Goal: Task Accomplishment & Management: Manage account settings

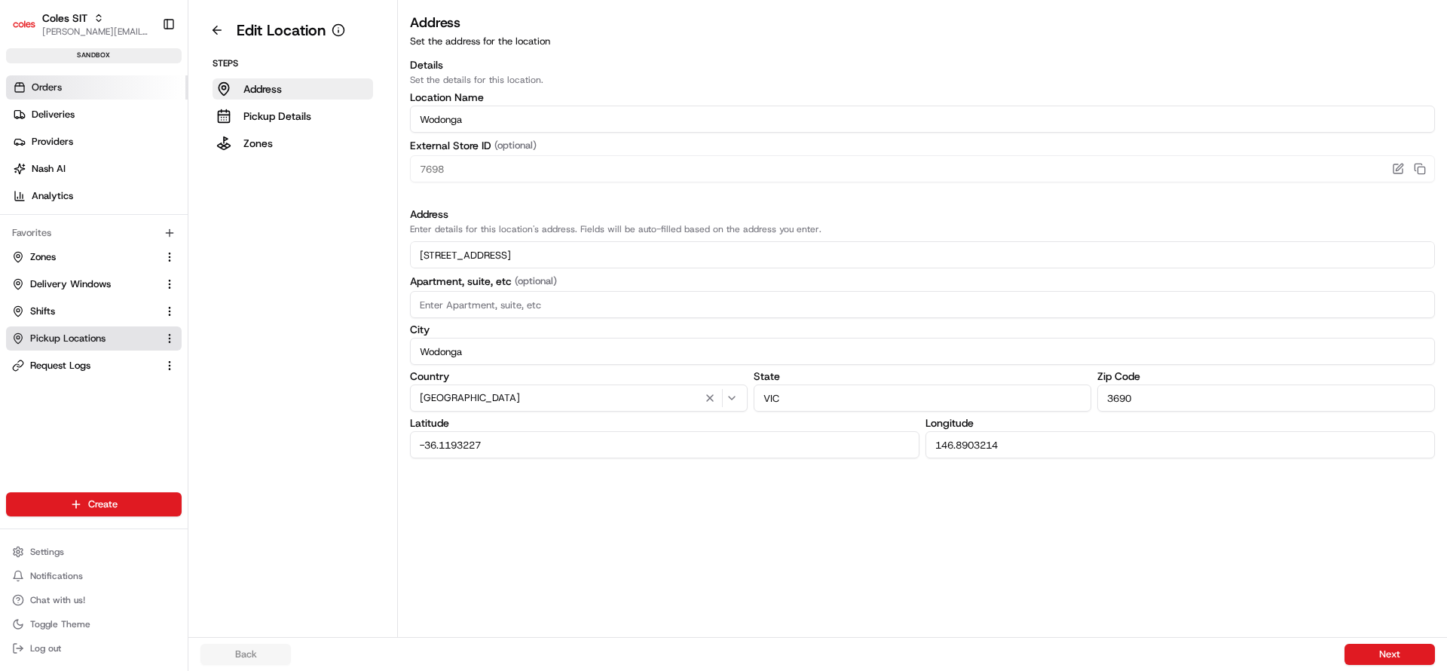
click at [137, 94] on link "Orders" at bounding box center [97, 87] width 182 height 24
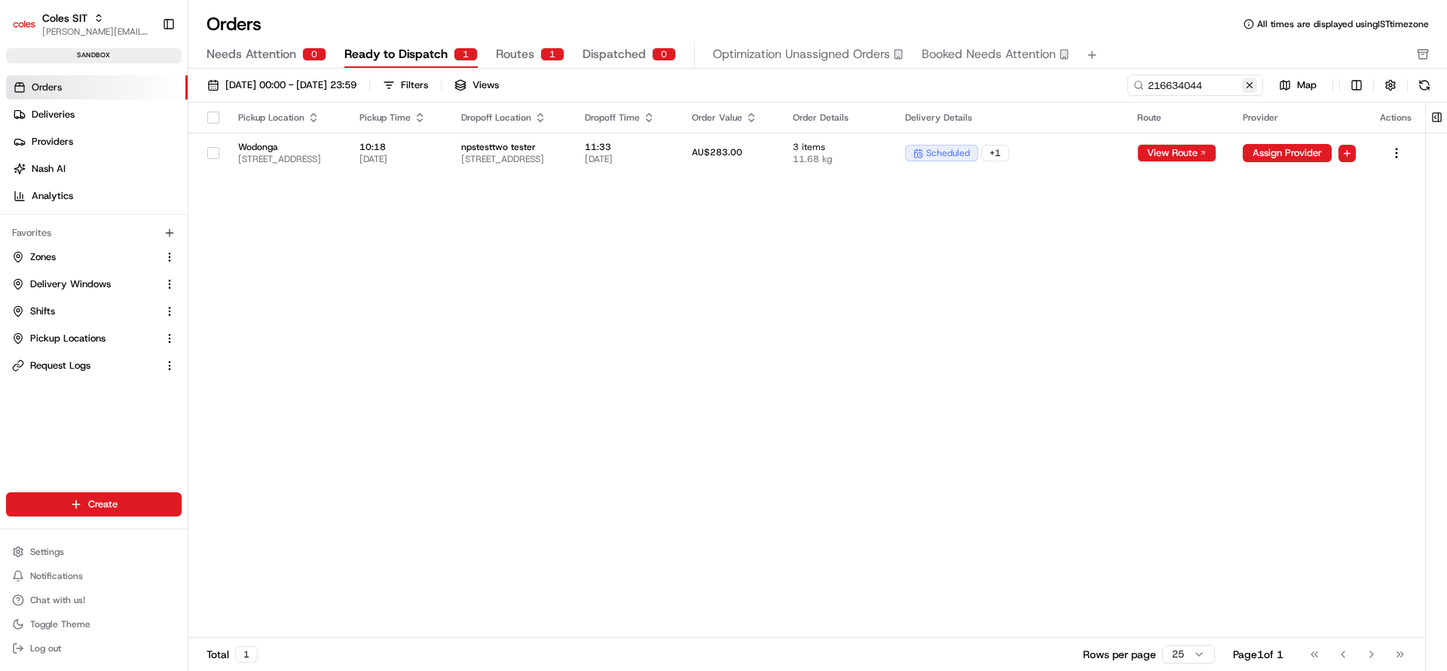
click at [1254, 91] on button at bounding box center [1249, 85] width 15 height 15
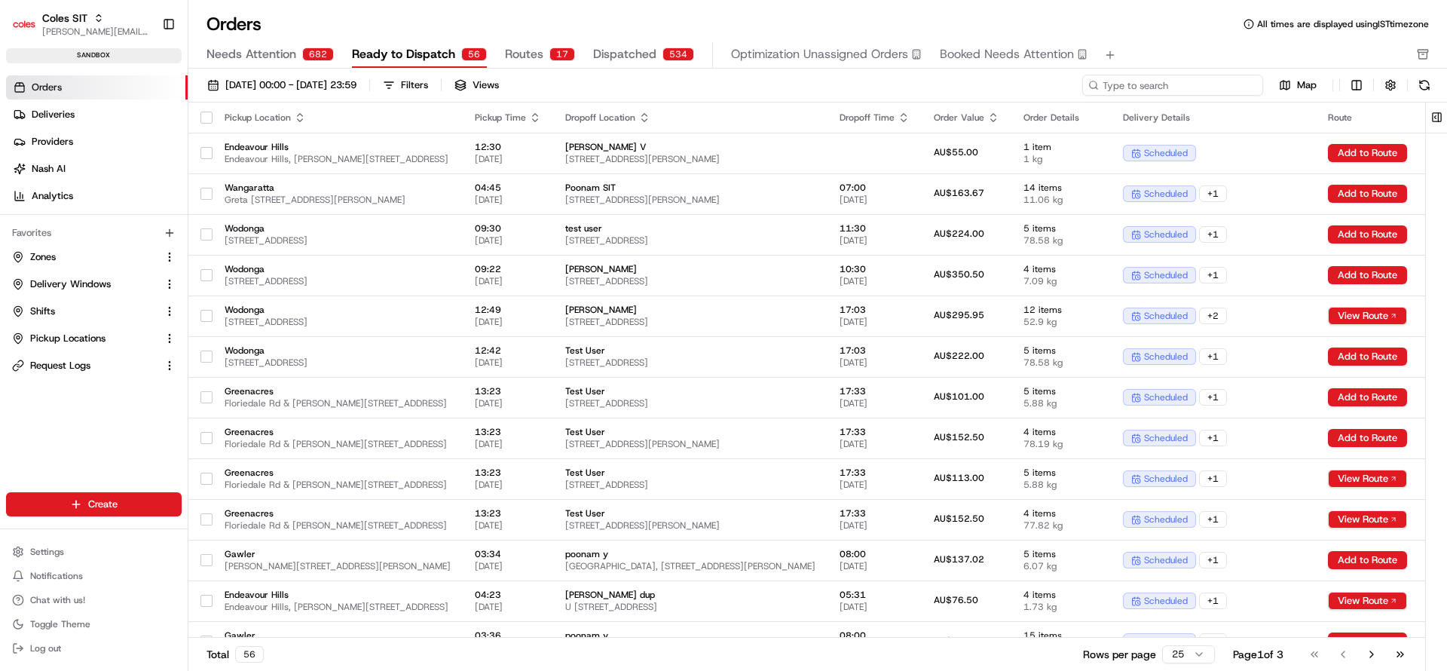
click at [1202, 81] on input at bounding box center [1173, 85] width 181 height 21
paste input "216634055"
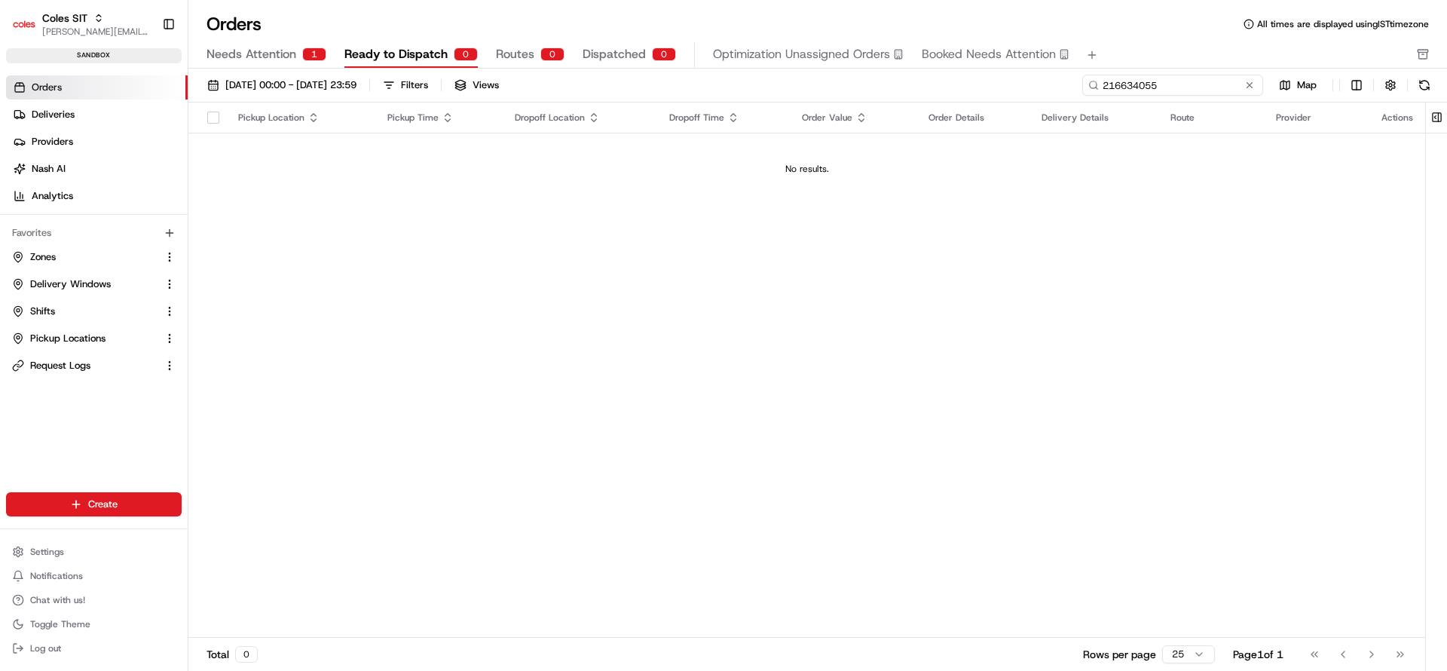
type input "216634055"
click at [263, 65] on button "Needs Attention 1" at bounding box center [267, 55] width 120 height 26
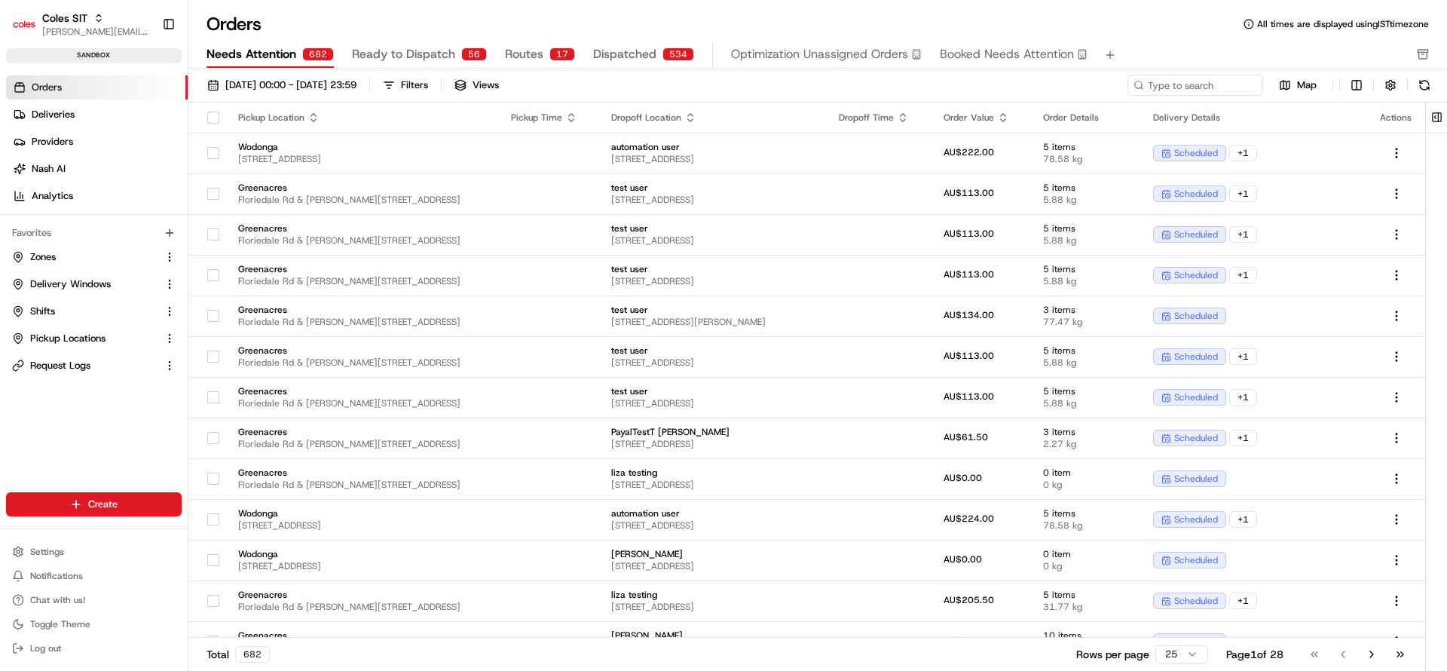
click at [1176, 97] on div "[DATE] 00:00 - [DATE] 23:59 Filters Views Map" at bounding box center [817, 89] width 1259 height 28
click at [1160, 84] on input at bounding box center [1173, 85] width 181 height 21
paste input "216634055"
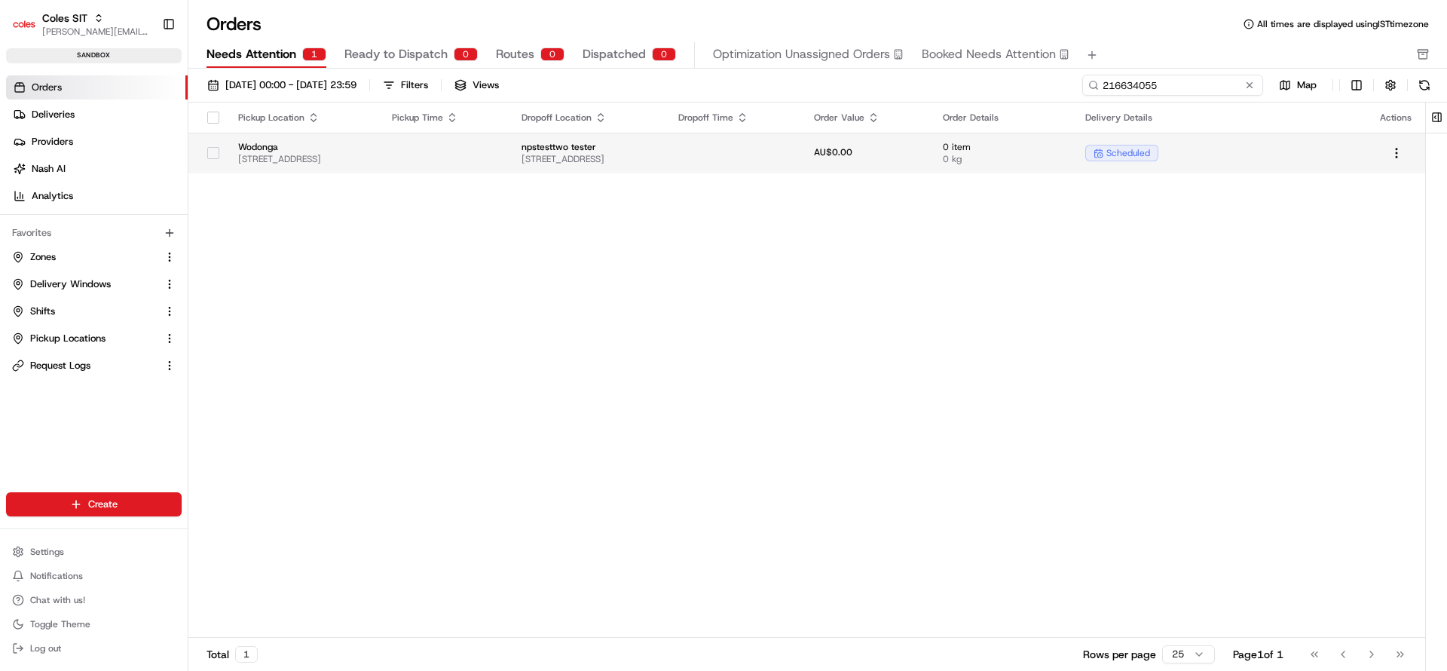
type input "216634055"
click at [1066, 169] on td "0 item 0 kg" at bounding box center [1002, 153] width 143 height 41
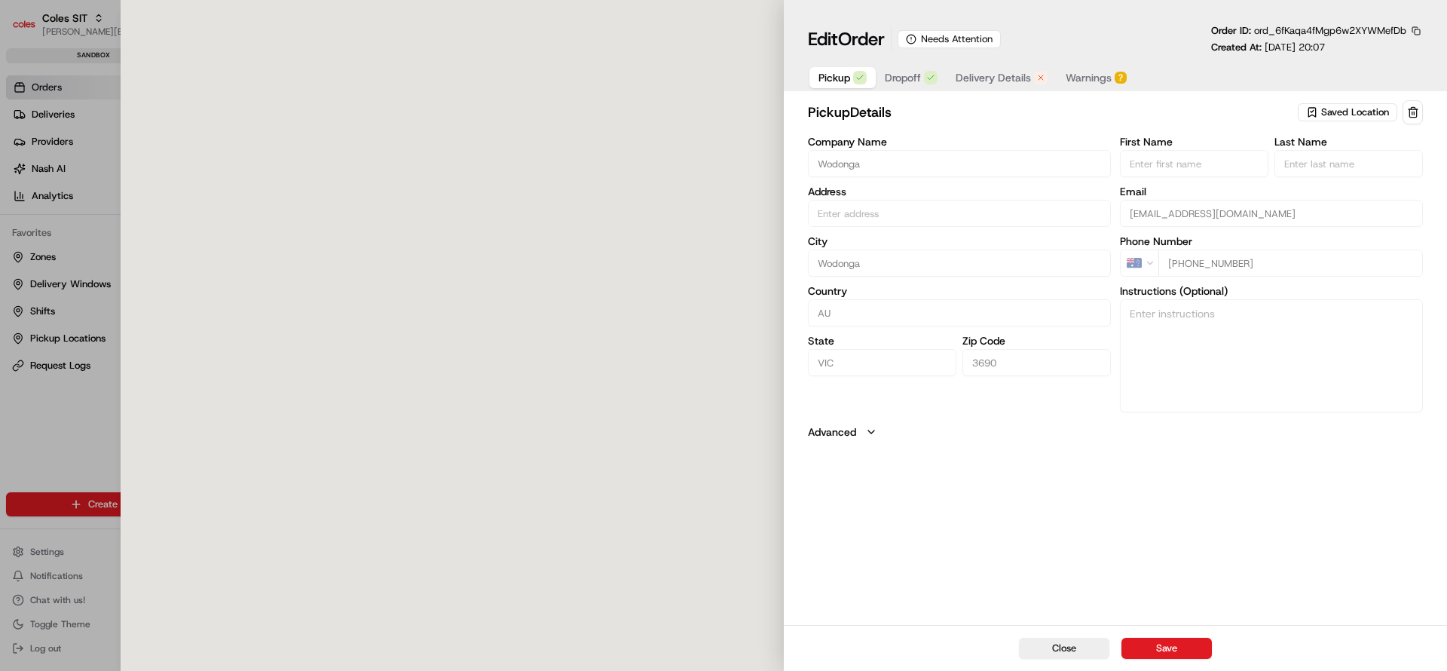
type input "[STREET_ADDRESS]"
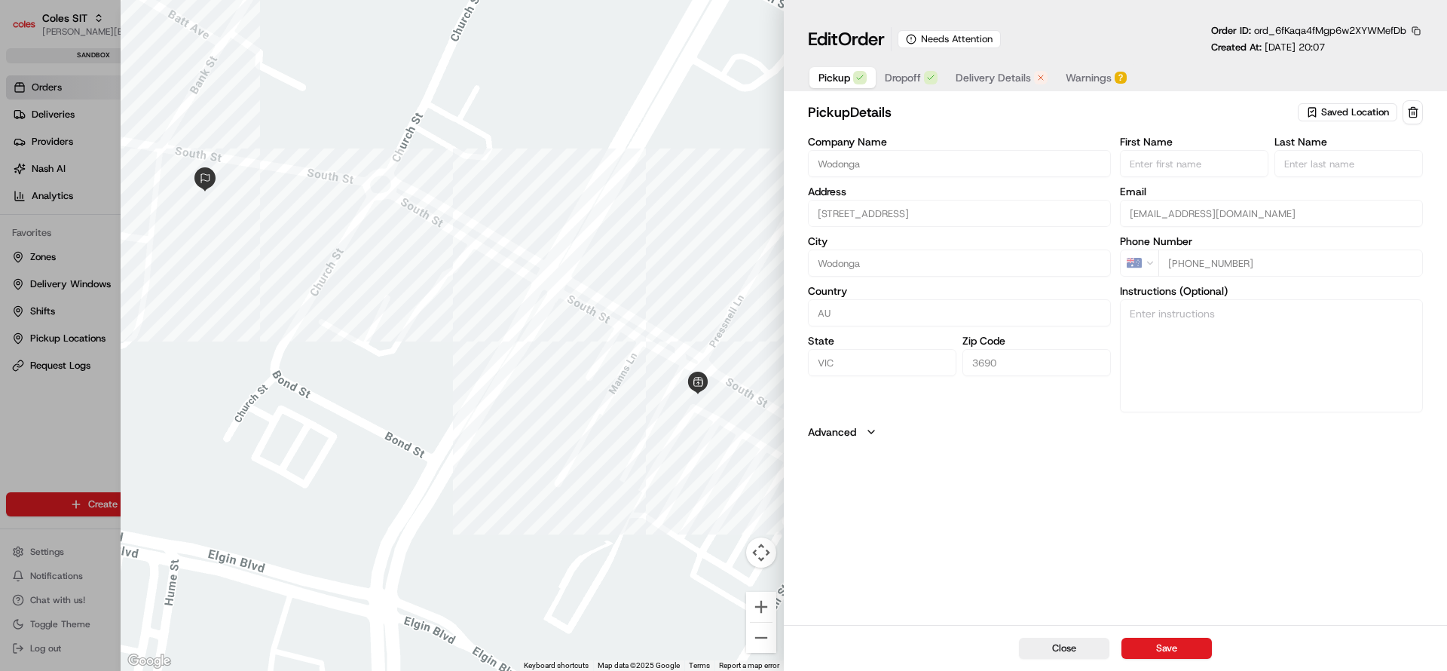
click at [982, 84] on span "Delivery Details" at bounding box center [993, 77] width 75 height 15
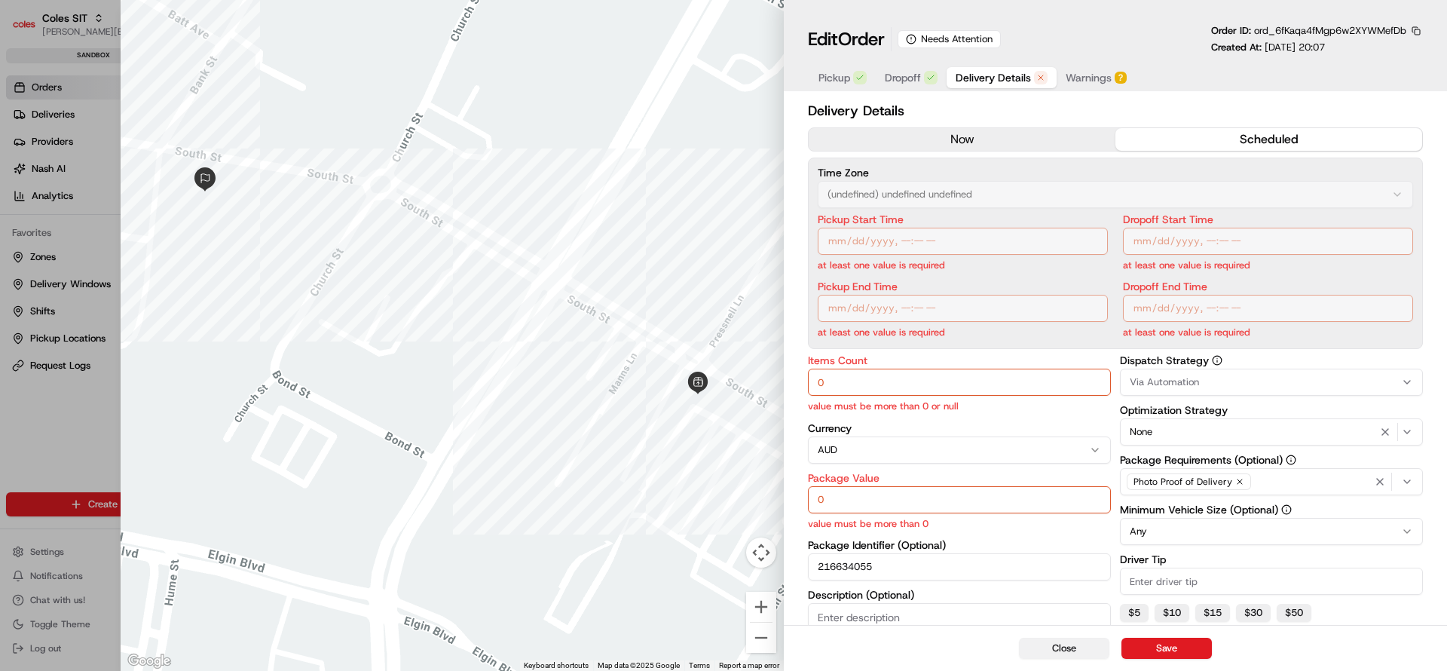
click at [1060, 647] on button "Close" at bounding box center [1064, 648] width 90 height 21
type input "1"
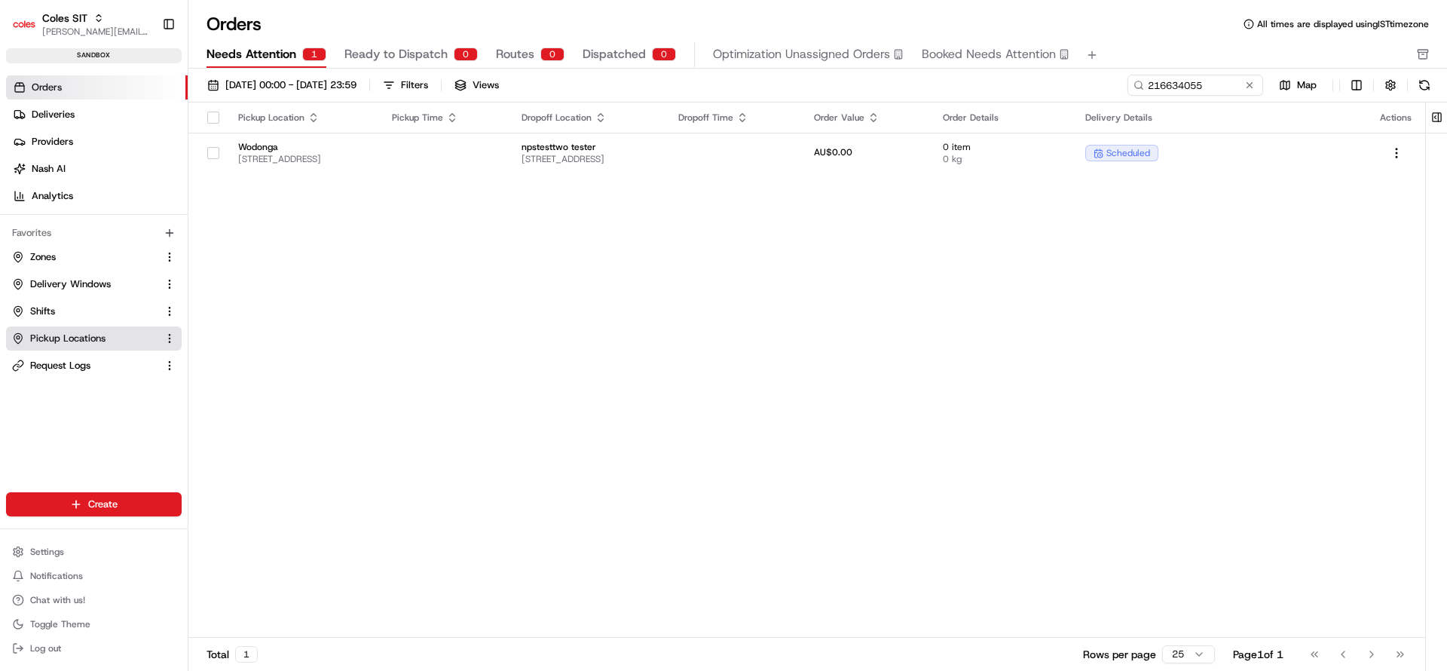
click at [63, 340] on span "Pickup Locations" at bounding box center [67, 339] width 75 height 14
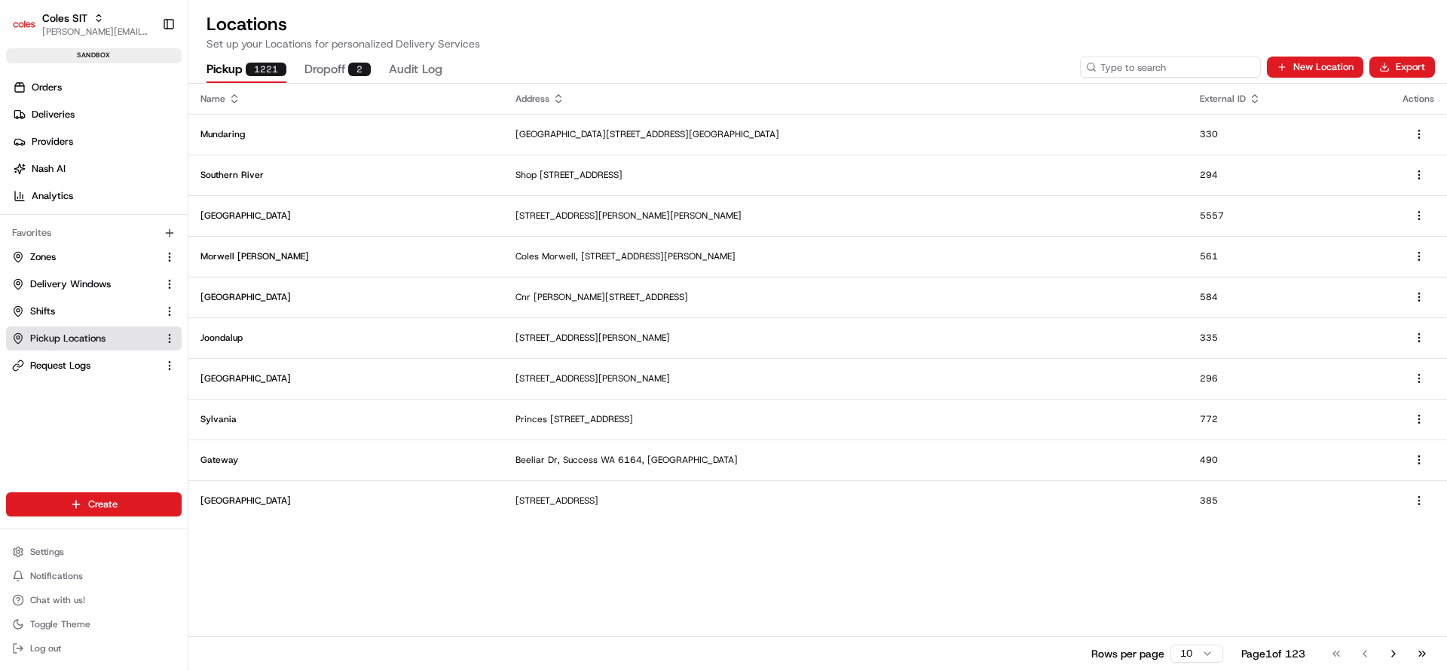
click at [1159, 68] on input at bounding box center [1170, 67] width 181 height 21
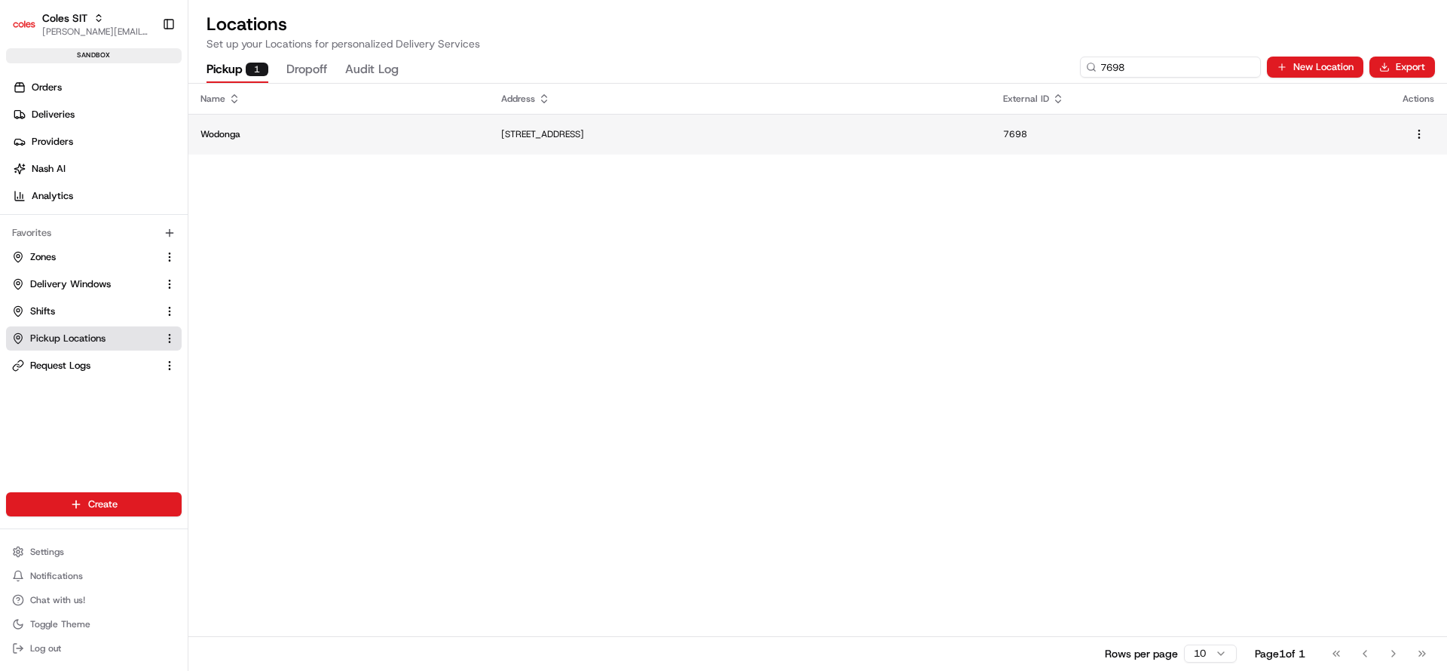
type input "7698"
click at [489, 124] on td "[STREET_ADDRESS]" at bounding box center [740, 134] width 502 height 41
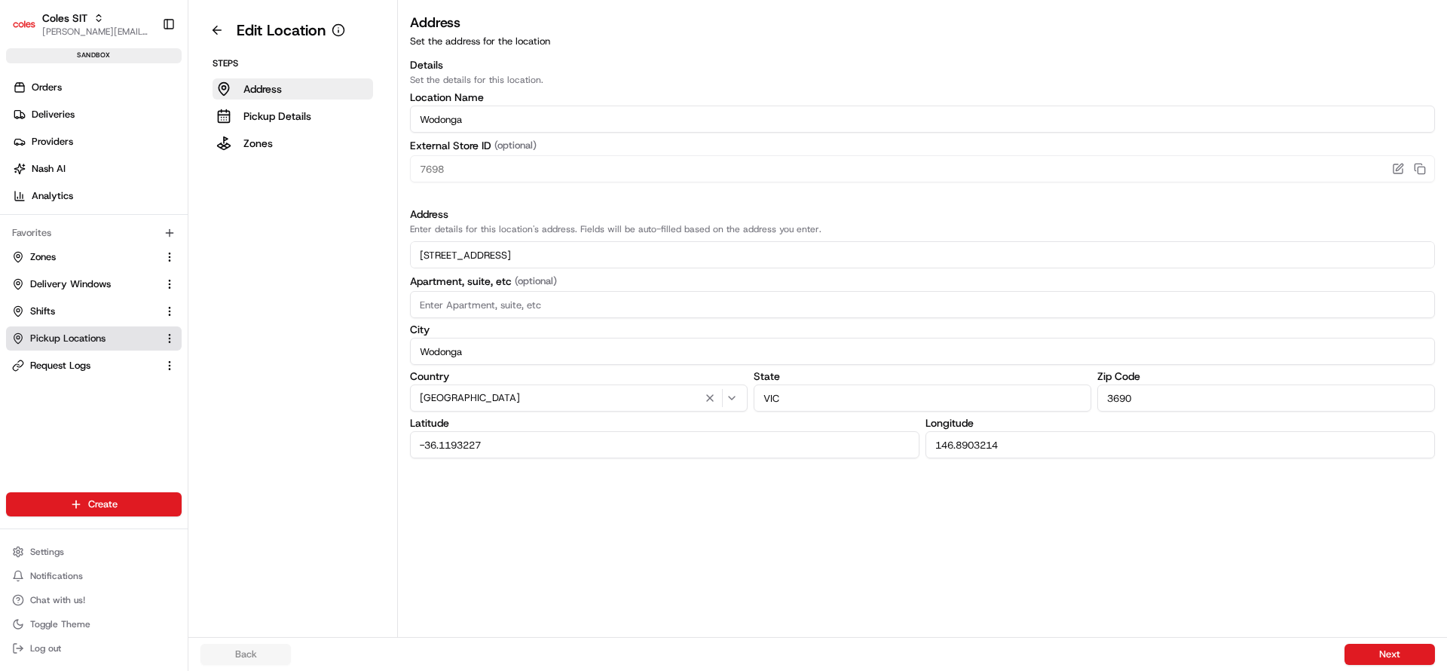
click at [443, 126] on input "Wodonga" at bounding box center [922, 119] width 1025 height 27
click at [27, 258] on link "Zones" at bounding box center [84, 257] width 145 height 14
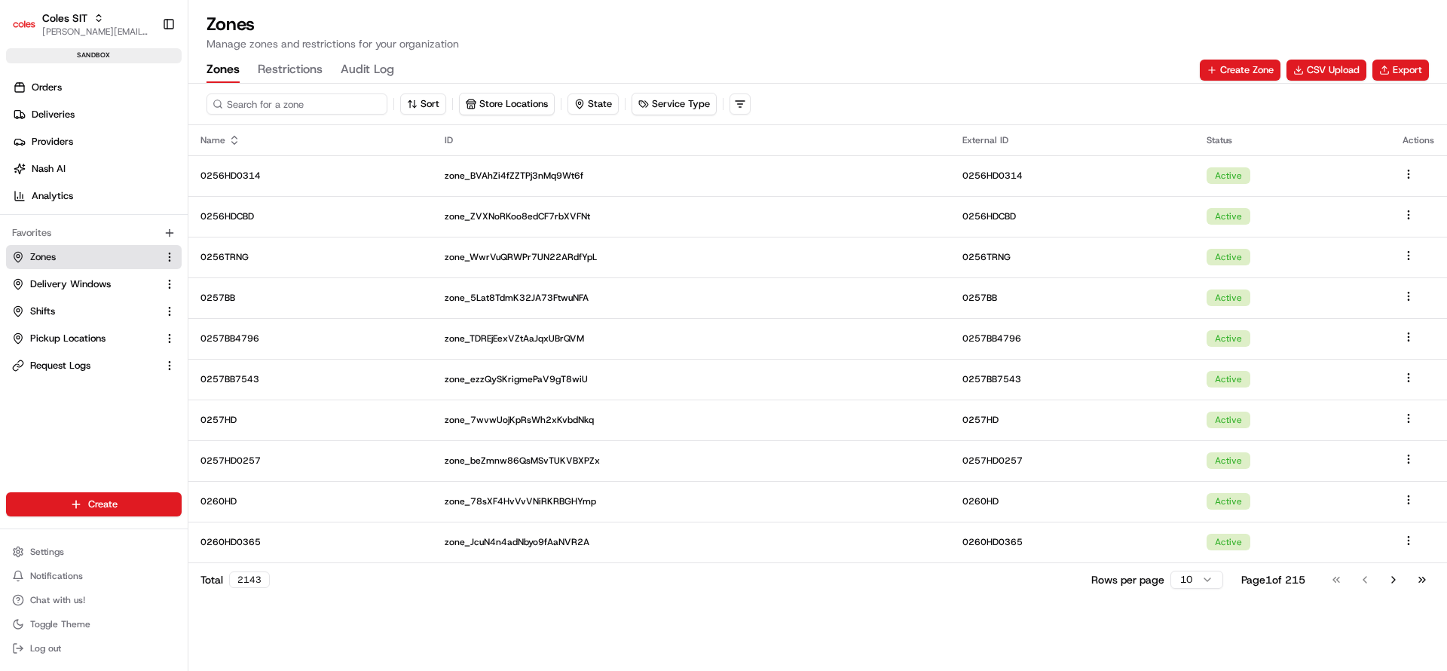
click at [274, 105] on input at bounding box center [297, 103] width 181 height 21
type input "7698hd"
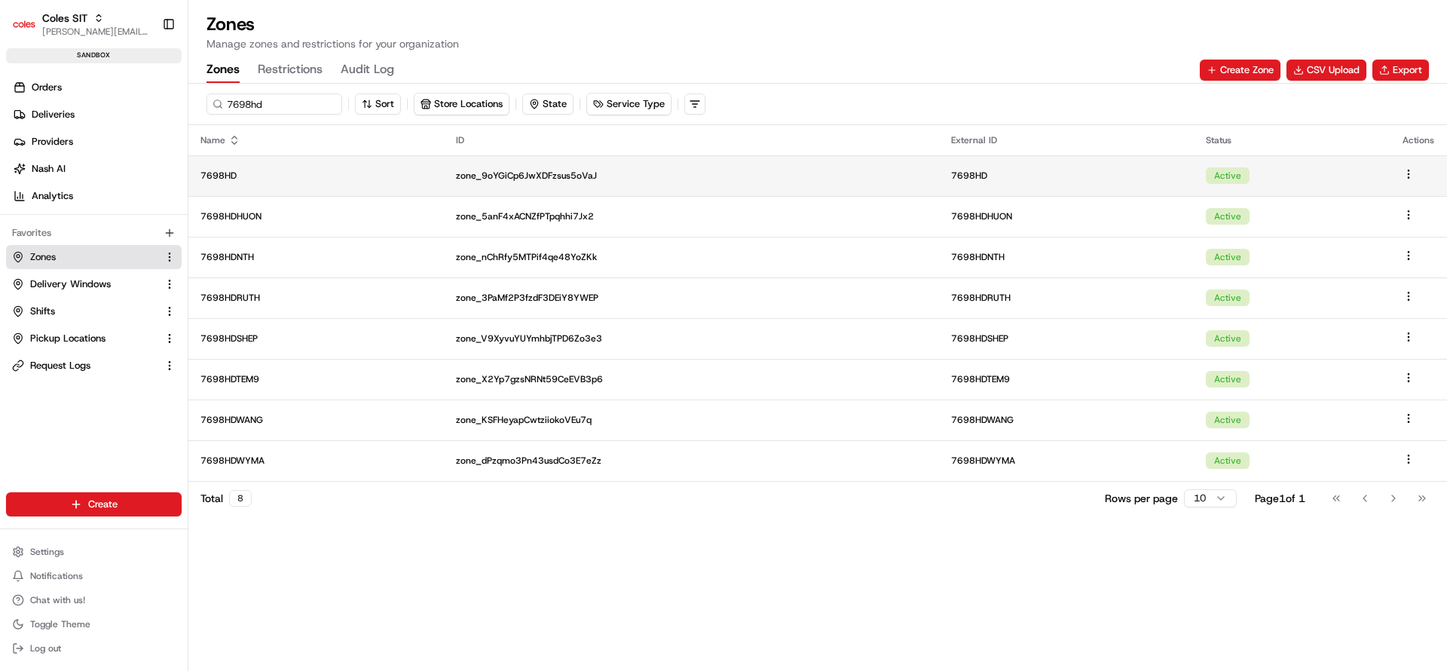
click at [271, 173] on p "7698HD" at bounding box center [316, 176] width 231 height 12
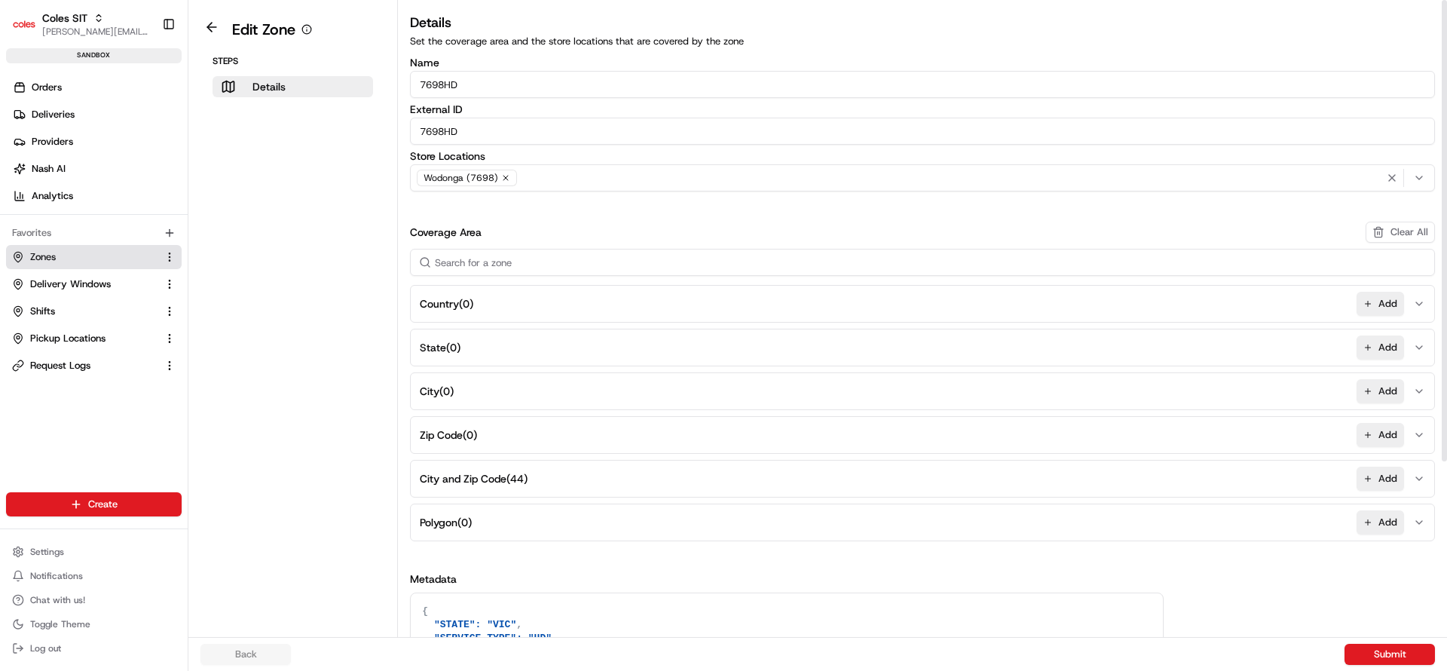
drag, startPoint x: 465, startPoint y: 130, endPoint x: 406, endPoint y: 131, distance: 58.8
click at [406, 131] on div "Details Set the coverage area and the store locations that are covered by the z…" at bounding box center [922, 443] width 1049 height 862
click at [589, 471] on button "City and Zip Code ( 44 ) Add" at bounding box center [923, 479] width 1018 height 36
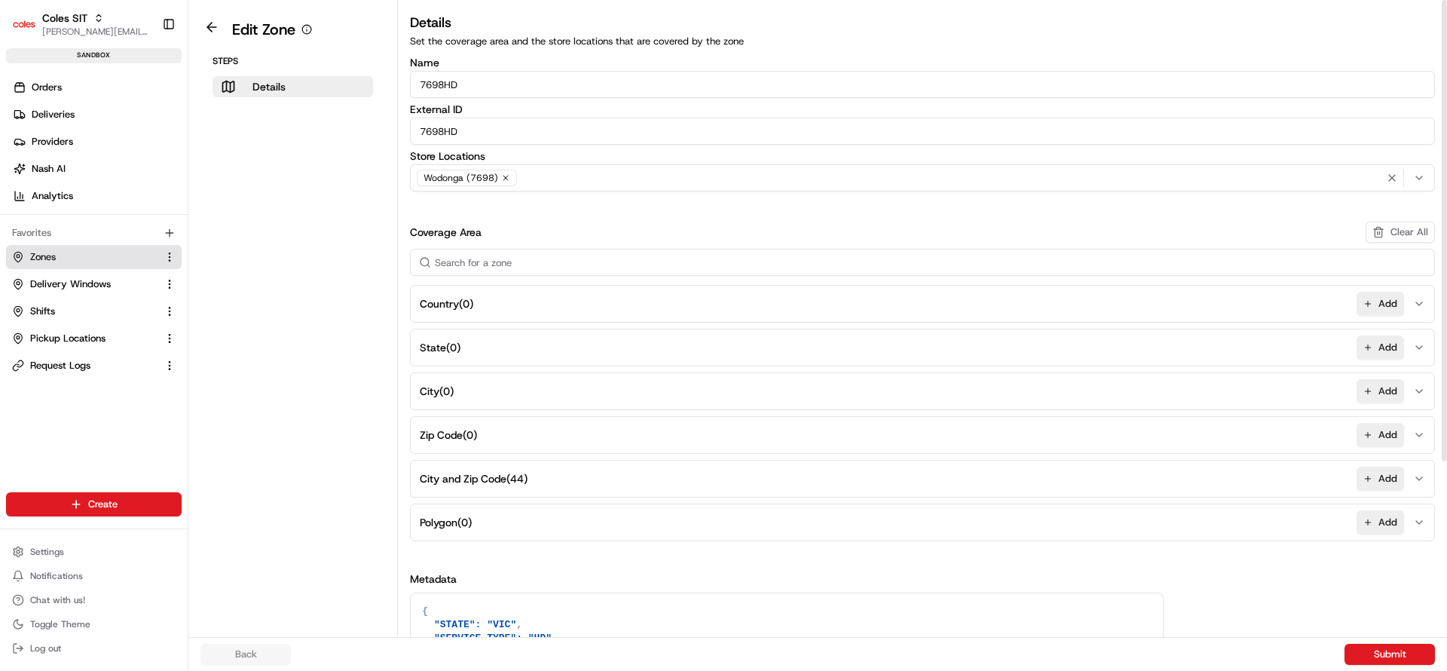
click at [1420, 476] on icon "button" at bounding box center [1420, 479] width 12 height 12
type input "test_!@3"
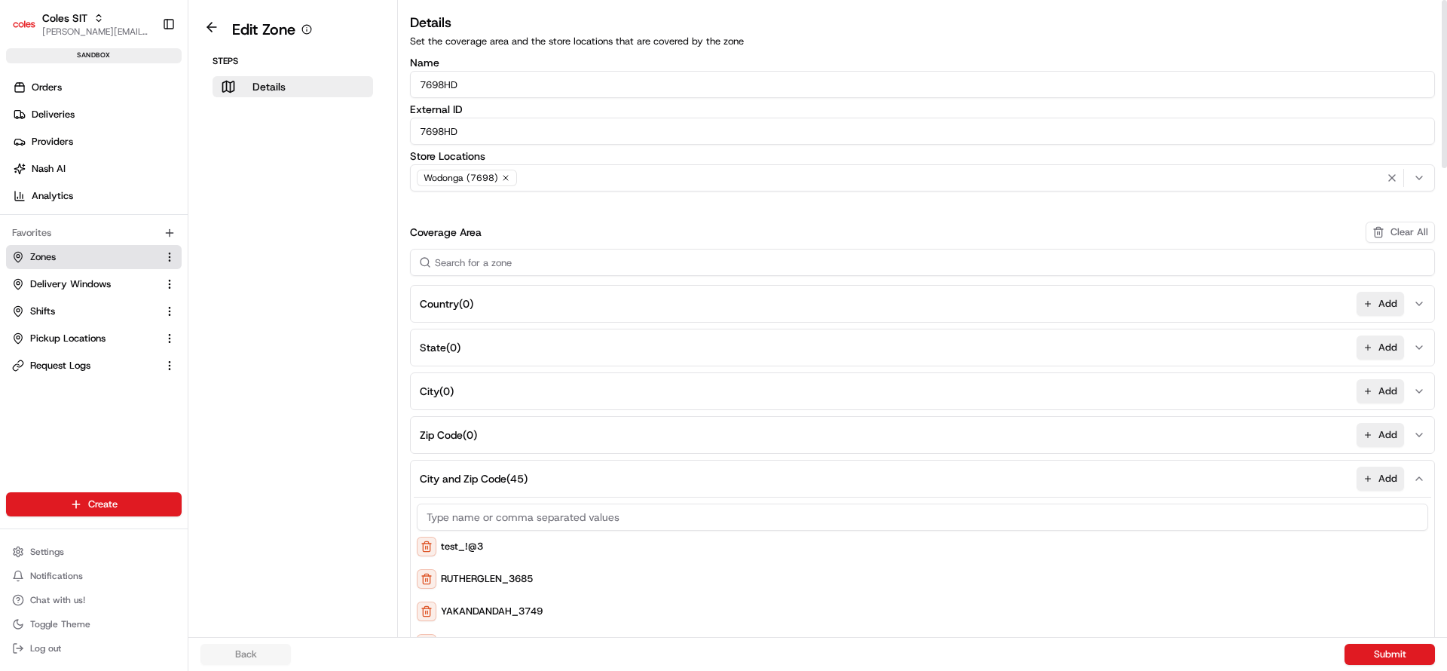
click at [379, 516] on aside "Edit Zone Steps Details" at bounding box center [293, 318] width 210 height 637
drag, startPoint x: 379, startPoint y: 516, endPoint x: 401, endPoint y: 715, distance: 199.5
click at [401, 670] on html "Coles SIT [PERSON_NAME][EMAIL_ADDRESS][DOMAIN_NAME] Toggle Sidebar sandbox Orde…" at bounding box center [723, 335] width 1447 height 671
click at [375, 476] on aside "Edit Zone Steps Details" at bounding box center [293, 318] width 210 height 637
drag, startPoint x: 375, startPoint y: 476, endPoint x: 466, endPoint y: 711, distance: 252.0
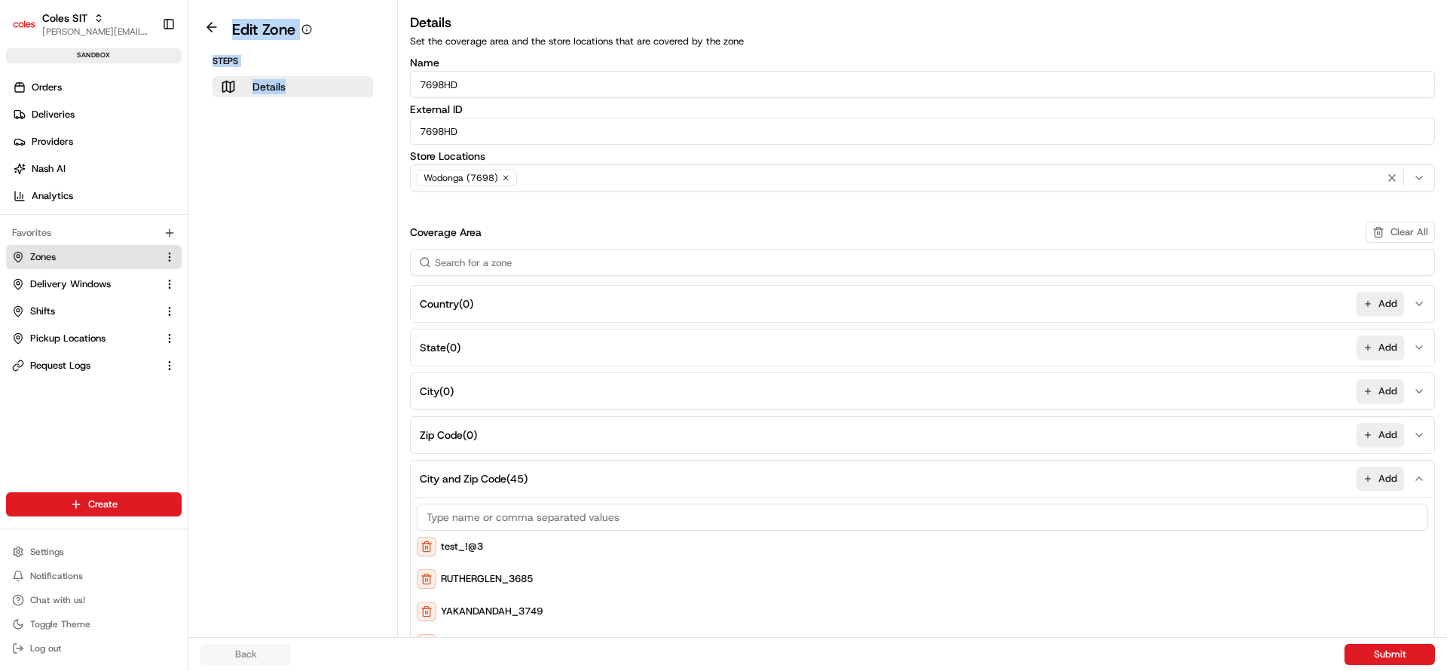
click at [466, 670] on html "Coles SIT [PERSON_NAME][EMAIL_ADDRESS][DOMAIN_NAME] Toggle Sidebar sandbox Orde…" at bounding box center [723, 335] width 1447 height 671
drag, startPoint x: 920, startPoint y: 485, endPoint x: 1160, endPoint y: 711, distance: 330.1
click at [1160, 670] on html "Coles SIT [PERSON_NAME][EMAIL_ADDRESS][DOMAIN_NAME] Toggle Sidebar sandbox Orde…" at bounding box center [723, 335] width 1447 height 671
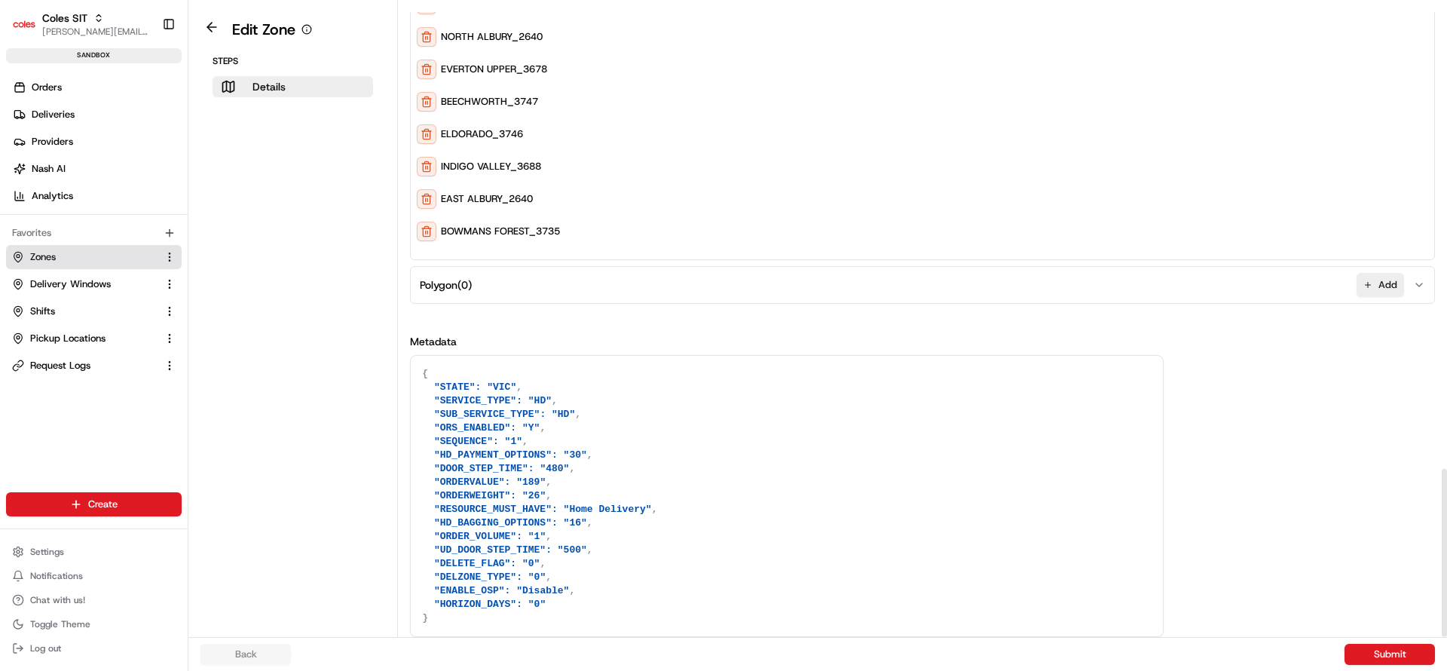
click at [1445, 568] on div at bounding box center [1444, 318] width 6 height 637
drag, startPoint x: 568, startPoint y: 597, endPoint x: 417, endPoint y: 367, distance: 275.4
click at [417, 367] on textarea "{ "STATE": "VIC", "SERVICE_TYPE": "HD", "SUB_SERVICE_TYPE": "HD", "ORS_ENABLED"…" at bounding box center [787, 496] width 752 height 280
click at [516, 410] on textarea "{ "STATE": "VIC", "SERVICE_TYPE": "HD", "SUB_SERVICE_TYPE": "HD", "ORS_ENABLED"…" at bounding box center [787, 496] width 752 height 280
drag, startPoint x: 583, startPoint y: 590, endPoint x: 195, endPoint y: 262, distance: 507.7
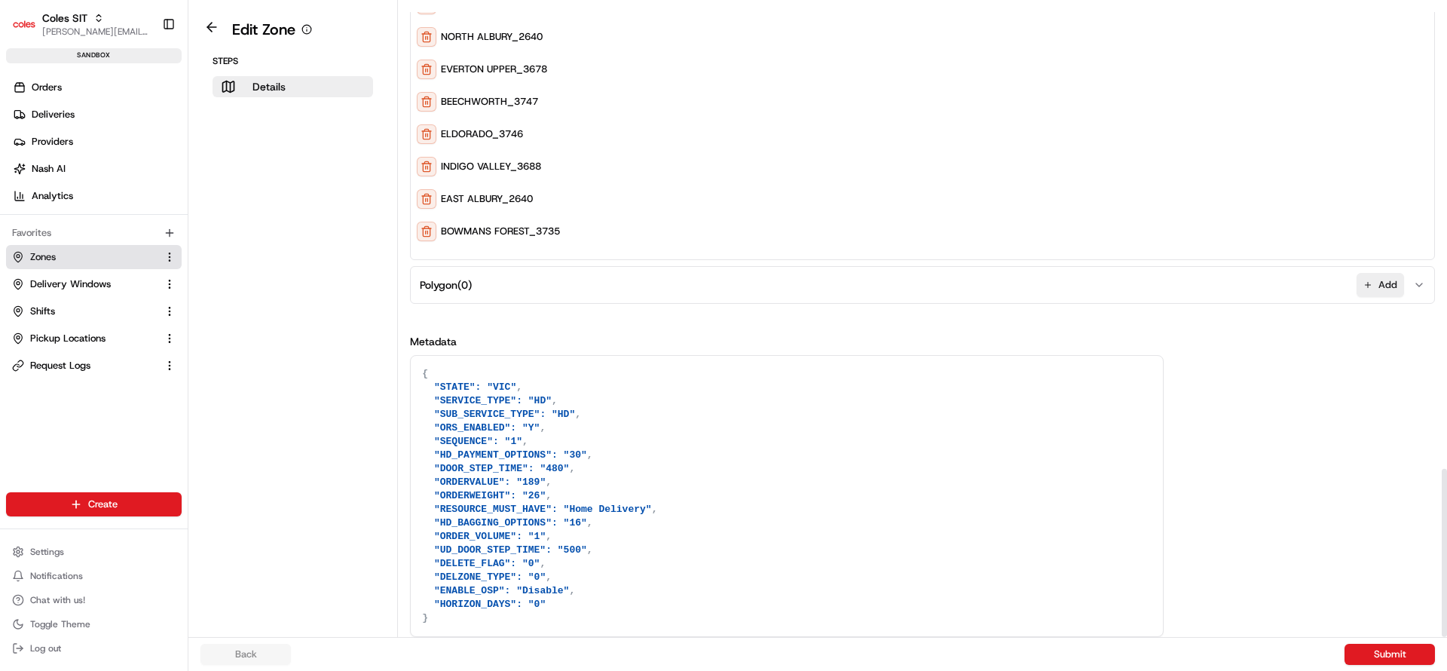
click at [195, 262] on div "Edit Zone Steps Details Details Set the coverage area and the store locations t…" at bounding box center [817, 318] width 1259 height 637
click at [257, 338] on aside "Edit Zone Steps Details" at bounding box center [293, 318] width 210 height 637
click at [35, 277] on span "Delivery Windows" at bounding box center [70, 284] width 81 height 14
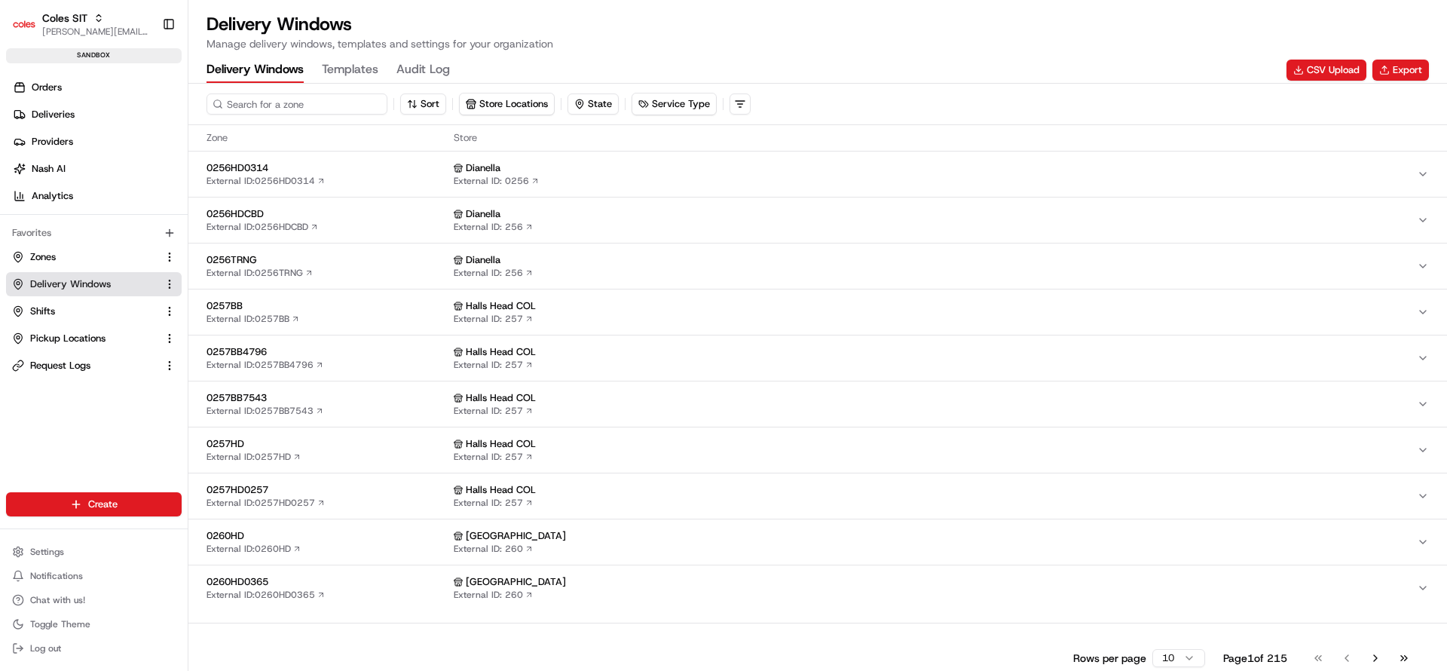
click at [254, 108] on input at bounding box center [297, 103] width 181 height 21
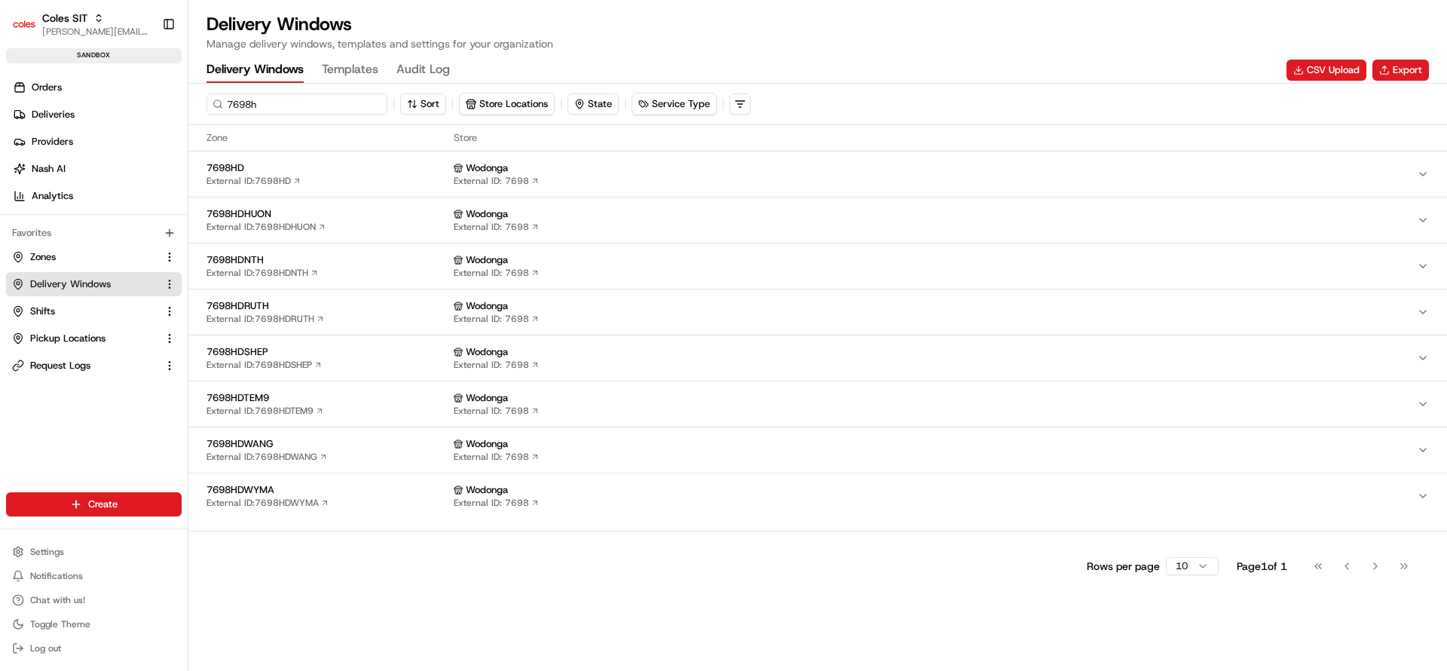
type input "7698h"
click at [344, 169] on span "7698HD" at bounding box center [327, 168] width 241 height 14
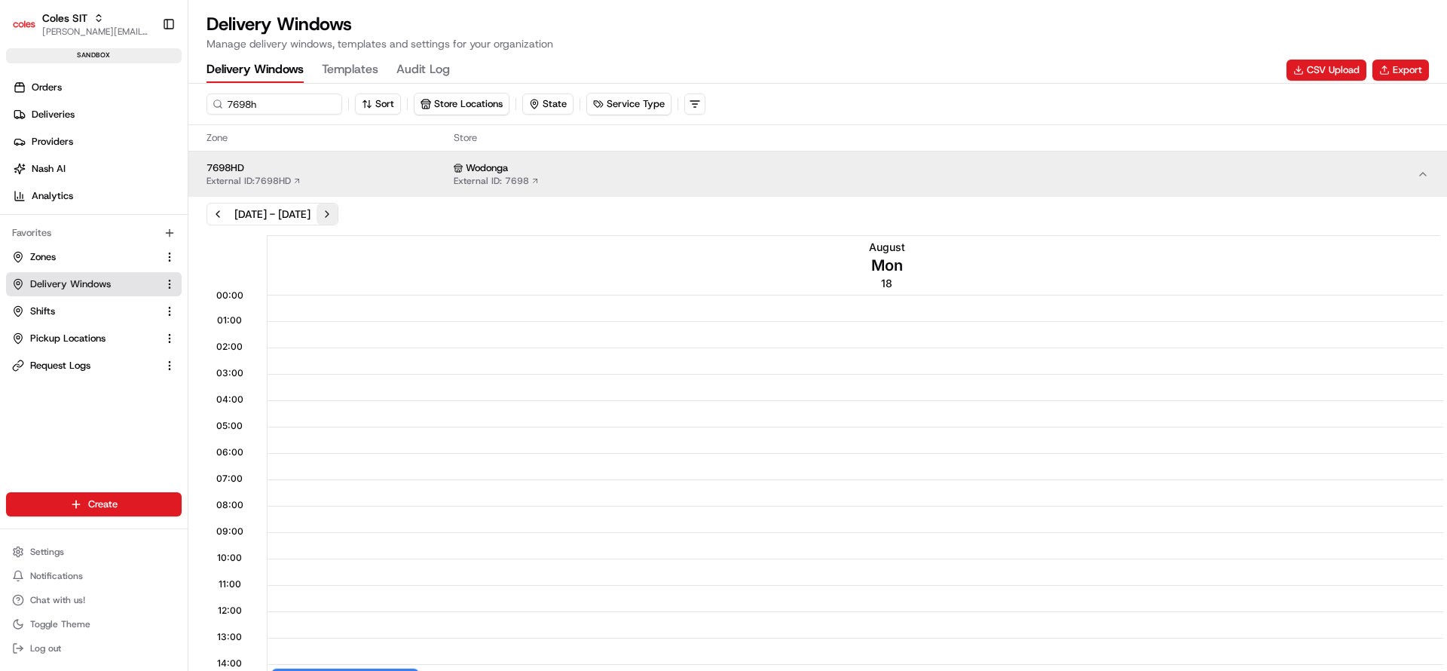
click at [338, 207] on button "Next week" at bounding box center [327, 214] width 21 height 21
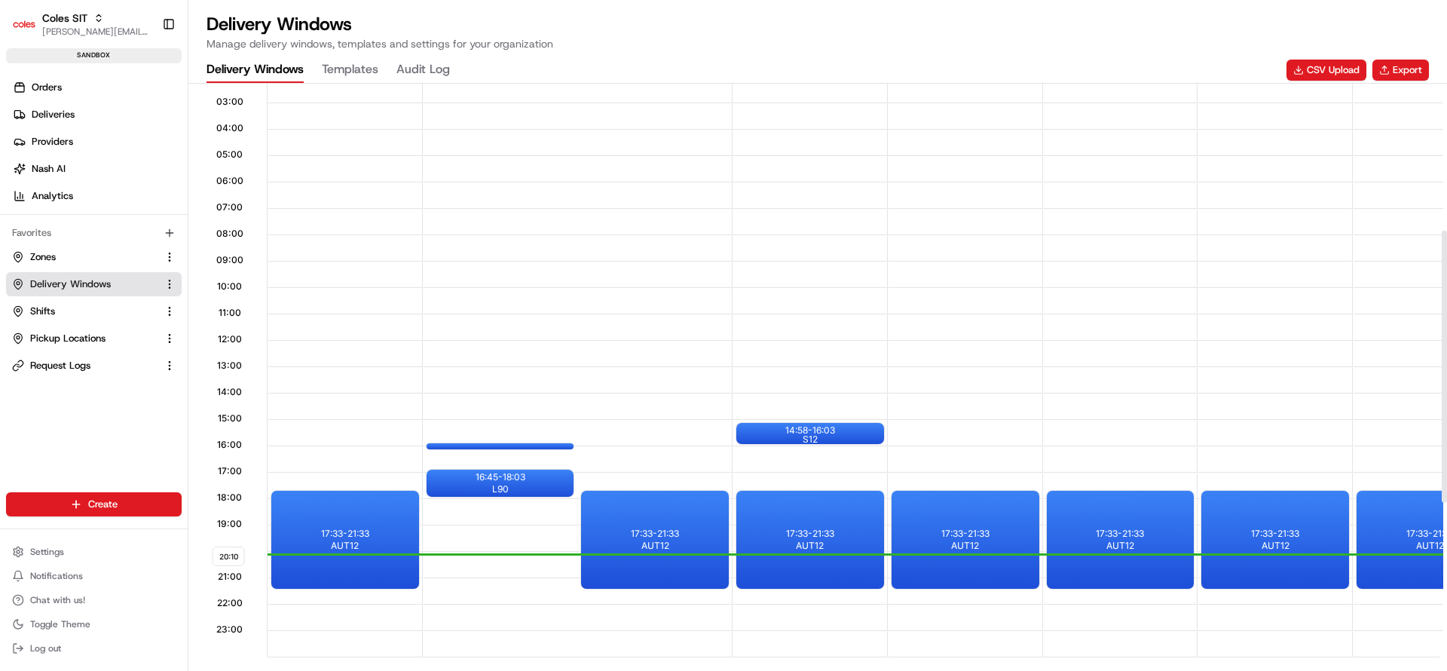
scroll to position [317, 0]
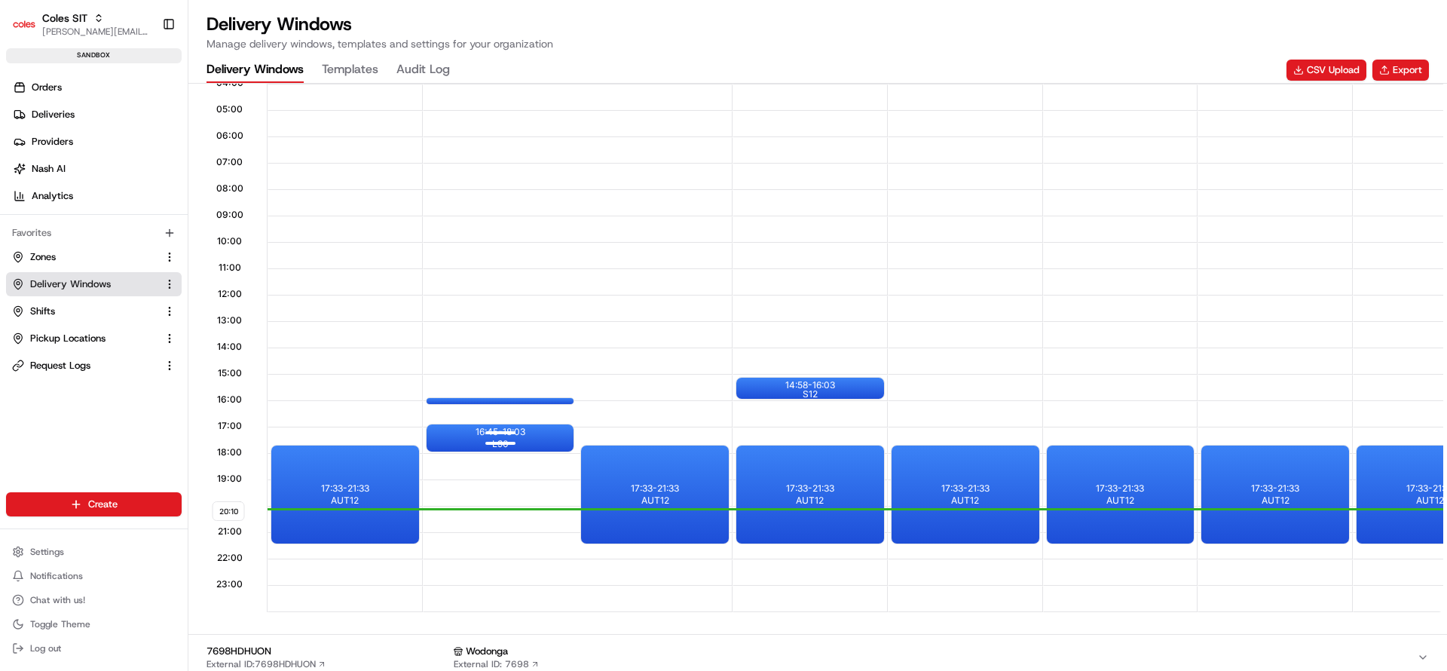
click at [538, 448] on div "16:45 - 18:03 L90" at bounding box center [501, 437] width 148 height 27
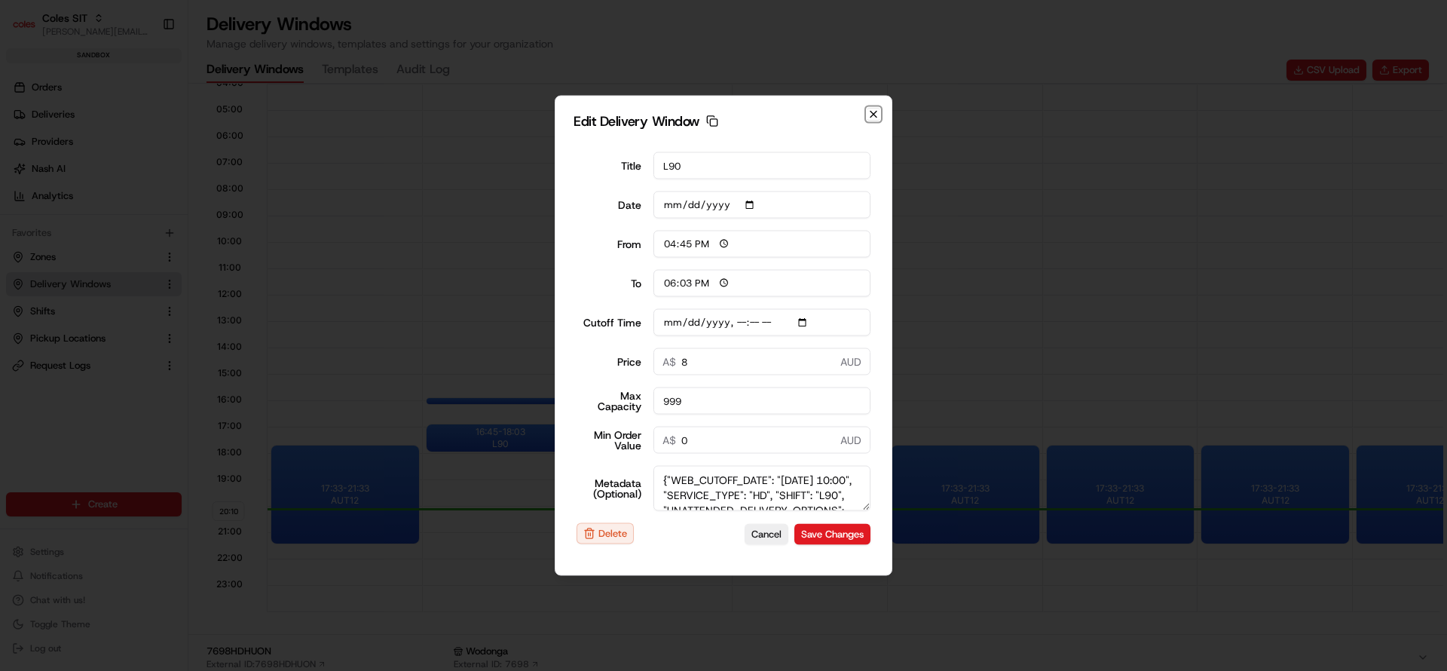
click at [871, 119] on icon "button" at bounding box center [874, 115] width 12 height 12
type input "[DATE]"
type input "20:11"
type input "21:11"
type input "[DATE]T10:10"
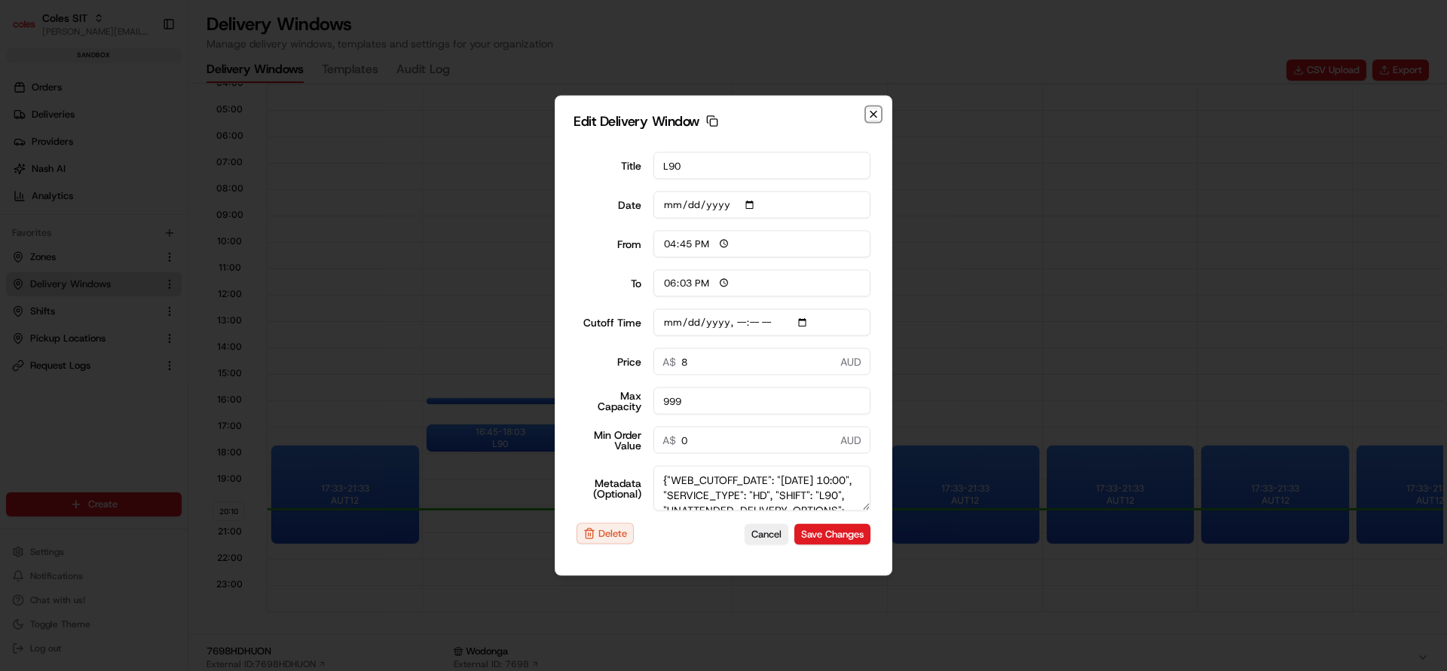
type input "0"
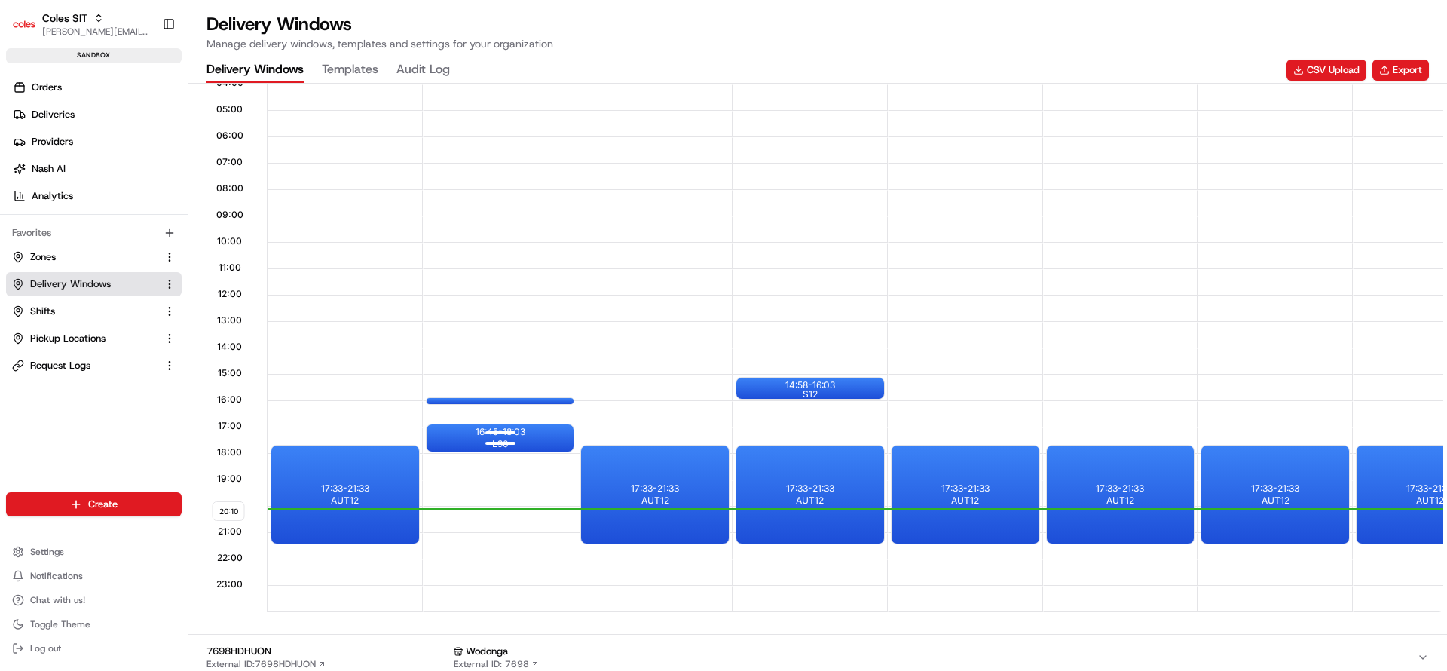
click at [463, 438] on div "16:45 - 18:03 L90" at bounding box center [501, 437] width 148 height 27
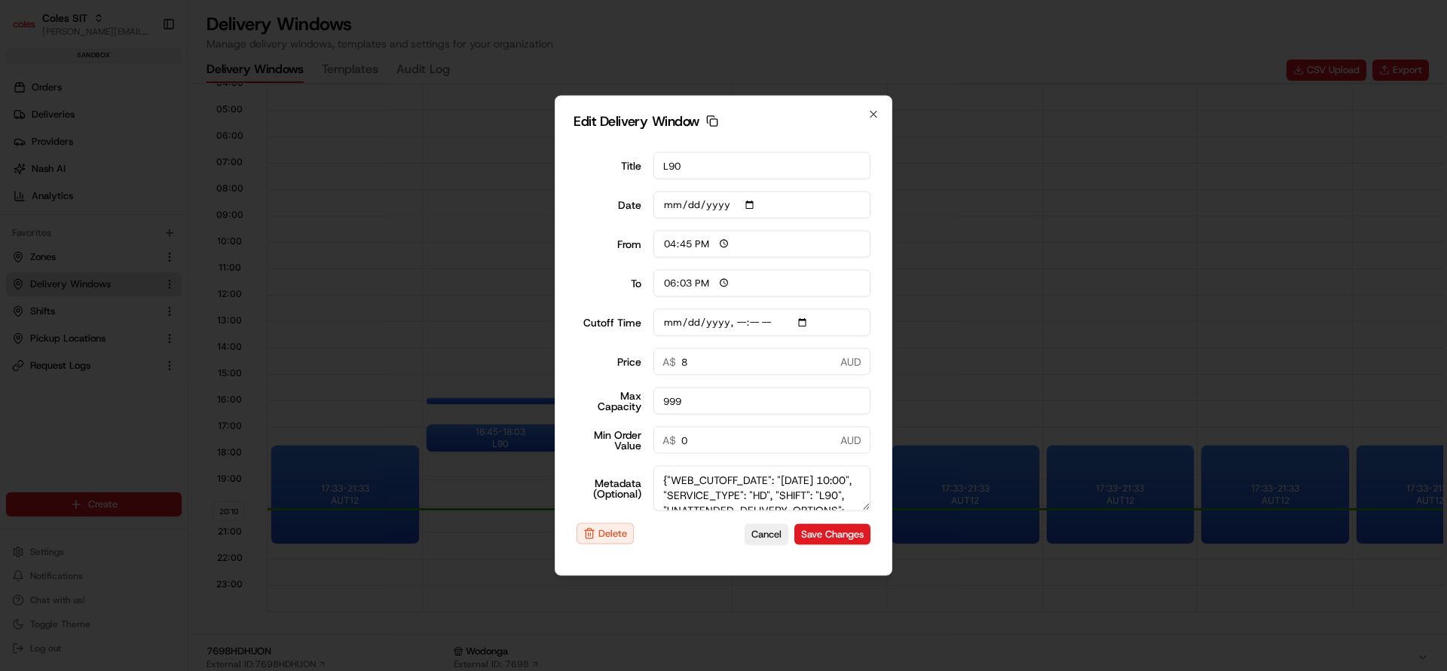
drag, startPoint x: 620, startPoint y: 170, endPoint x: 662, endPoint y: 167, distance: 42.3
click at [662, 167] on div "Title L90" at bounding box center [724, 165] width 294 height 27
drag, startPoint x: 623, startPoint y: 210, endPoint x: 699, endPoint y: 210, distance: 76.1
click at [699, 210] on div "Date [DATE]" at bounding box center [724, 204] width 294 height 27
drag, startPoint x: 584, startPoint y: 327, endPoint x: 627, endPoint y: 323, distance: 43.2
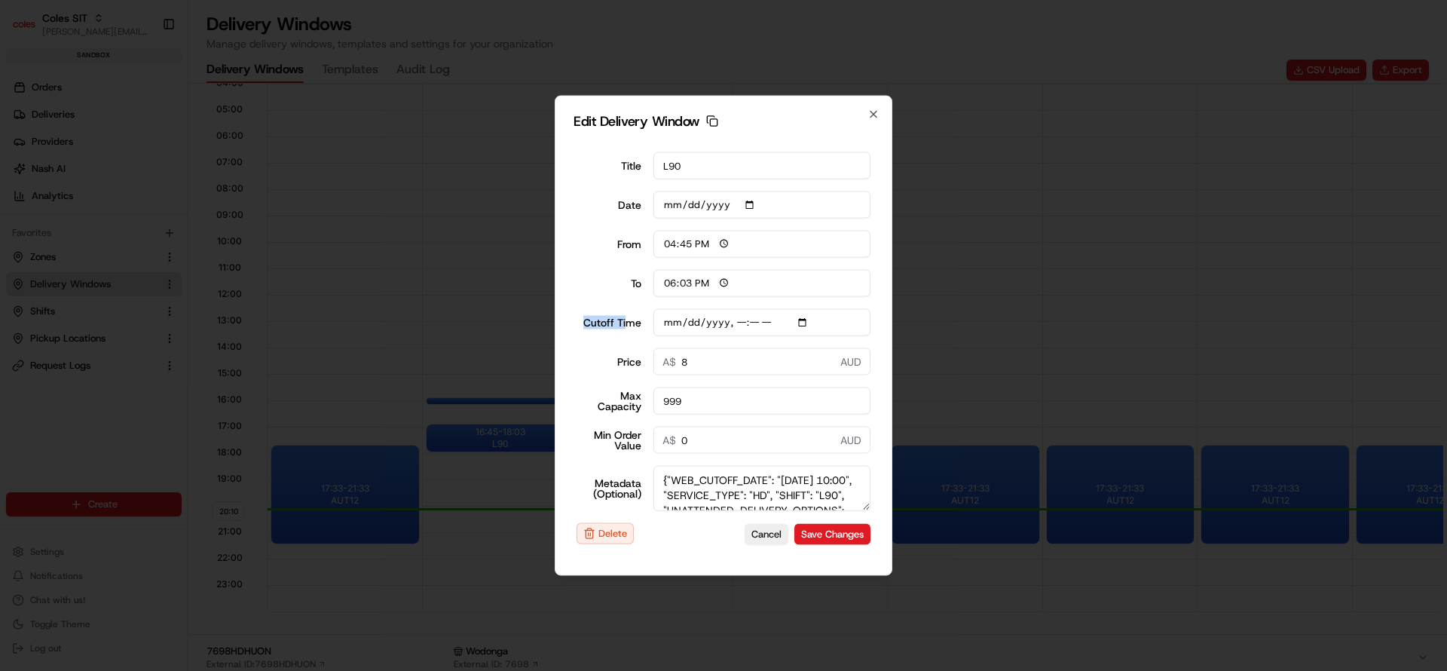
click at [629, 323] on label "Cutoff Time" at bounding box center [609, 322] width 65 height 11
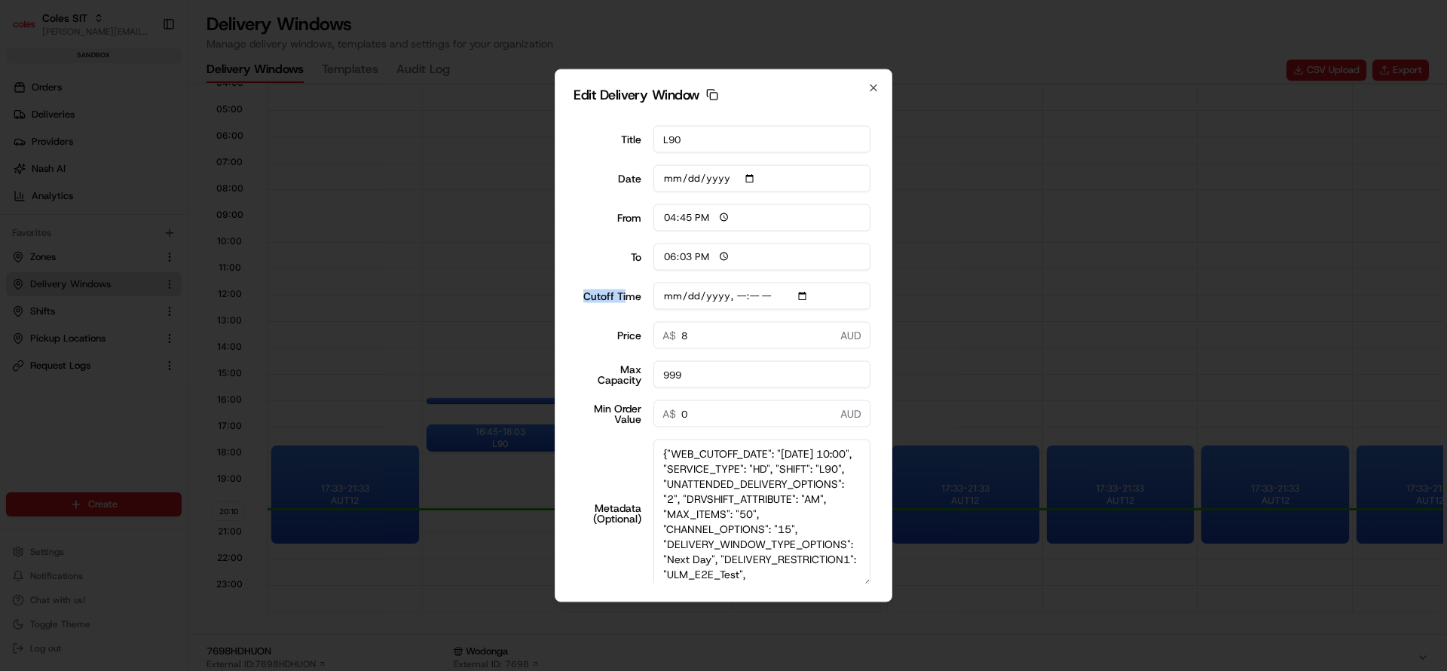
drag, startPoint x: 862, startPoint y: 509, endPoint x: 870, endPoint y: 619, distance: 110.4
click at [870, 619] on body "Coles SIT [PERSON_NAME][EMAIL_ADDRESS][DOMAIN_NAME] Toggle Sidebar sandbox Orde…" at bounding box center [723, 335] width 1447 height 671
click at [586, 302] on label "Cutoff Time" at bounding box center [609, 296] width 65 height 11
click at [654, 302] on input "Cutoff Time" at bounding box center [763, 296] width 218 height 27
click at [602, 296] on label "Cutoff Time" at bounding box center [609, 296] width 65 height 11
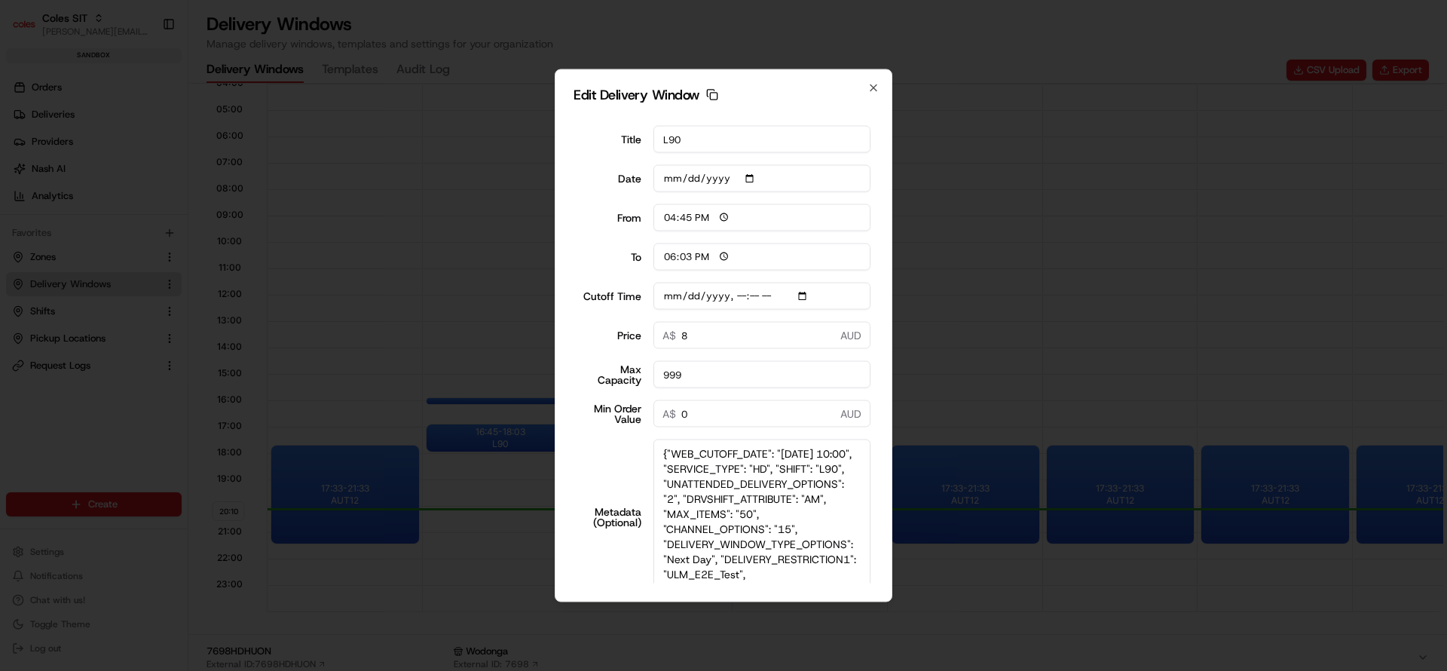
click at [654, 296] on input "Cutoff Time" at bounding box center [763, 296] width 218 height 27
click at [602, 296] on label "Cutoff Time" at bounding box center [609, 296] width 65 height 11
click at [654, 296] on input "Cutoff Time" at bounding box center [763, 296] width 218 height 27
drag, startPoint x: 571, startPoint y: 296, endPoint x: 636, endPoint y: 296, distance: 64.1
click at [636, 296] on div "Edit Delivery Window Copy dlw_cMVBQBnk9ChtXgXyPto3Ye_06:45_08:03 Title L90 Date…" at bounding box center [724, 335] width 338 height 533
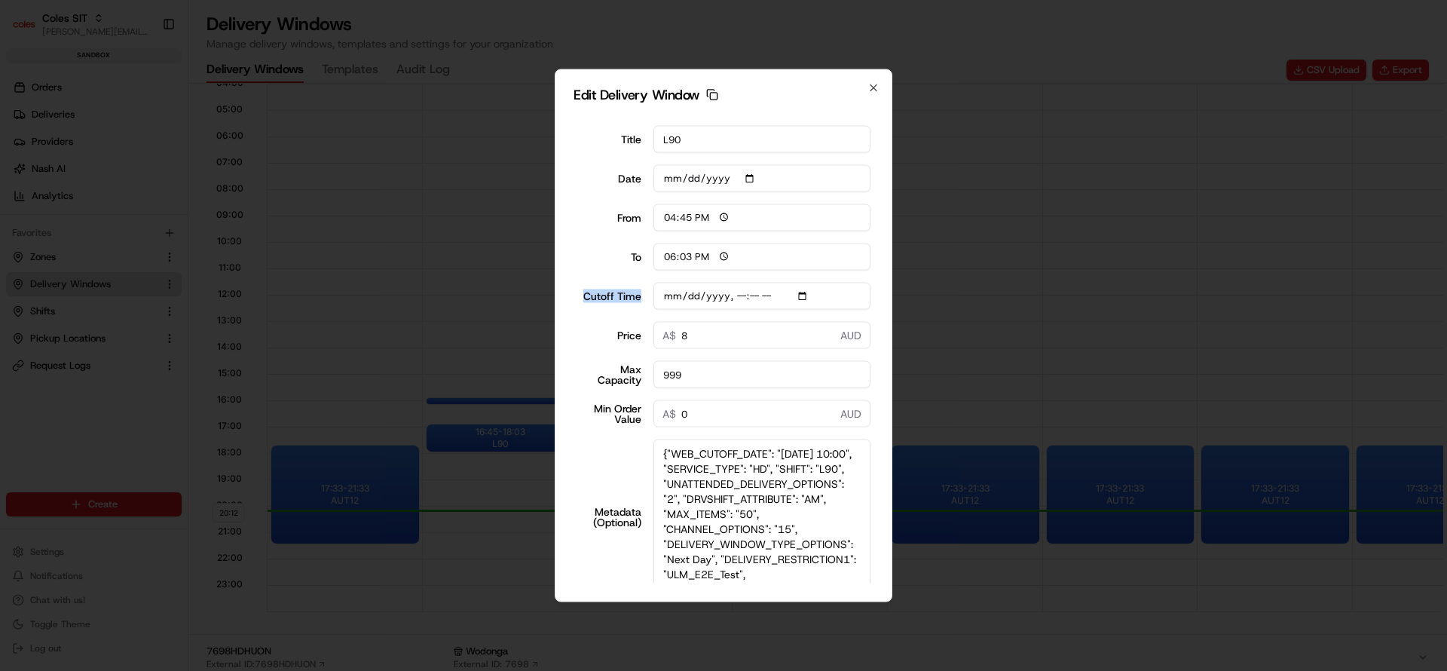
click at [628, 296] on label "Cutoff Time" at bounding box center [609, 296] width 65 height 11
click at [654, 296] on input "Cutoff Time" at bounding box center [763, 296] width 218 height 27
drag, startPoint x: 605, startPoint y: 295, endPoint x: 587, endPoint y: 293, distance: 17.5
click at [587, 293] on label "Cutoff Time" at bounding box center [609, 296] width 65 height 11
click at [618, 302] on label "Cutoff Time" at bounding box center [609, 296] width 65 height 11
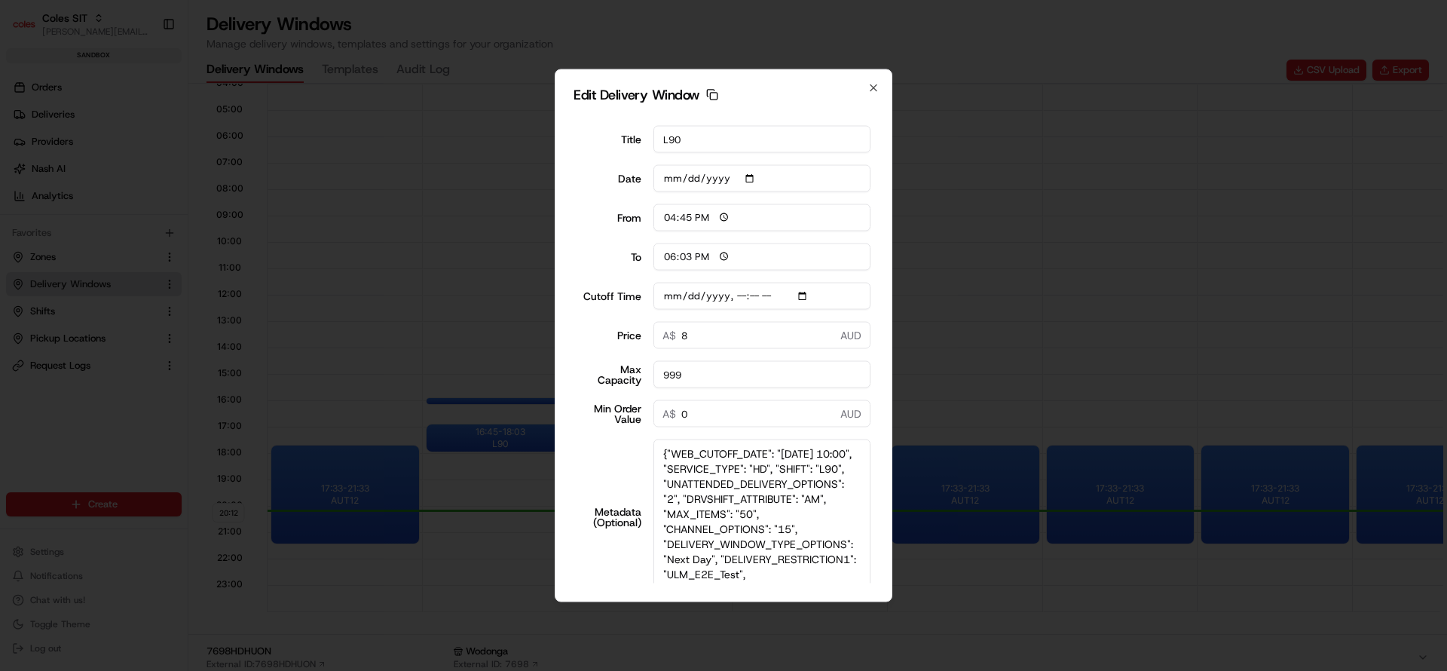
click at [654, 302] on input "Cutoff Time" at bounding box center [763, 296] width 218 height 27
drag, startPoint x: 610, startPoint y: 334, endPoint x: 627, endPoint y: 334, distance: 17.3
click at [627, 334] on label "Price" at bounding box center [609, 335] width 65 height 11
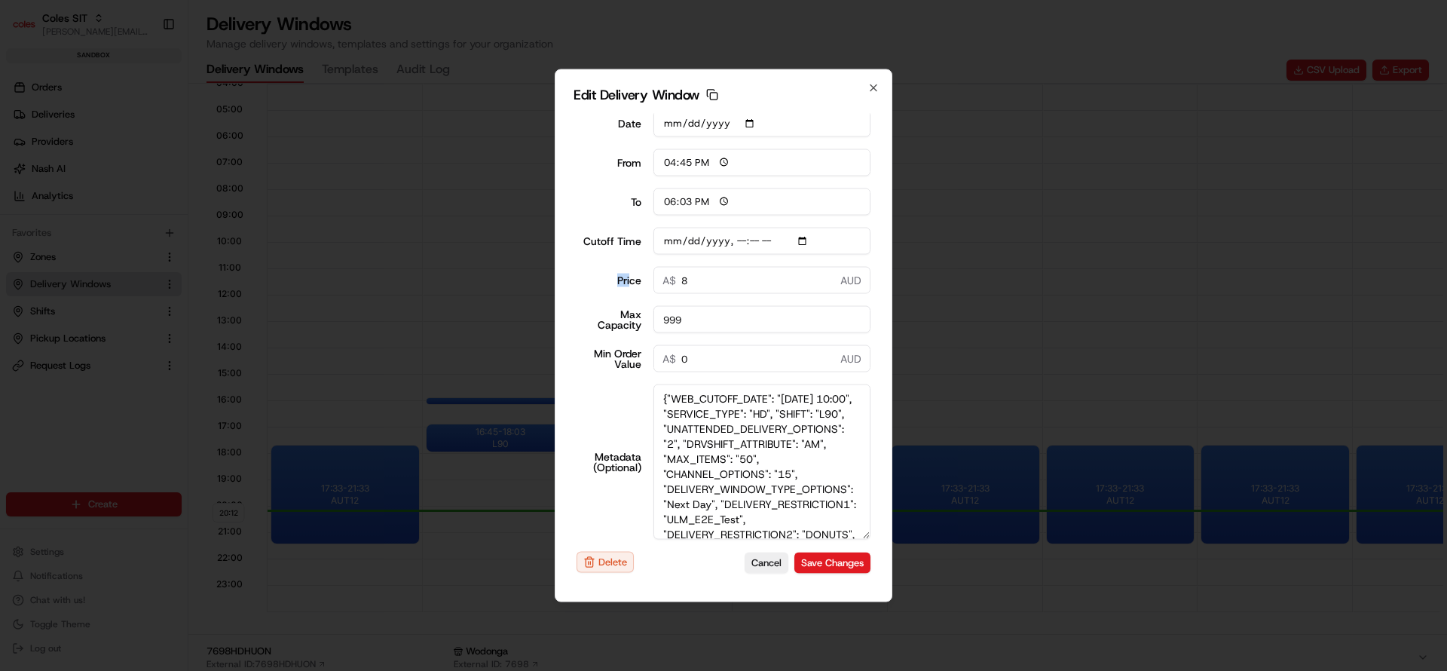
scroll to position [57, 0]
drag, startPoint x: 663, startPoint y: 397, endPoint x: 770, endPoint y: 405, distance: 107.3
click at [770, 405] on textarea "{"WEB_CUTOFF_DATE": "[DATE] 10:00", "SERVICE_TYPE": "HD", "SHIFT": "L90", "UNAT…" at bounding box center [763, 459] width 218 height 155
click at [669, 465] on textarea "{"WEB_CUTOFF_DATE": "[DATE] 10:00", "SERVICE_TYPE": "HD", "SHIFT": "L90", "UNAT…" at bounding box center [763, 459] width 218 height 155
drag, startPoint x: 691, startPoint y: 480, endPoint x: 780, endPoint y: 485, distance: 89.9
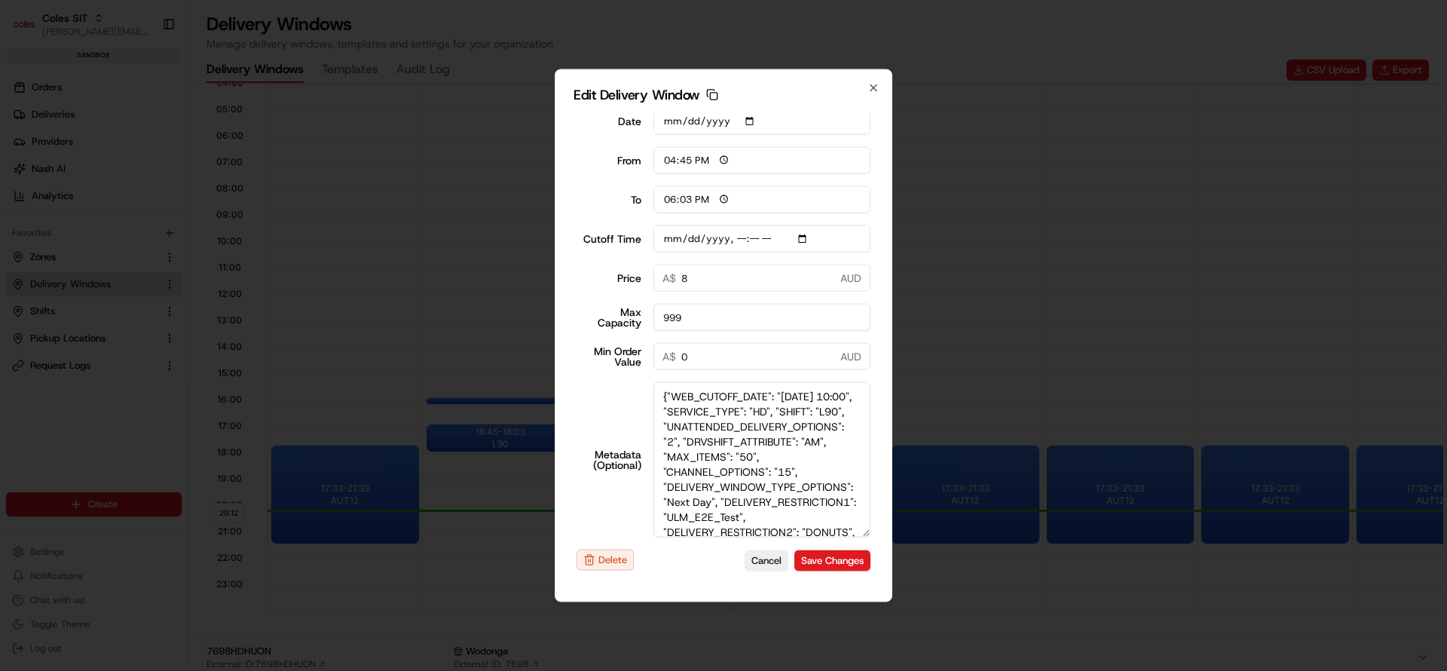
click at [780, 485] on textarea "{"WEB_CUTOFF_DATE": "[DATE] 10:00", "SERVICE_TYPE": "HD", "SHIFT": "L90", "UNAT…" at bounding box center [763, 459] width 218 height 155
type input "[DATE]T10:10"
click at [875, 88] on icon "button" at bounding box center [874, 88] width 12 height 12
type input "[DATE]"
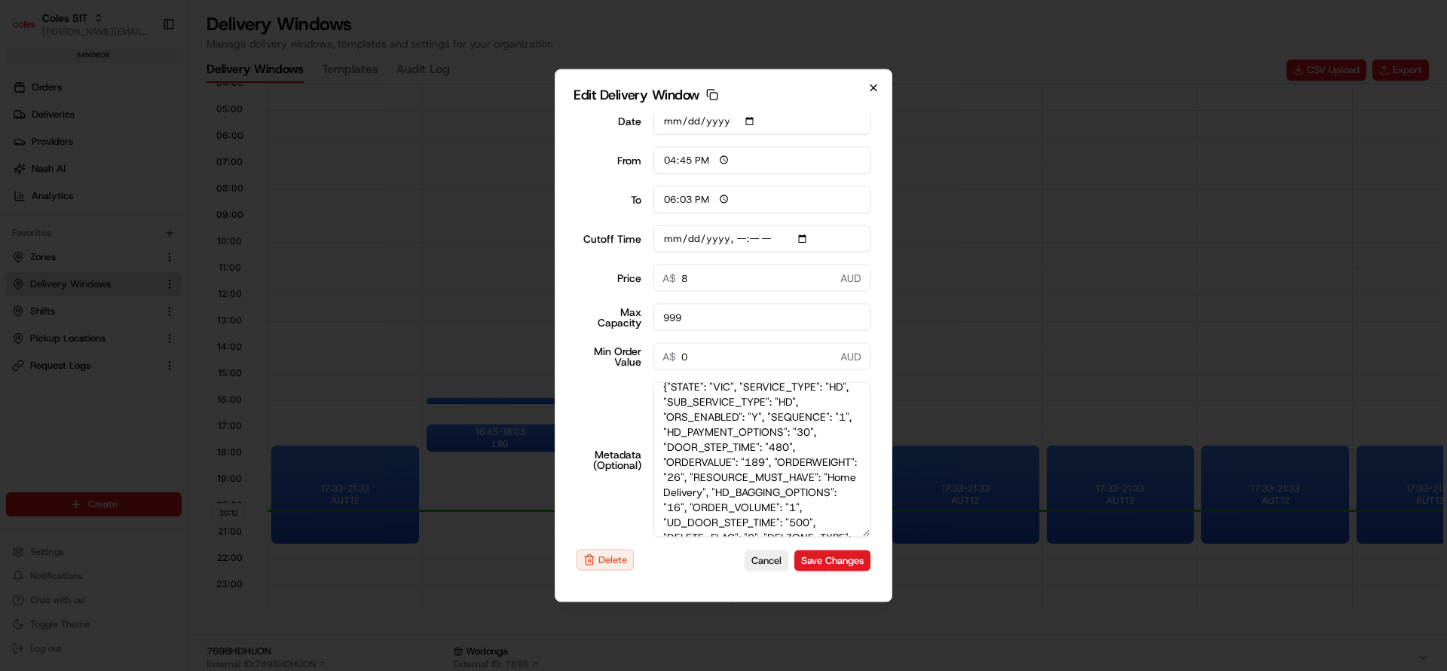
type input "20:13"
type input "21:13"
type input "[DATE]T10:10"
type input "0"
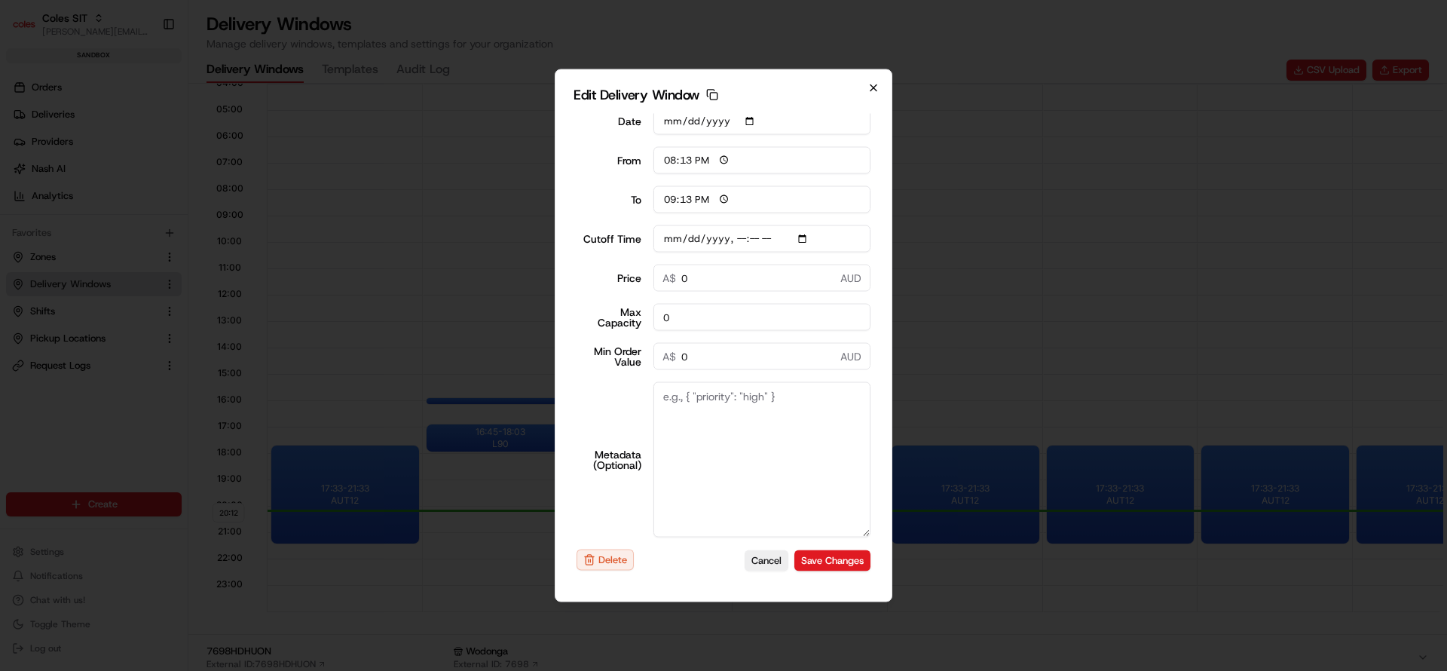
scroll to position [57, 0]
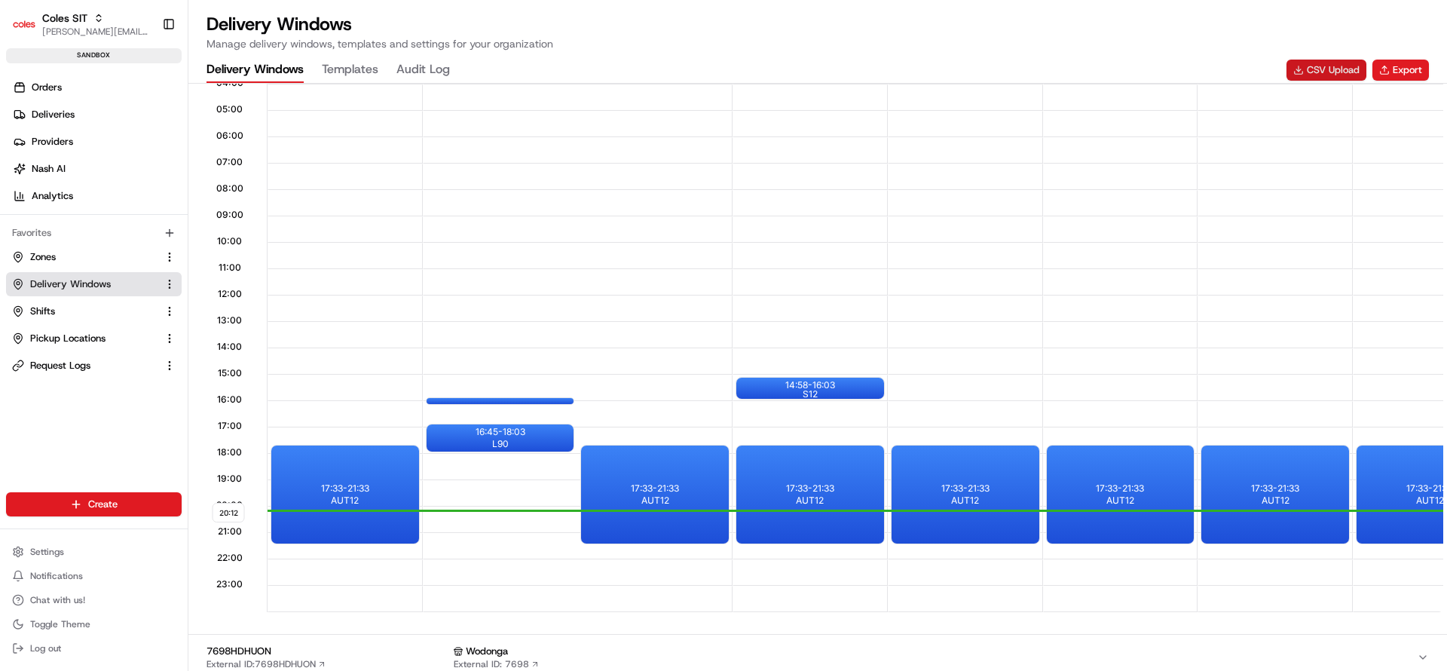
click at [1334, 69] on button "CSV Upload" at bounding box center [1327, 70] width 80 height 21
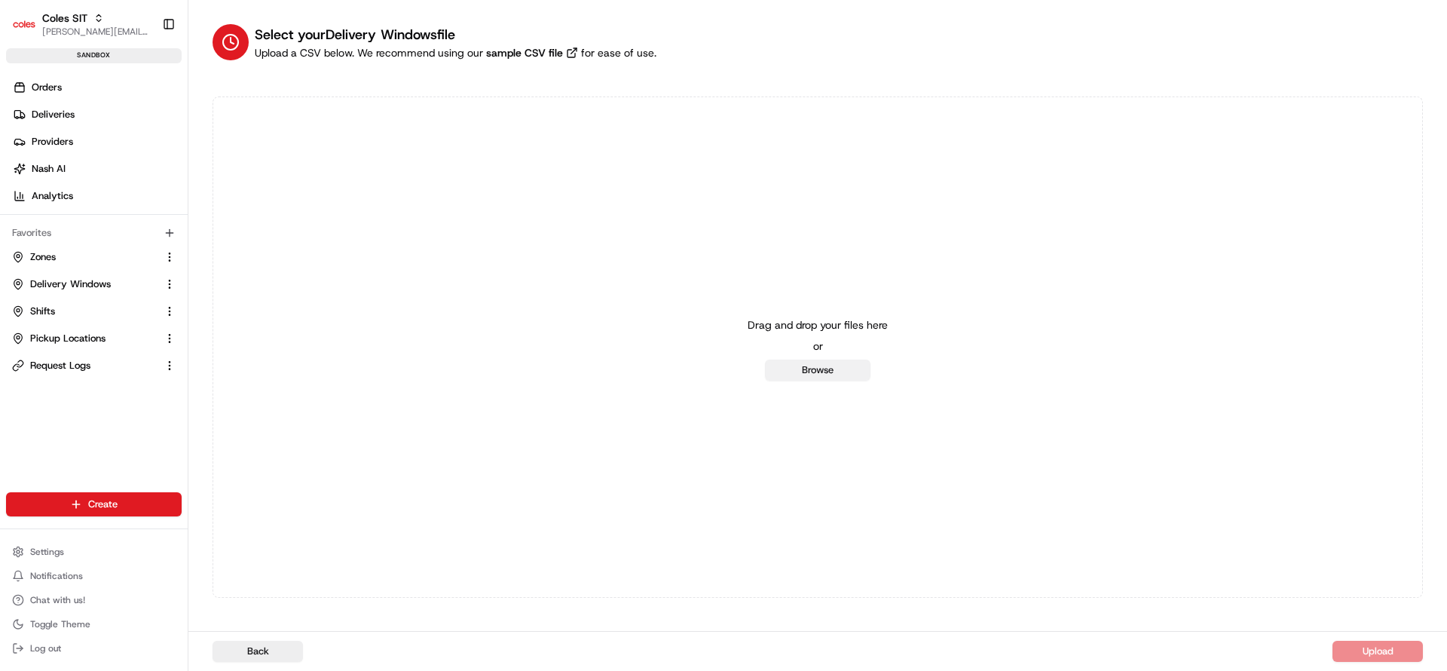
click at [843, 377] on button "Browse" at bounding box center [818, 370] width 106 height 21
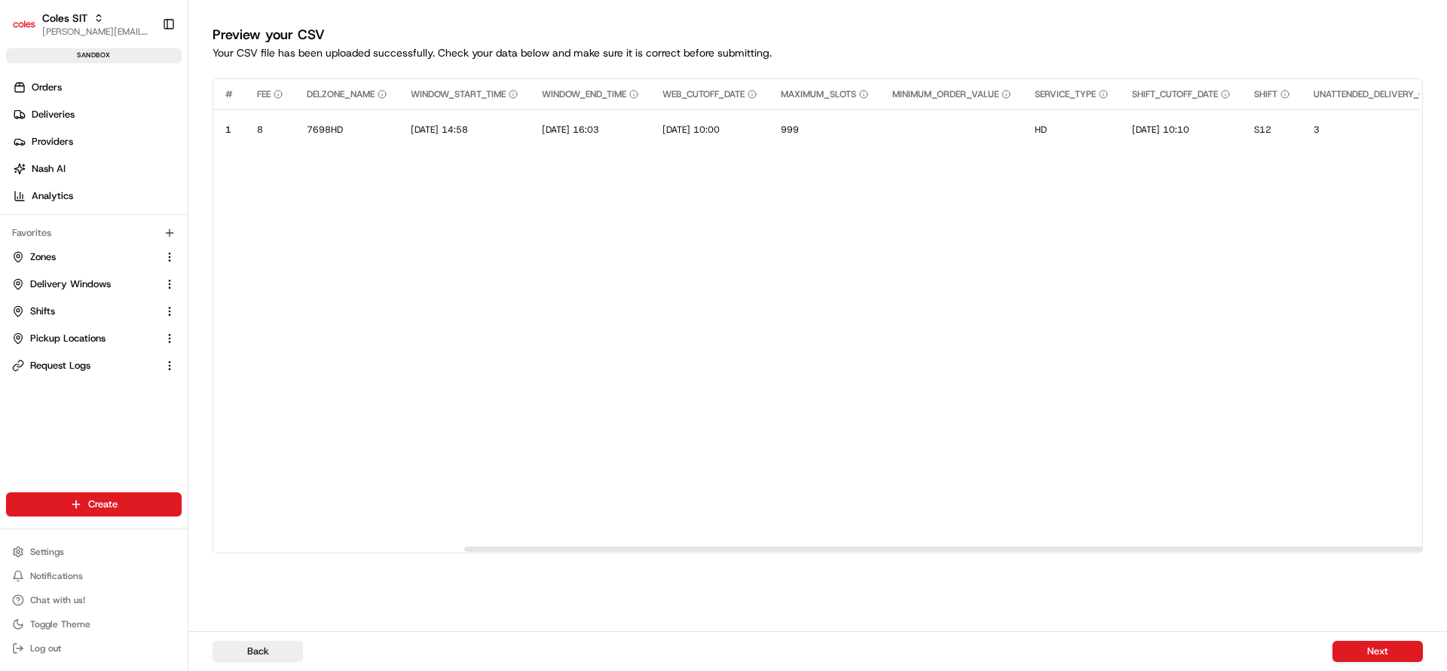
drag, startPoint x: 922, startPoint y: 550, endPoint x: 429, endPoint y: 563, distance: 493.2
click at [464, 552] on div at bounding box center [1068, 549] width 1208 height 5
click at [48, 315] on span "Shifts" at bounding box center [42, 312] width 25 height 14
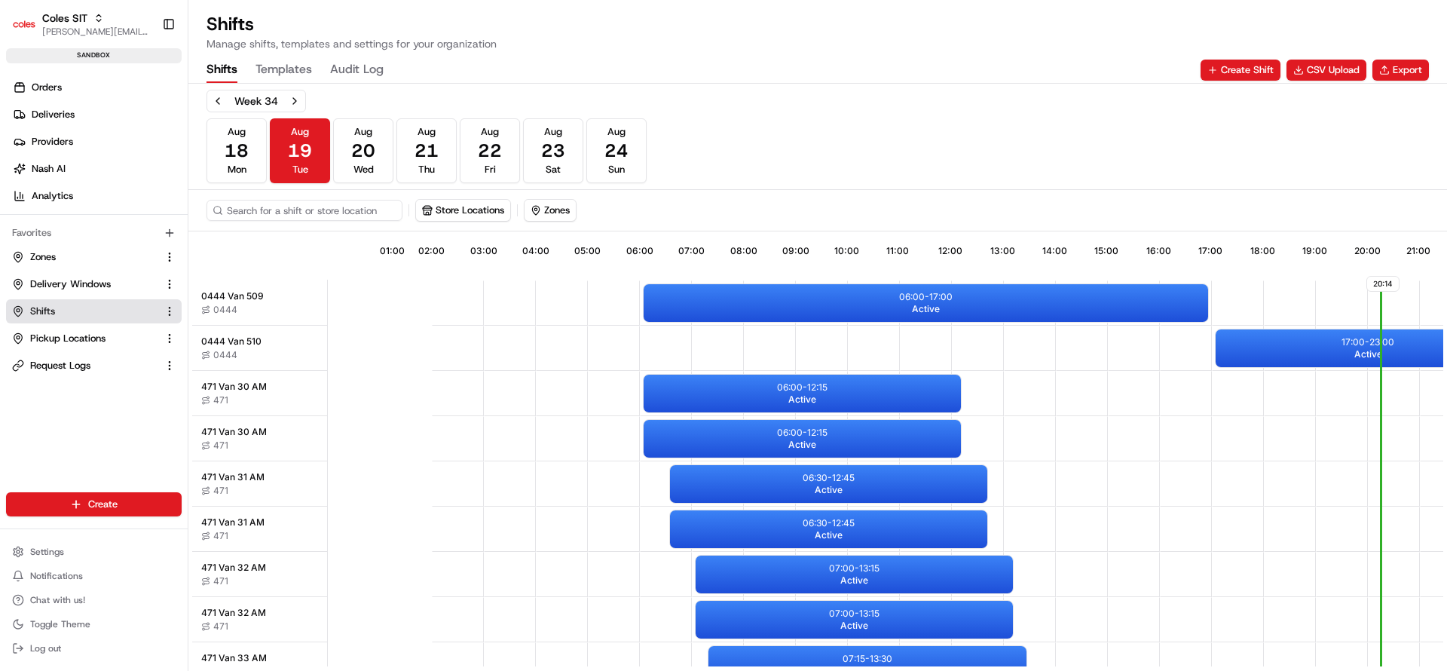
scroll to position [0, 140]
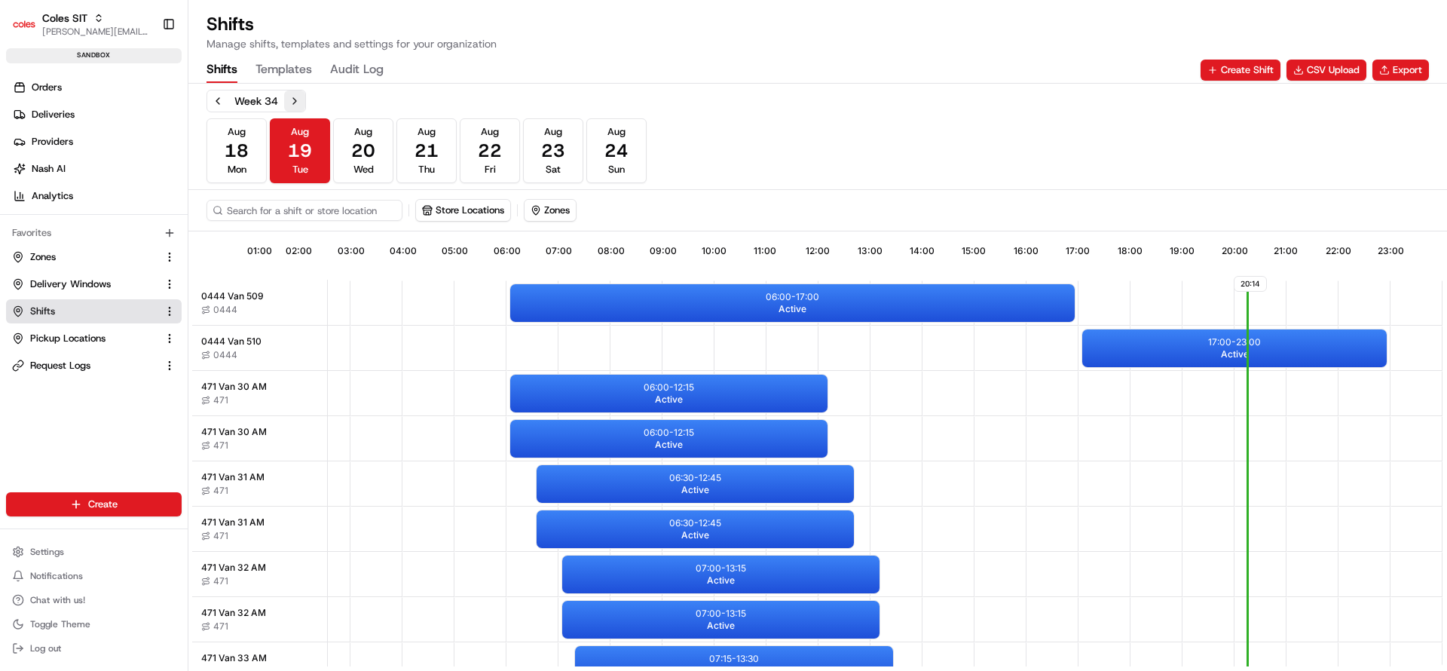
click at [297, 105] on button "Next week" at bounding box center [294, 100] width 21 height 21
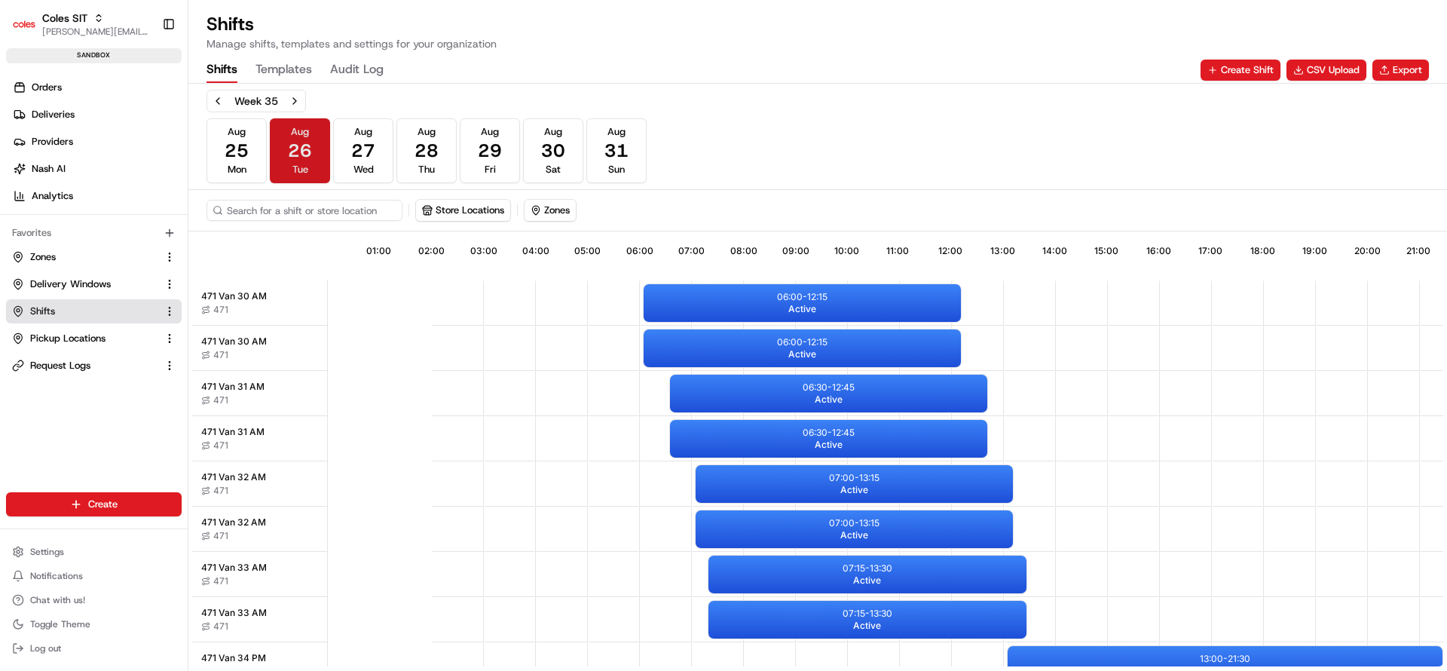
click at [297, 161] on span "26" at bounding box center [300, 151] width 24 height 24
click at [323, 213] on input at bounding box center [327, 210] width 241 height 21
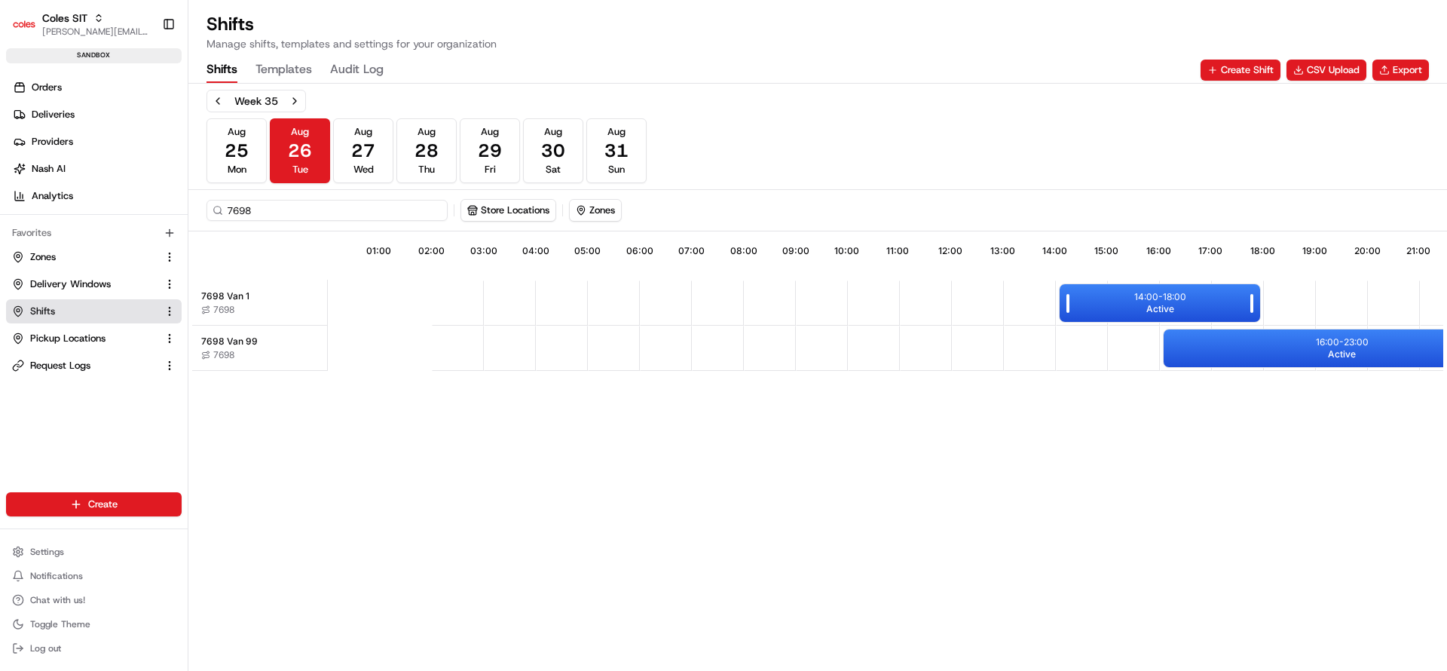
type input "7698"
click at [1098, 313] on div "14:00 - 18:00 Active" at bounding box center [1160, 303] width 201 height 38
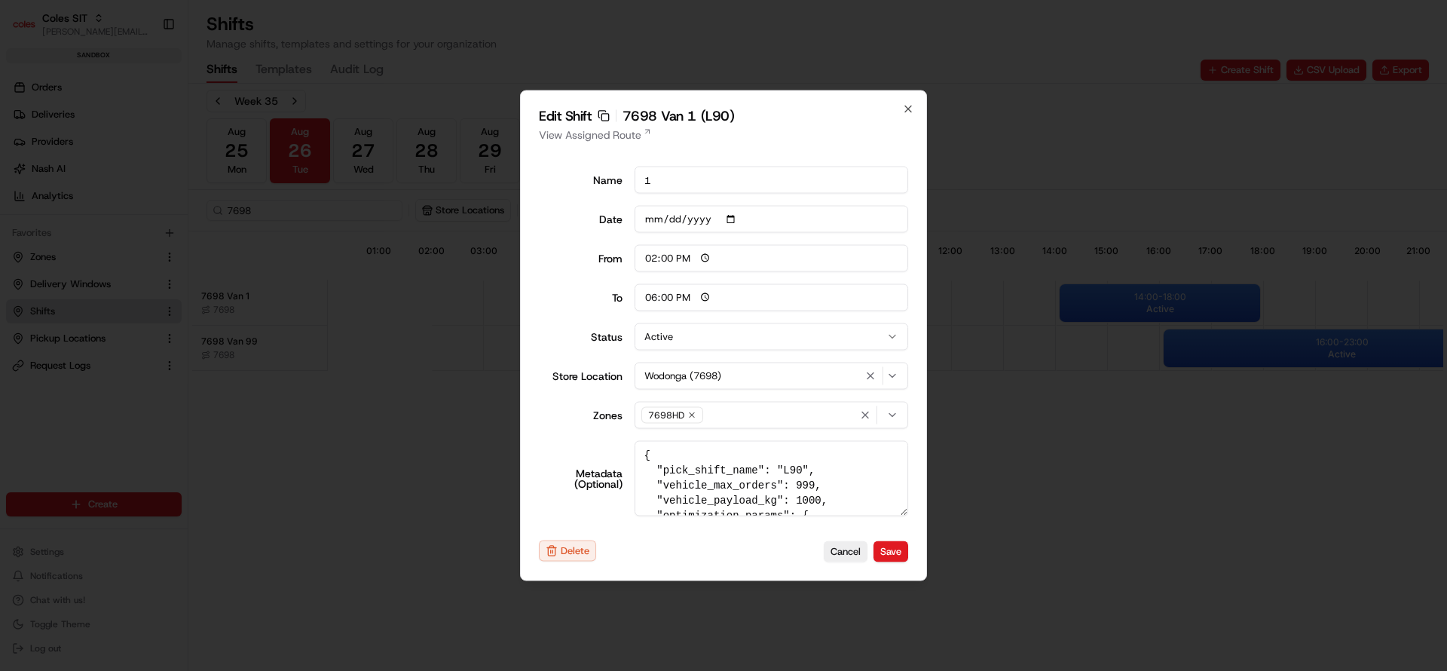
drag, startPoint x: 796, startPoint y: 467, endPoint x: 648, endPoint y: 468, distance: 147.8
click at [648, 468] on textarea "{ "pick_shift_name": "L90", "vehicle_max_orders": 999, "vehicle_payload_kg": 10…" at bounding box center [772, 478] width 274 height 75
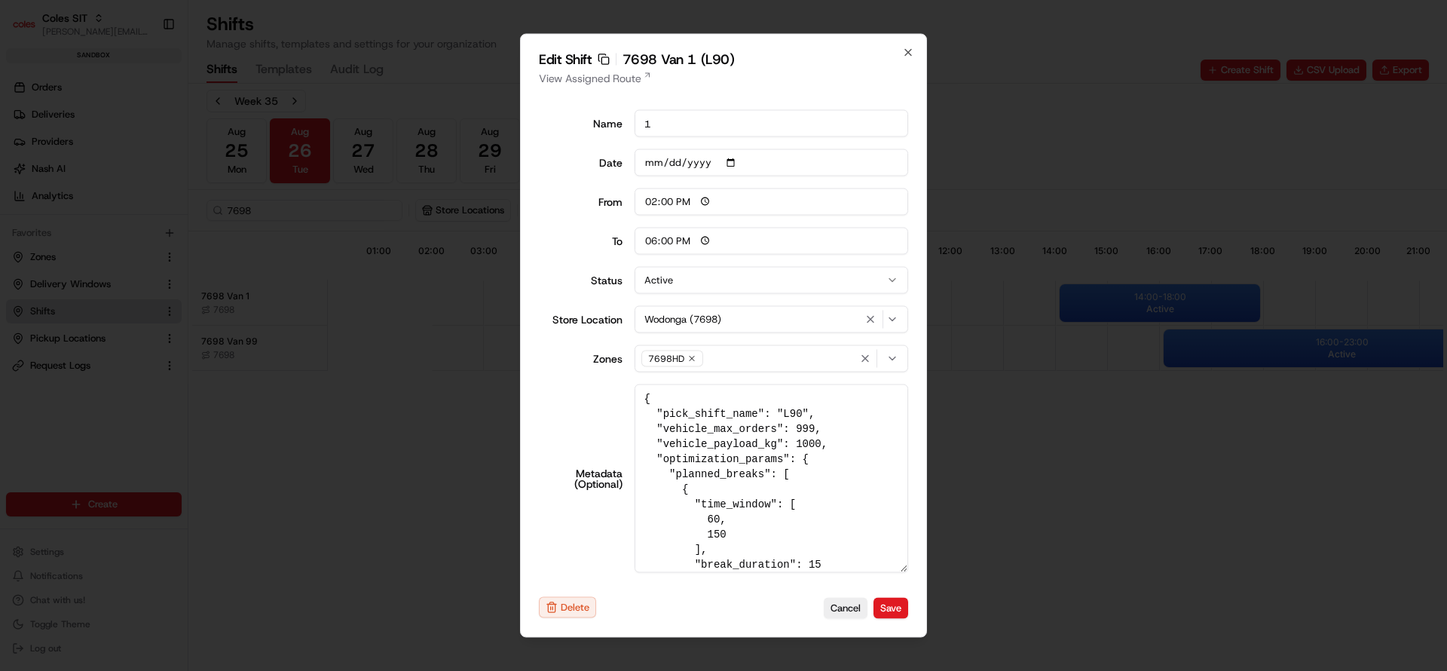
drag, startPoint x: 900, startPoint y: 512, endPoint x: 912, endPoint y: 625, distance: 113.7
click at [912, 625] on div "Edit Shift Copy sft_2GdP3hti3aAPDYZfJoTNZw 7698 Van 1 (L90) View Assigned Route…" at bounding box center [723, 336] width 407 height 604
click at [907, 52] on icon "button" at bounding box center [908, 53] width 12 height 12
type input "06:00"
type input "14:00"
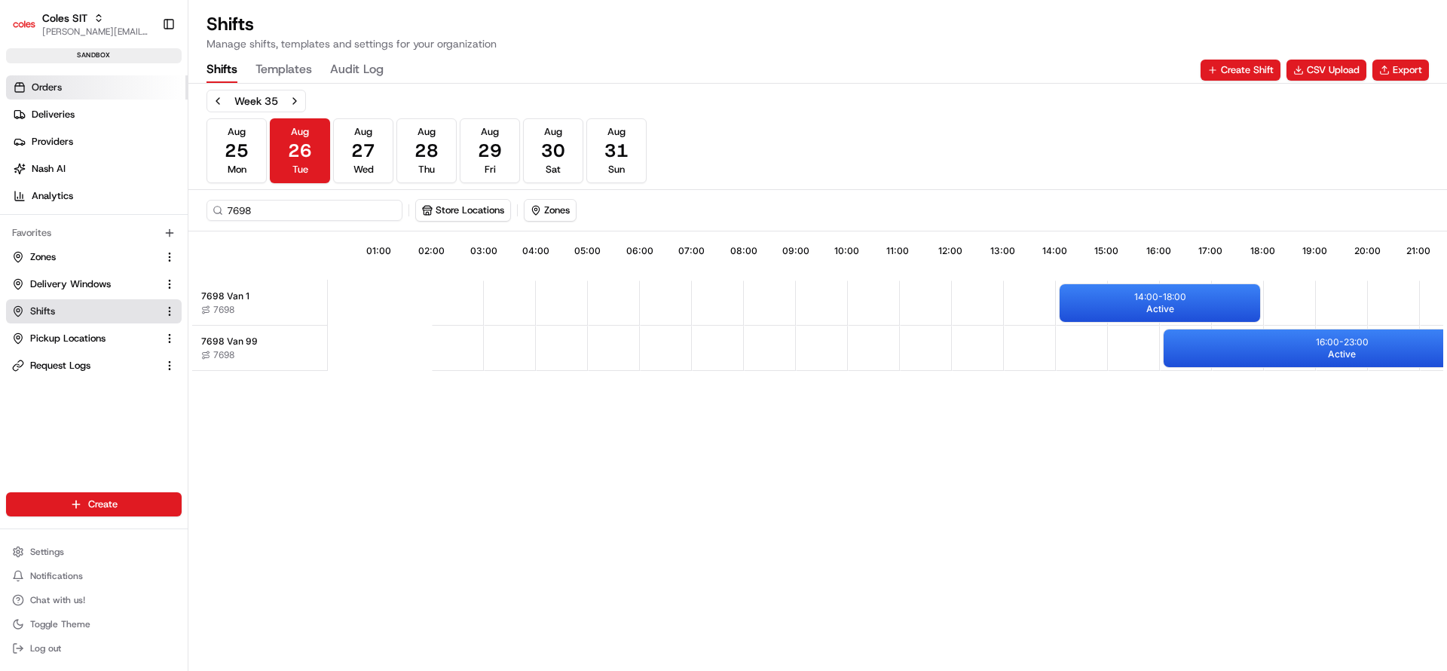
click at [93, 77] on link "Orders" at bounding box center [97, 87] width 182 height 24
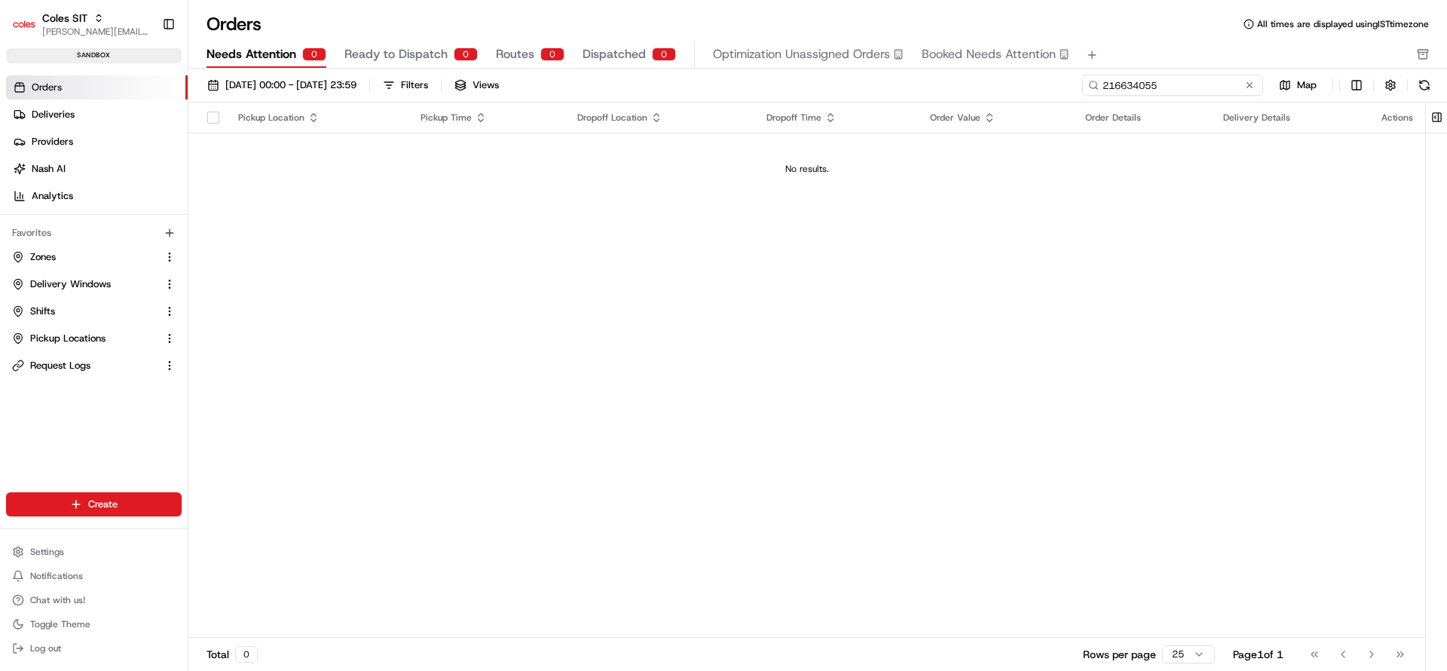
click at [1258, 92] on input "216634055" at bounding box center [1173, 85] width 181 height 21
click at [1233, 84] on input "216634055" at bounding box center [1173, 85] width 181 height 21
click at [1255, 83] on button at bounding box center [1249, 85] width 15 height 15
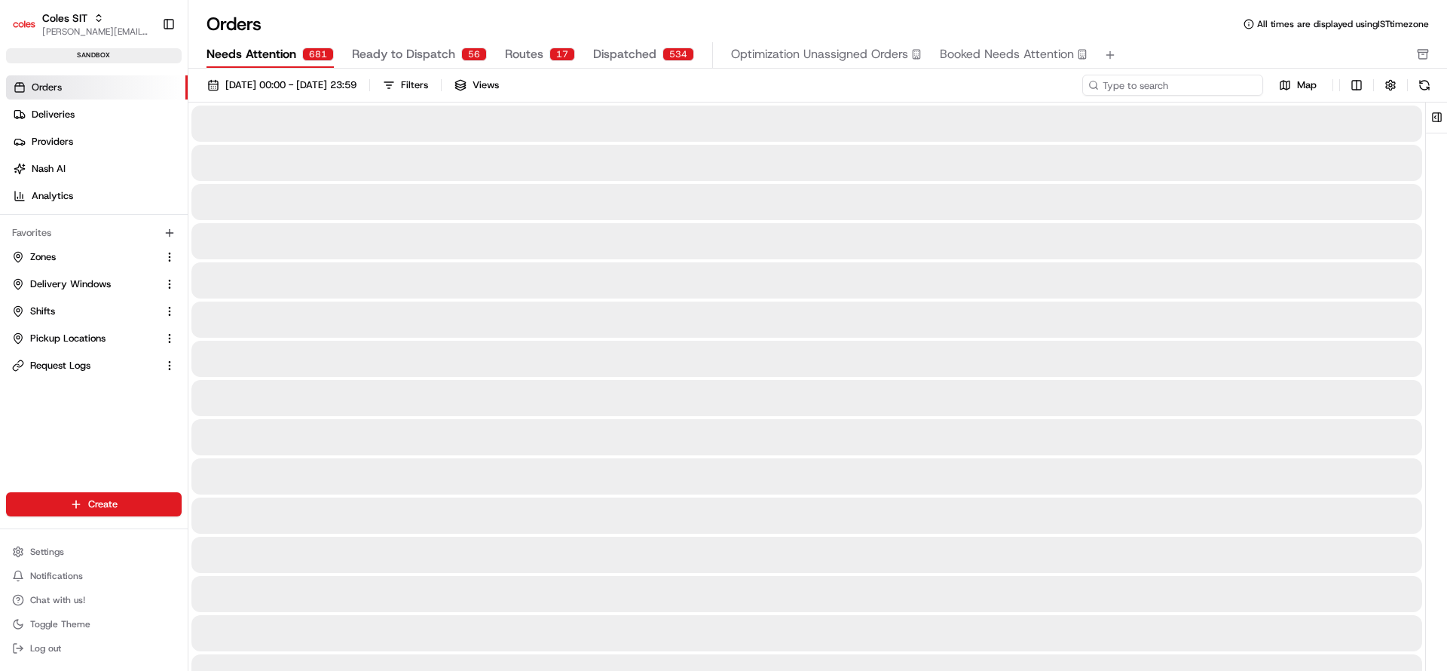
click at [1238, 82] on input at bounding box center [1173, 85] width 181 height 21
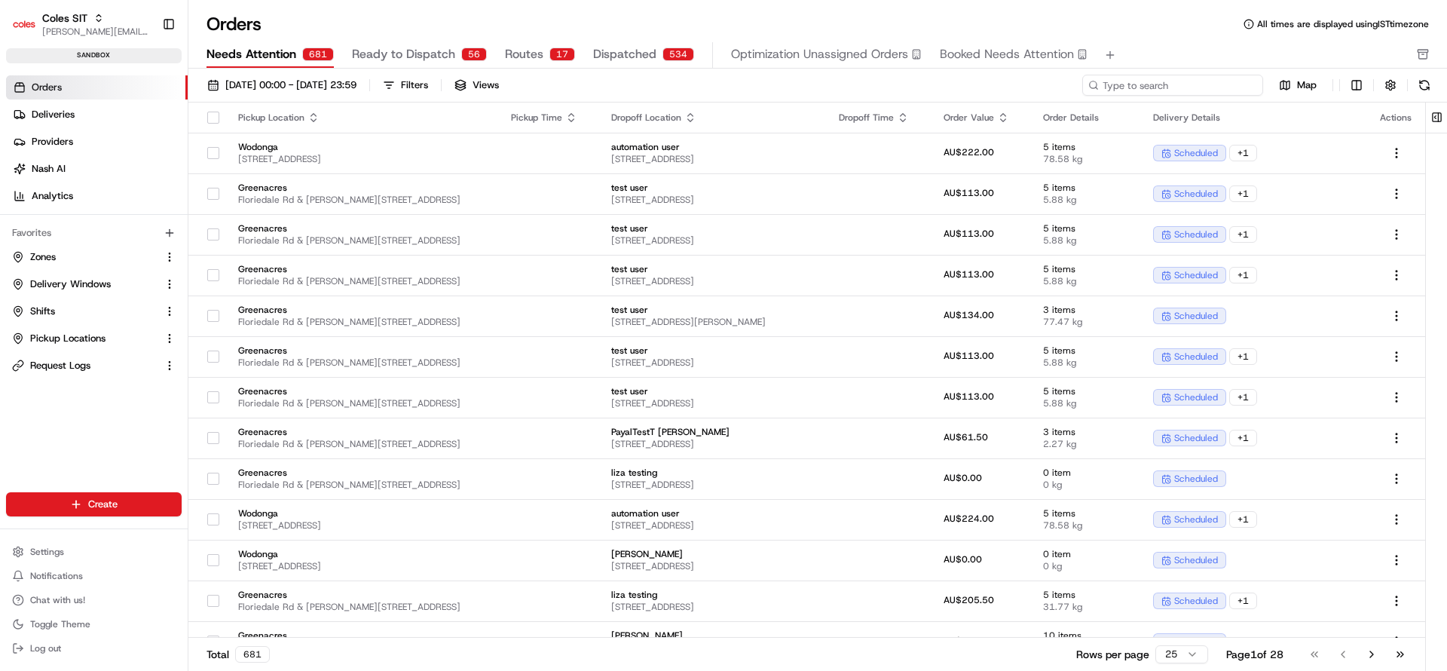
paste input "216634055"
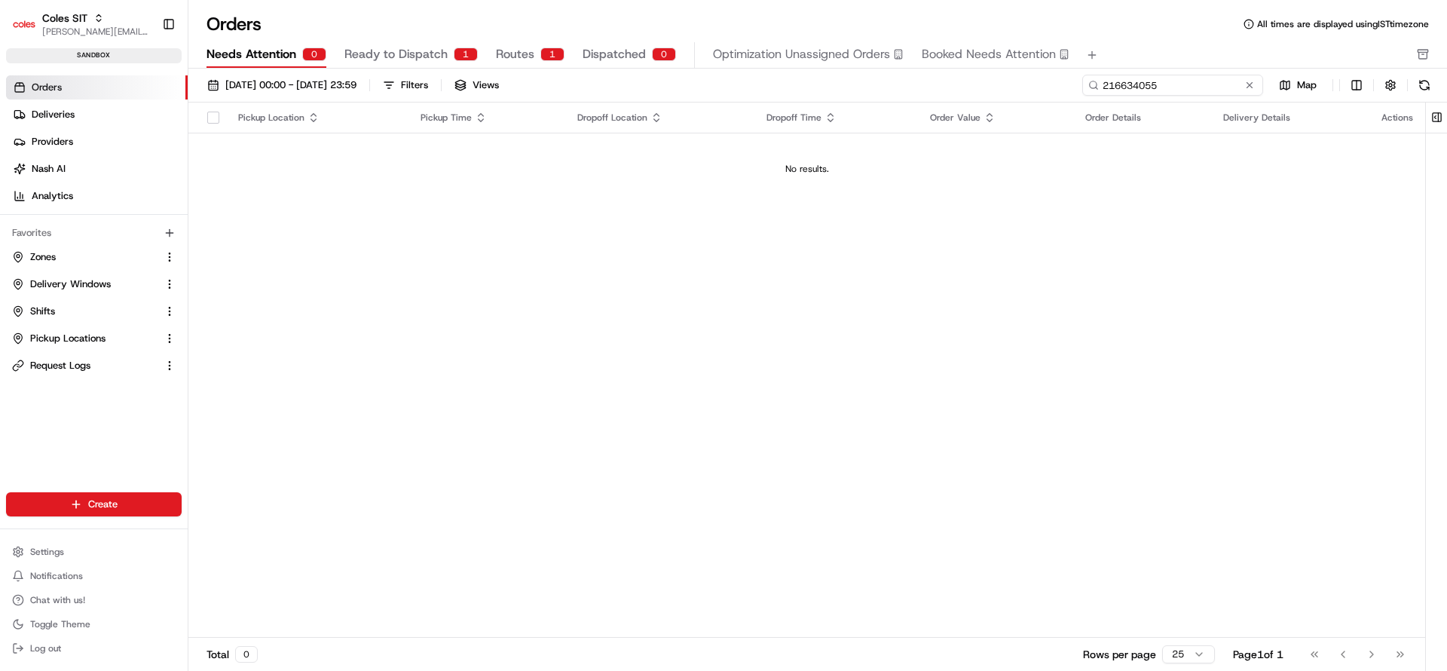
type input "216634055"
click at [1254, 95] on input "216634055" at bounding box center [1173, 85] width 181 height 21
click at [1252, 89] on button at bounding box center [1249, 85] width 15 height 15
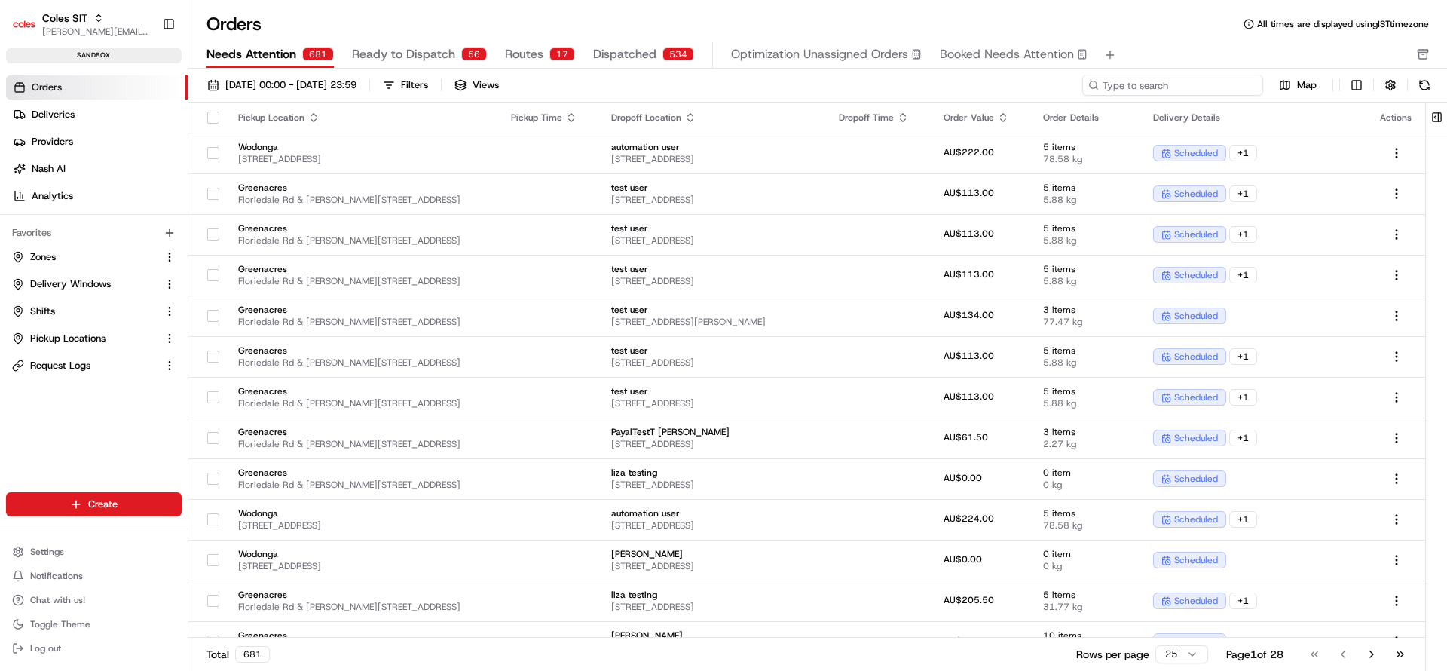
click at [1207, 84] on input at bounding box center [1173, 85] width 181 height 21
paste input "216634055"
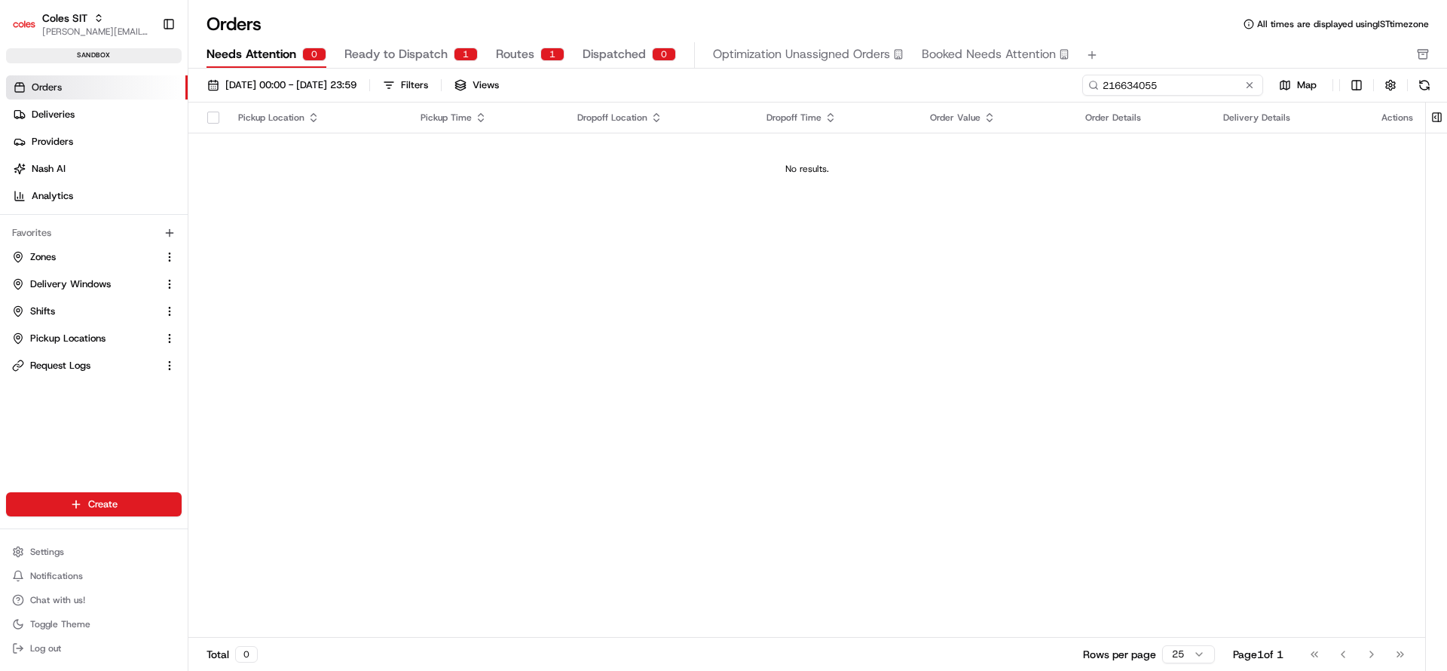
type input "216634055"
click at [395, 47] on span "Ready to Dispatch" at bounding box center [396, 54] width 103 height 18
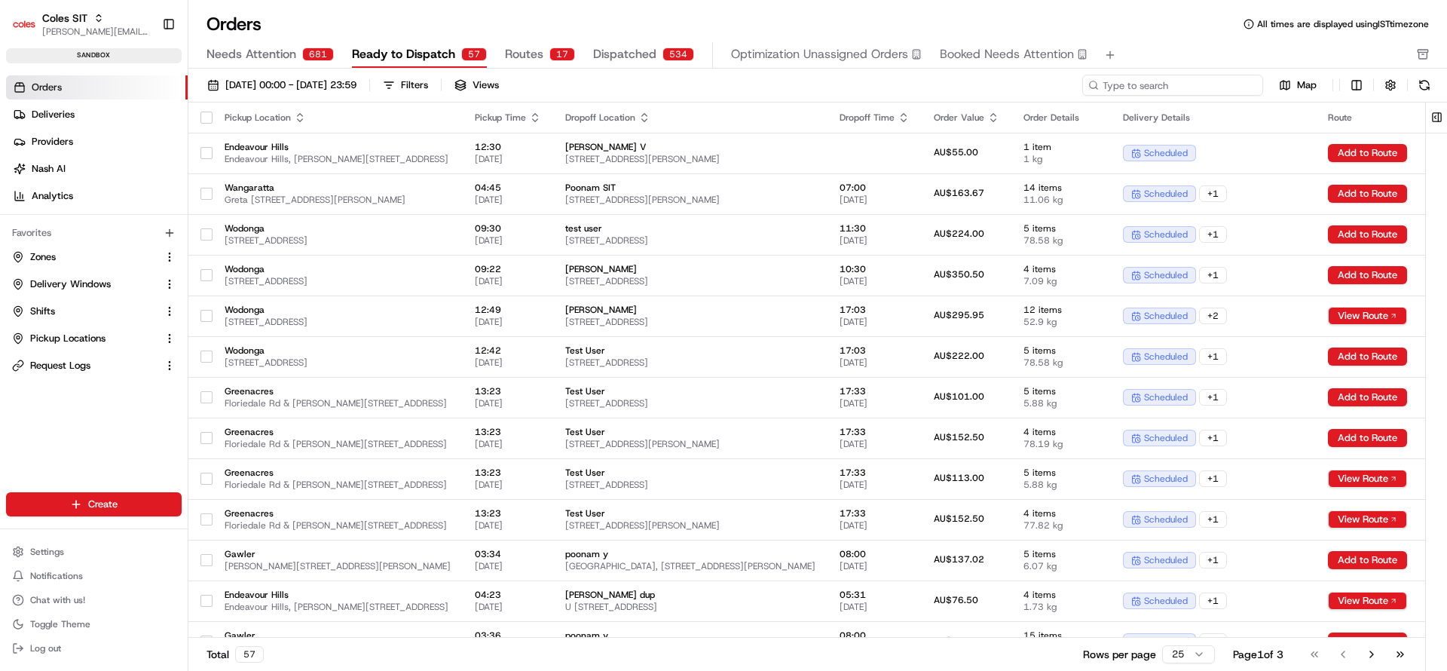
click at [1186, 90] on input at bounding box center [1173, 85] width 181 height 21
paste input "216634055"
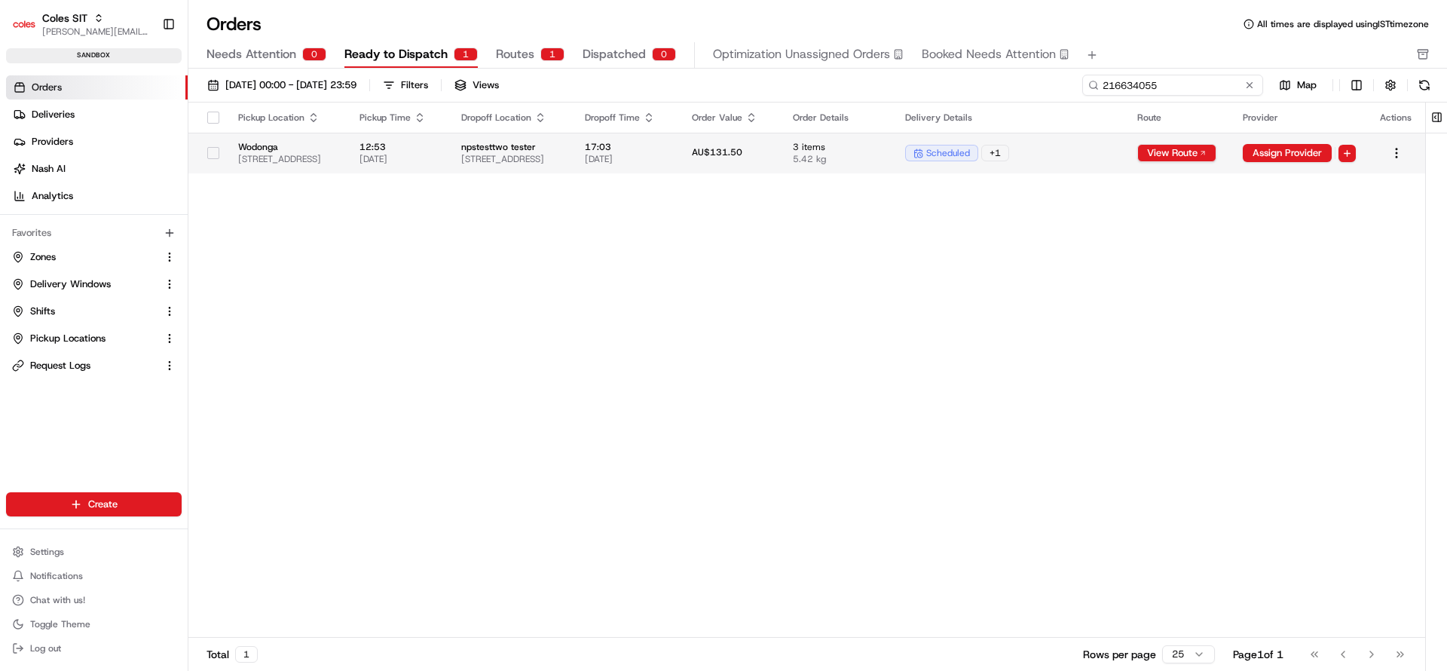
type input "216634055"
click at [881, 164] on span "5.42 kg" at bounding box center [837, 159] width 88 height 12
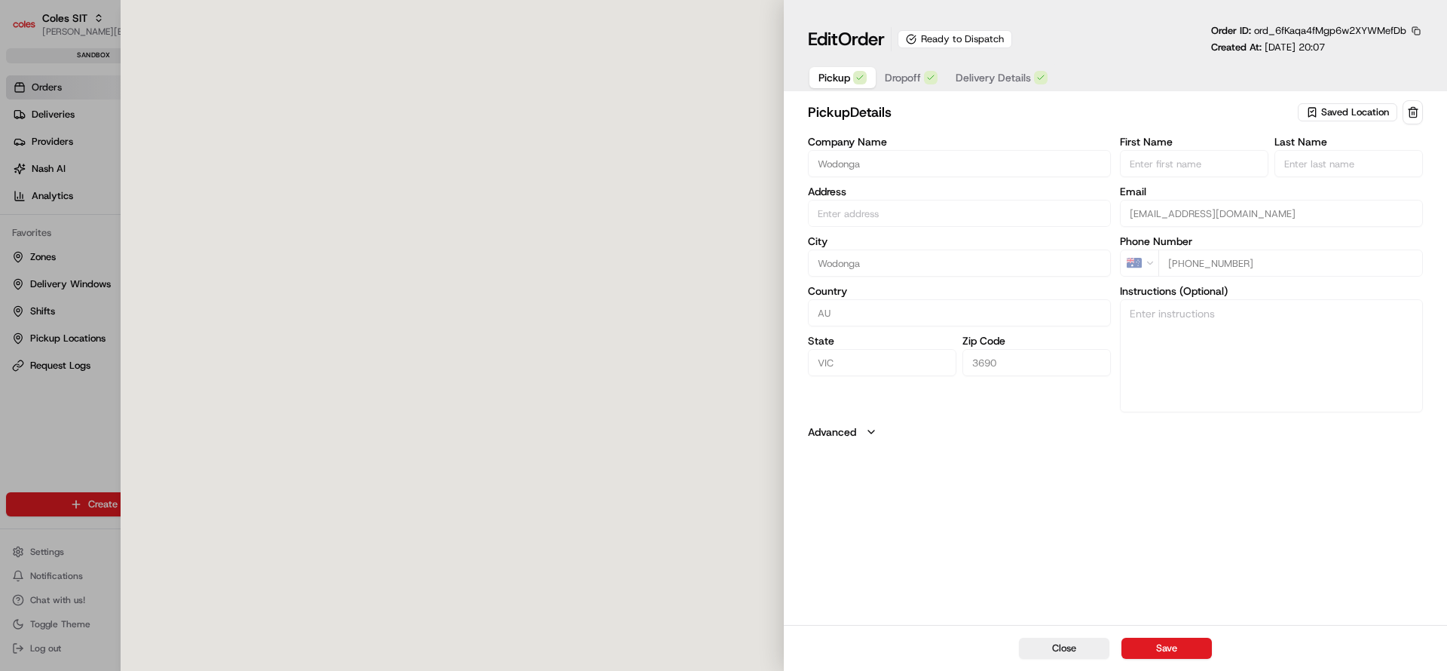
type input "[STREET_ADDRESS]"
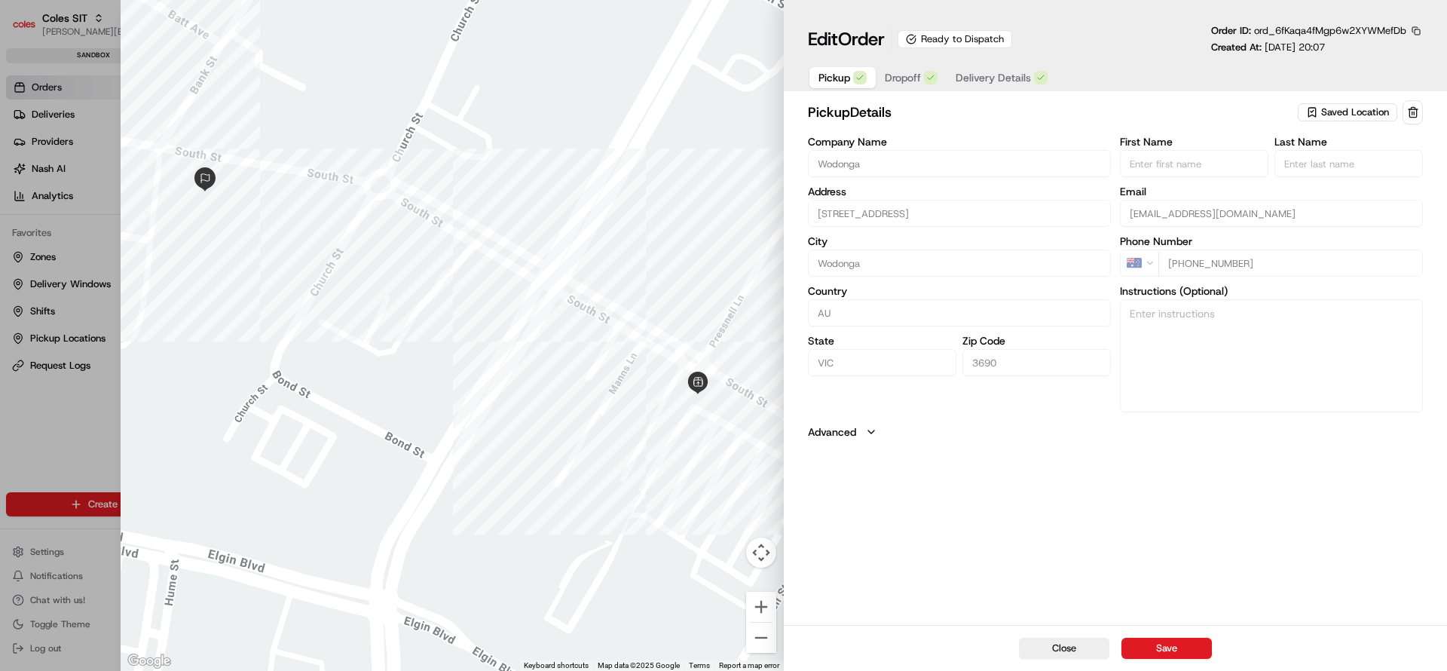
click at [902, 83] on span "Dropoff" at bounding box center [903, 77] width 36 height 15
click at [1165, 342] on textarea "Test demo" at bounding box center [1271, 352] width 303 height 113
click at [981, 76] on span "Delivery Details" at bounding box center [993, 77] width 75 height 15
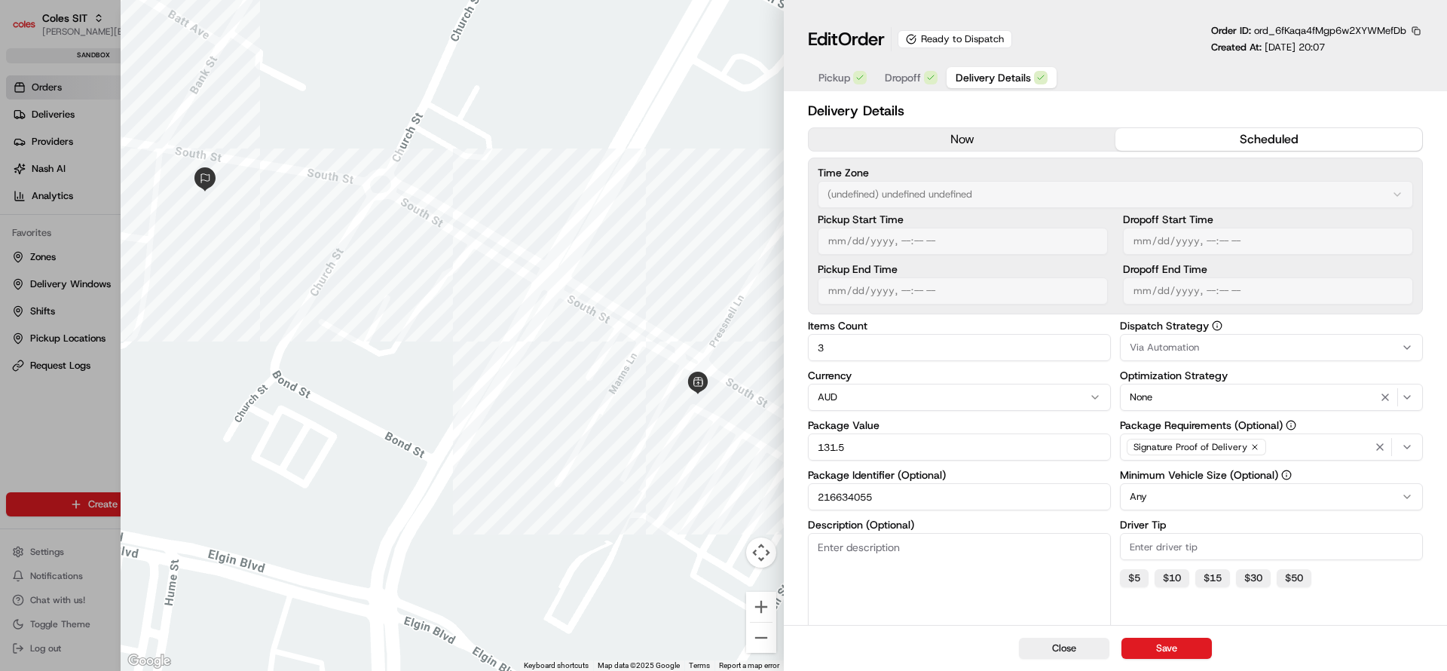
drag, startPoint x: 906, startPoint y: 351, endPoint x: 786, endPoint y: 354, distance: 120.6
click at [786, 354] on div "Delivery Details now scheduled Time Zone (undefined) undefined undefined Pickup…" at bounding box center [1115, 449] width 663 height 705
drag, startPoint x: 908, startPoint y: 440, endPoint x: 798, endPoint y: 444, distance: 110.2
click at [798, 444] on div "Delivery Details now scheduled Time Zone (undefined) undefined undefined Pickup…" at bounding box center [1115, 449] width 663 height 705
click at [853, 497] on input "216634055" at bounding box center [959, 496] width 303 height 27
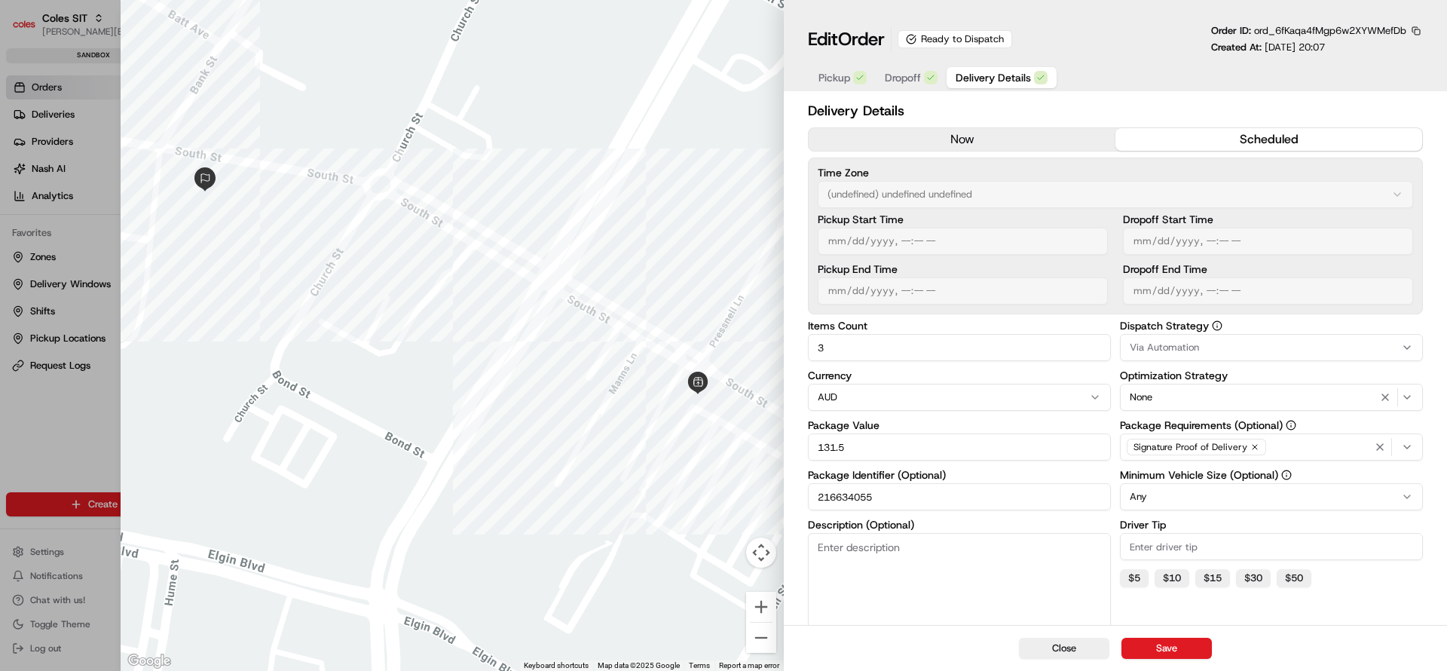
scroll to position [177, 0]
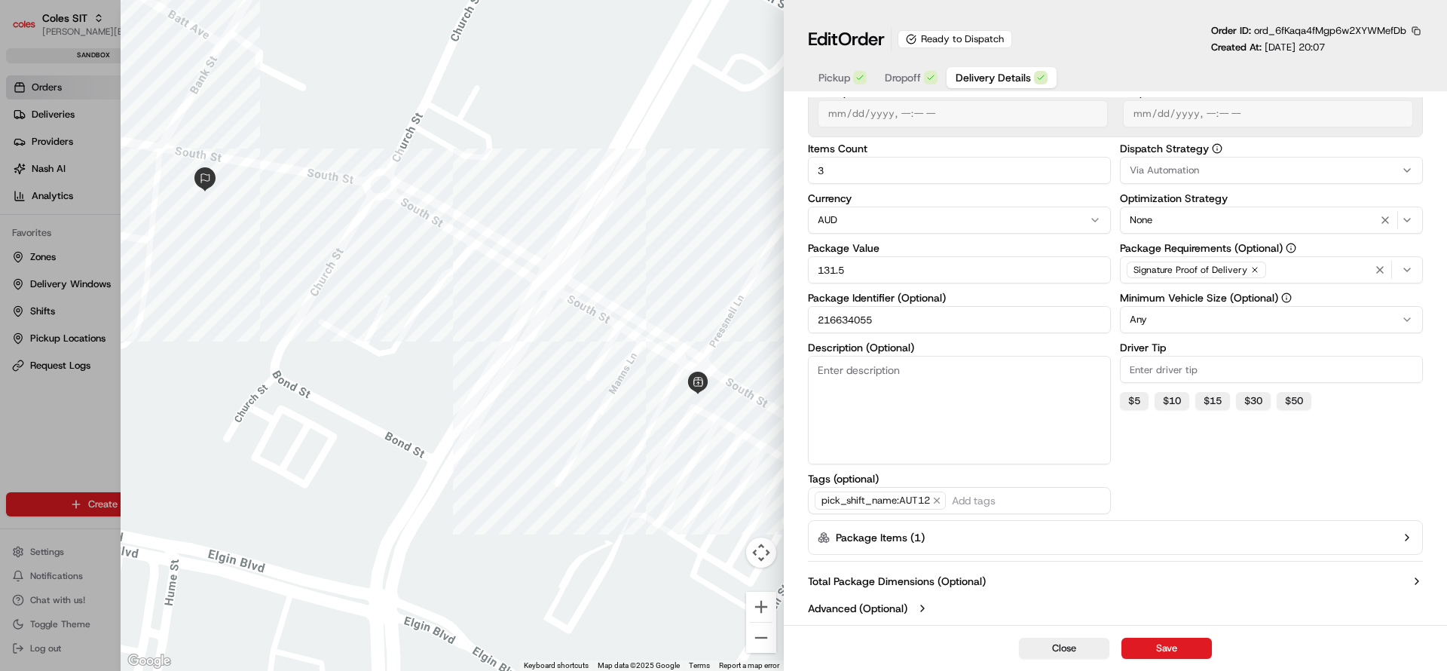
click at [1197, 541] on button "Package Items ( 1 )" at bounding box center [1115, 537] width 615 height 35
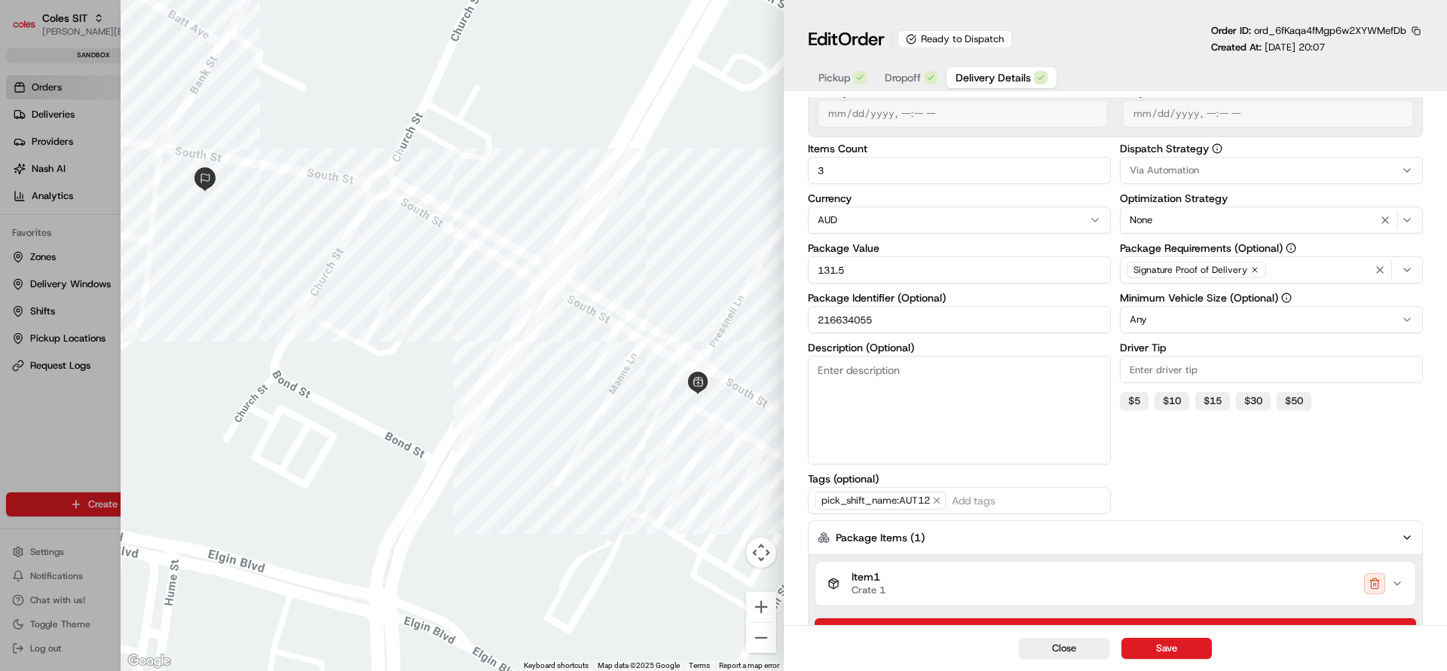
scroll to position [274, 0]
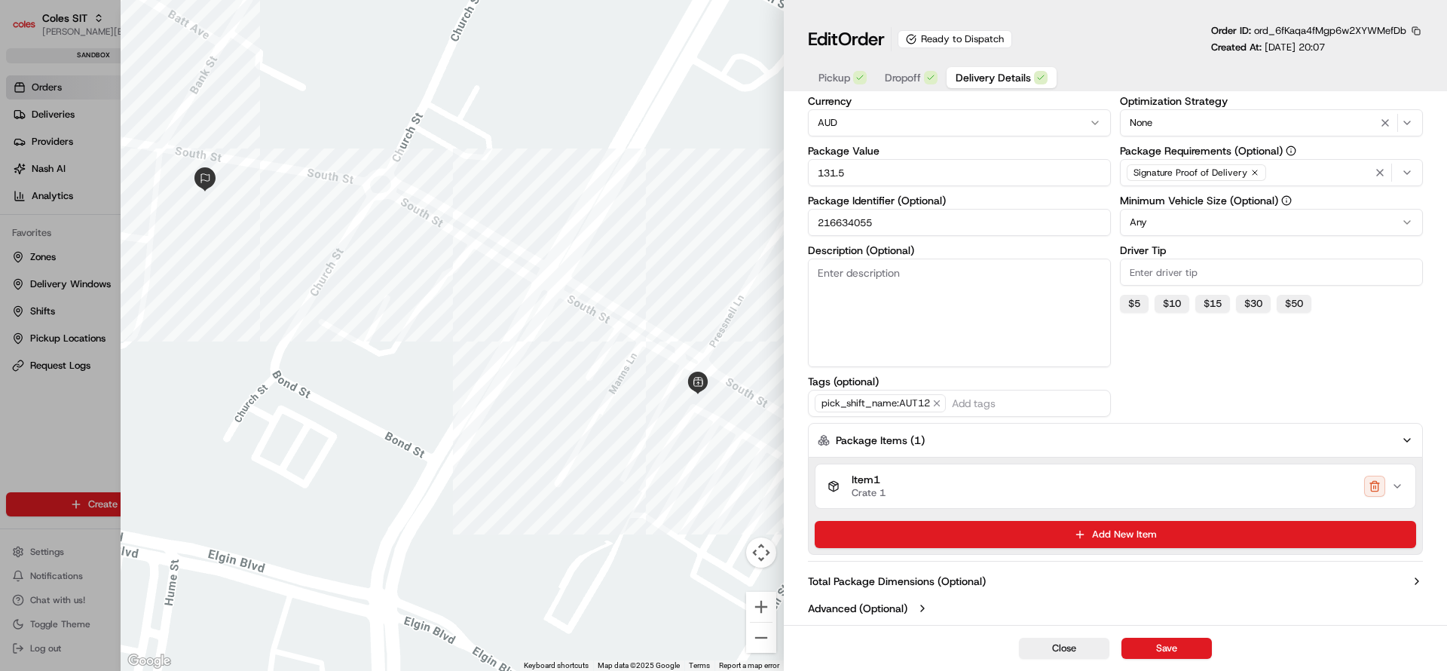
click at [1401, 493] on button "Item 1 Crate 1" at bounding box center [1116, 486] width 600 height 44
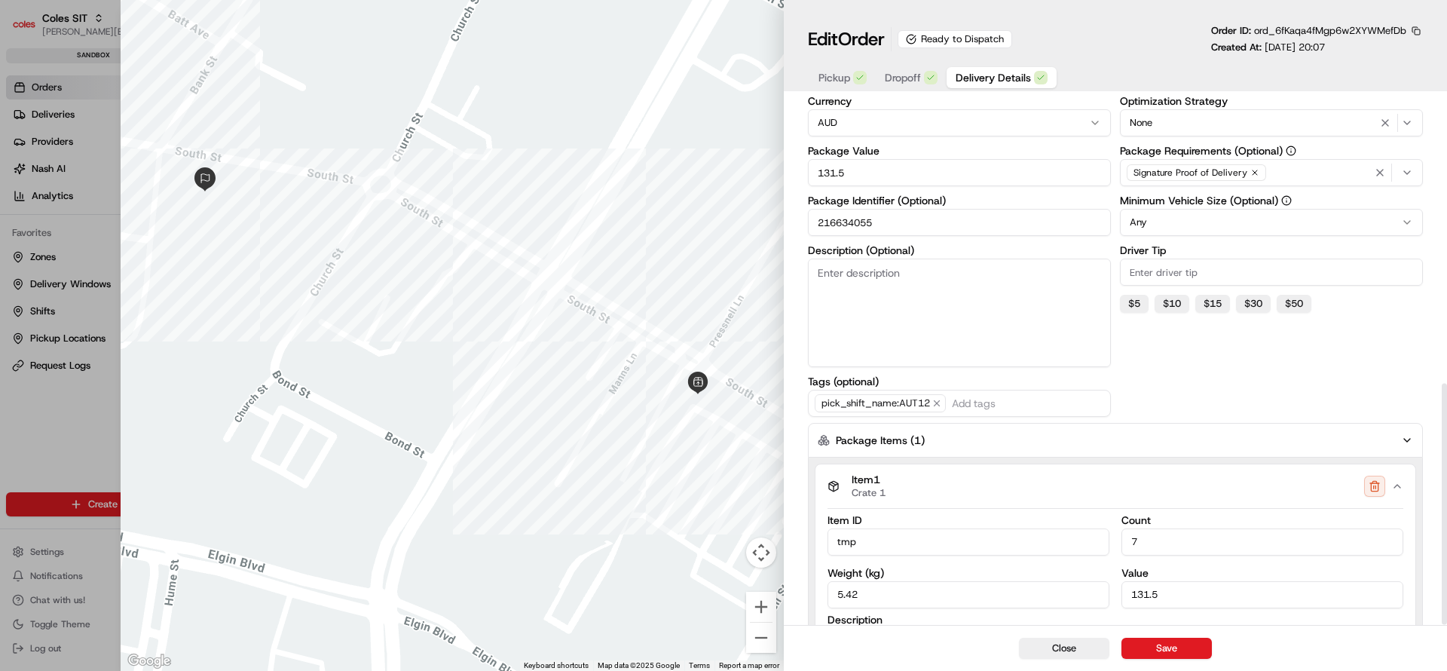
scroll to position [625, 0]
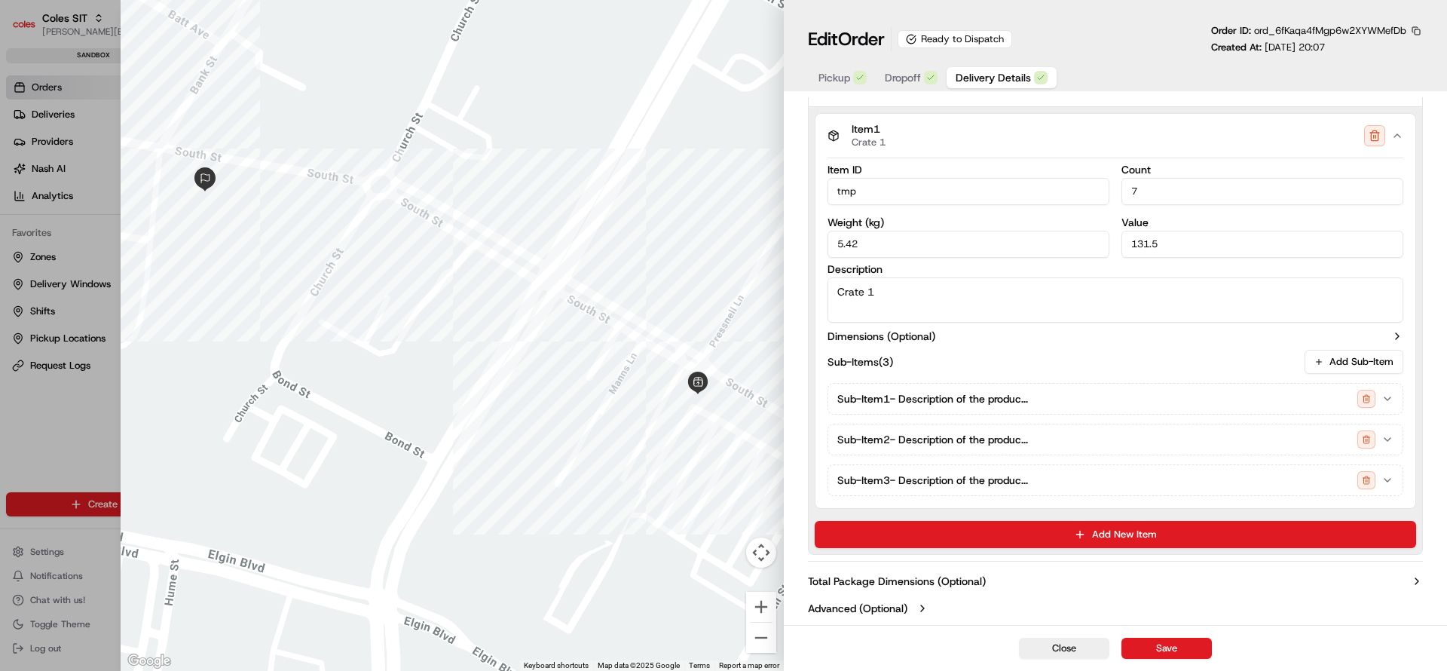
drag, startPoint x: 1153, startPoint y: 196, endPoint x: 1129, endPoint y: 180, distance: 29.5
click at [1129, 180] on input "7" at bounding box center [1263, 191] width 282 height 27
click at [1107, 398] on div "Sub-Item 1 - Description of the produc..." at bounding box center [1110, 399] width 544 height 18
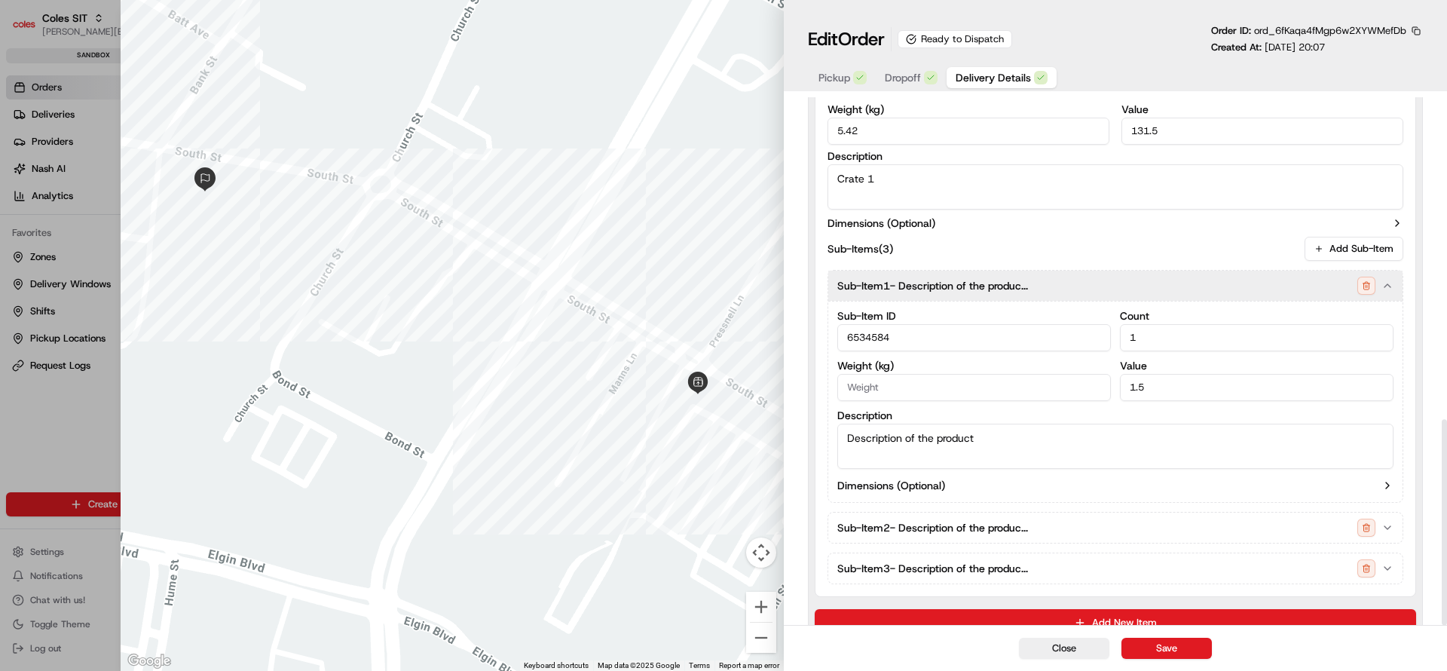
scroll to position [826, 0]
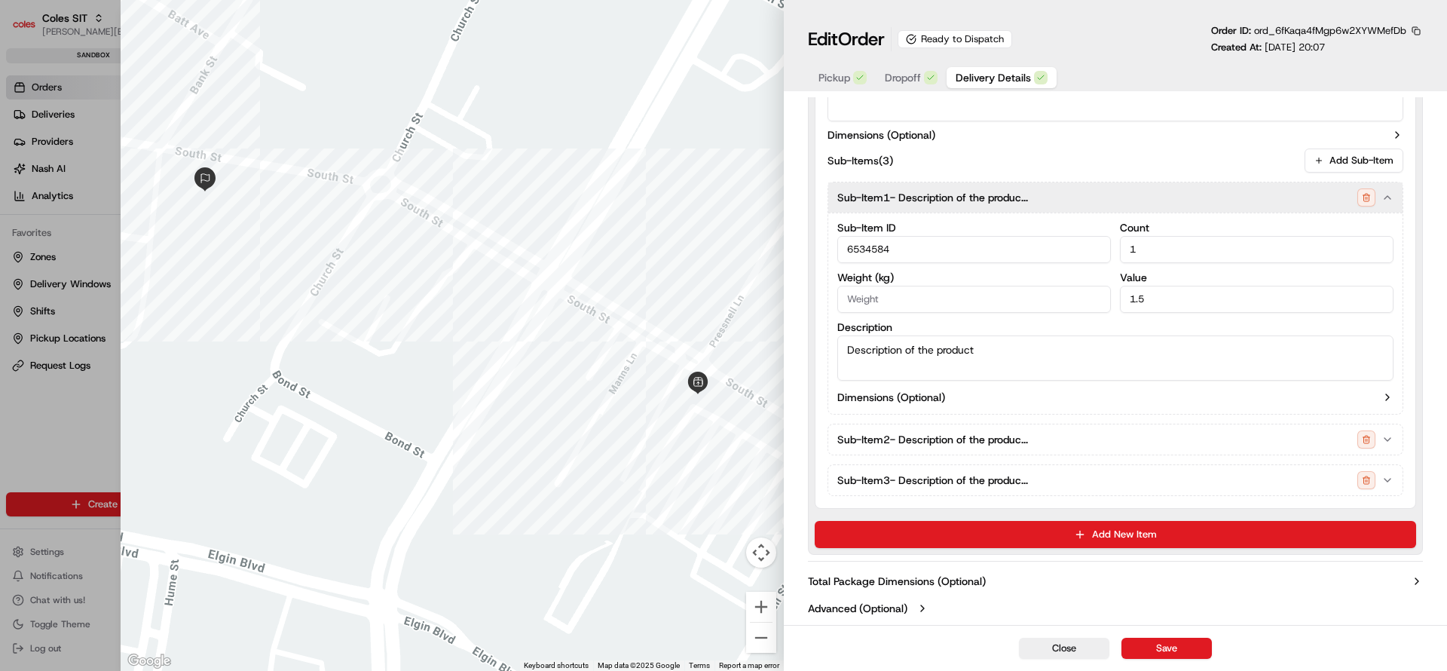
click at [1052, 436] on div "Sub-Item 2 - Description of the produc..." at bounding box center [1110, 439] width 544 height 18
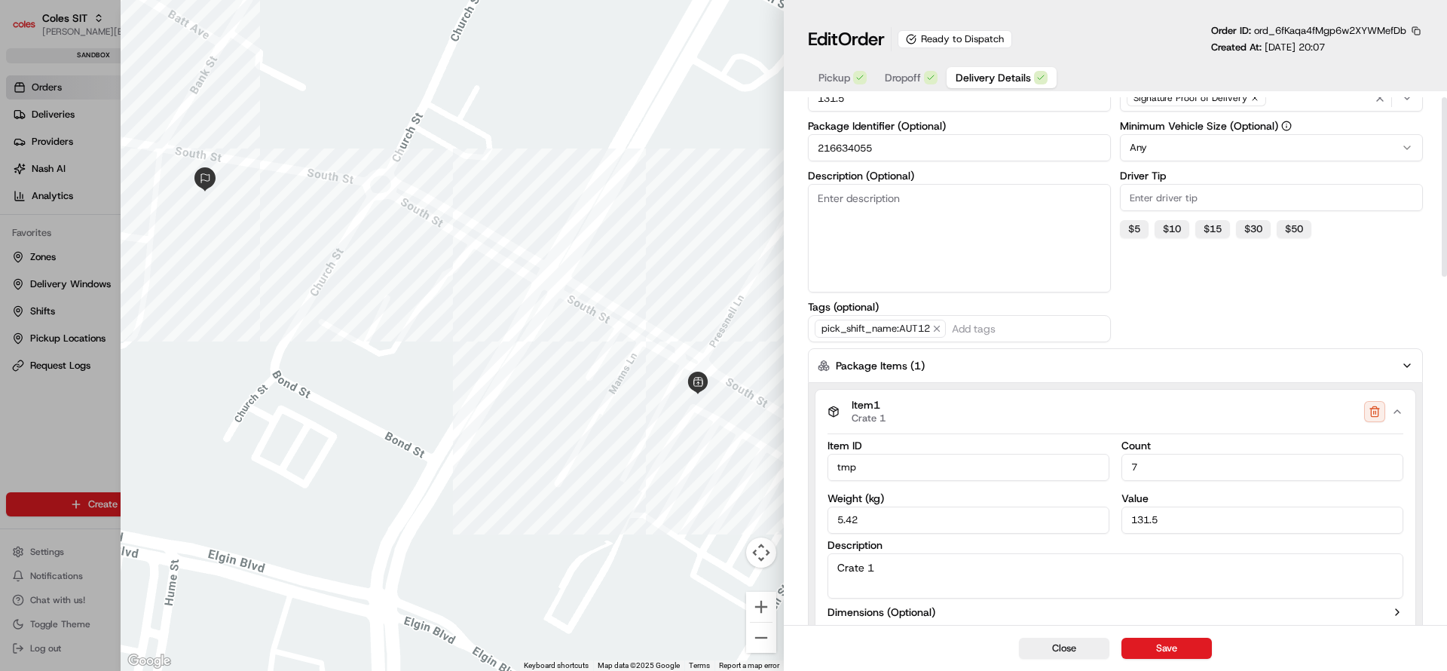
scroll to position [0, 0]
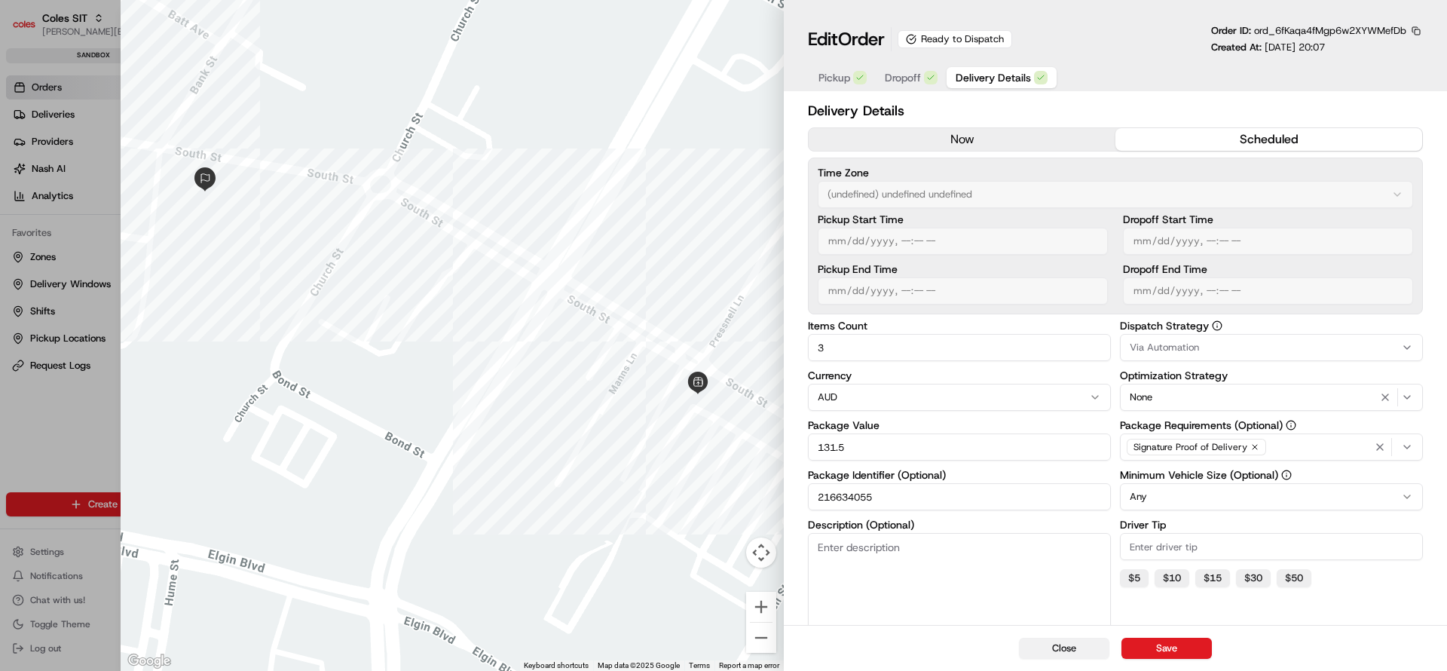
click at [1063, 648] on button "Close" at bounding box center [1064, 648] width 90 height 21
type input "1"
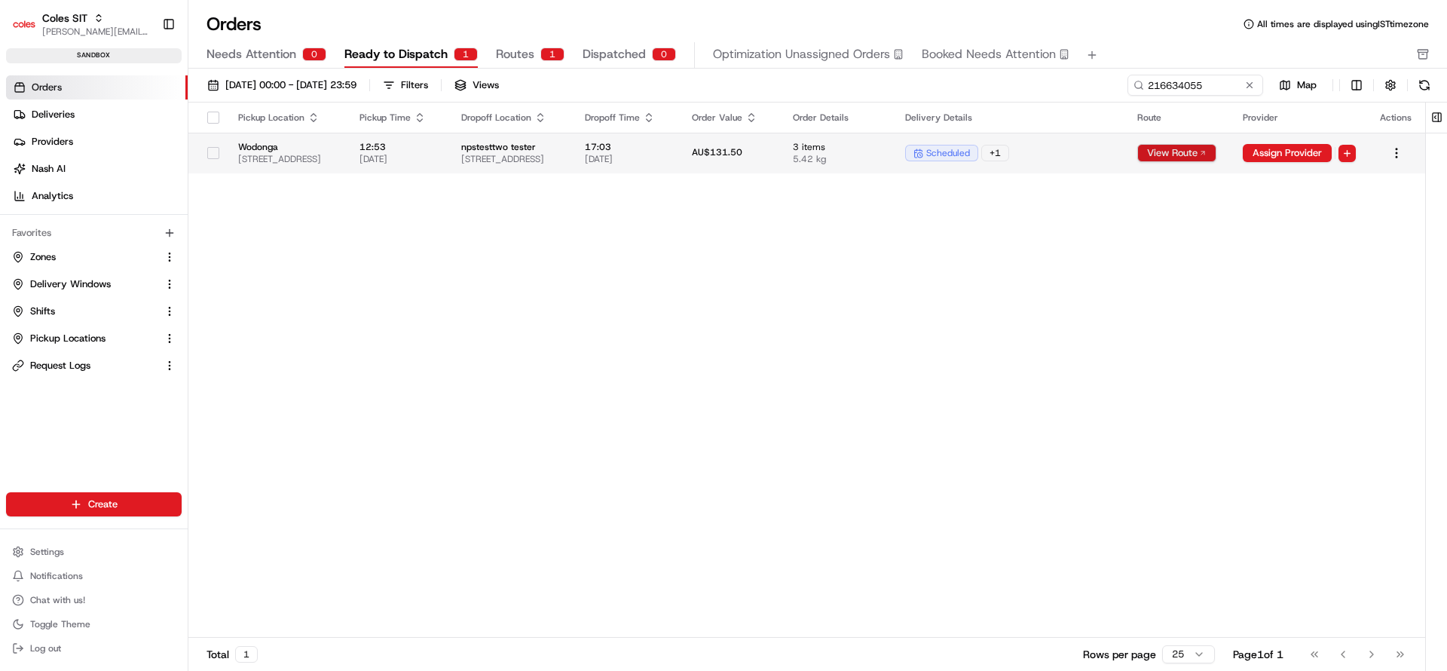
click at [1217, 156] on button "View Route" at bounding box center [1177, 153] width 79 height 18
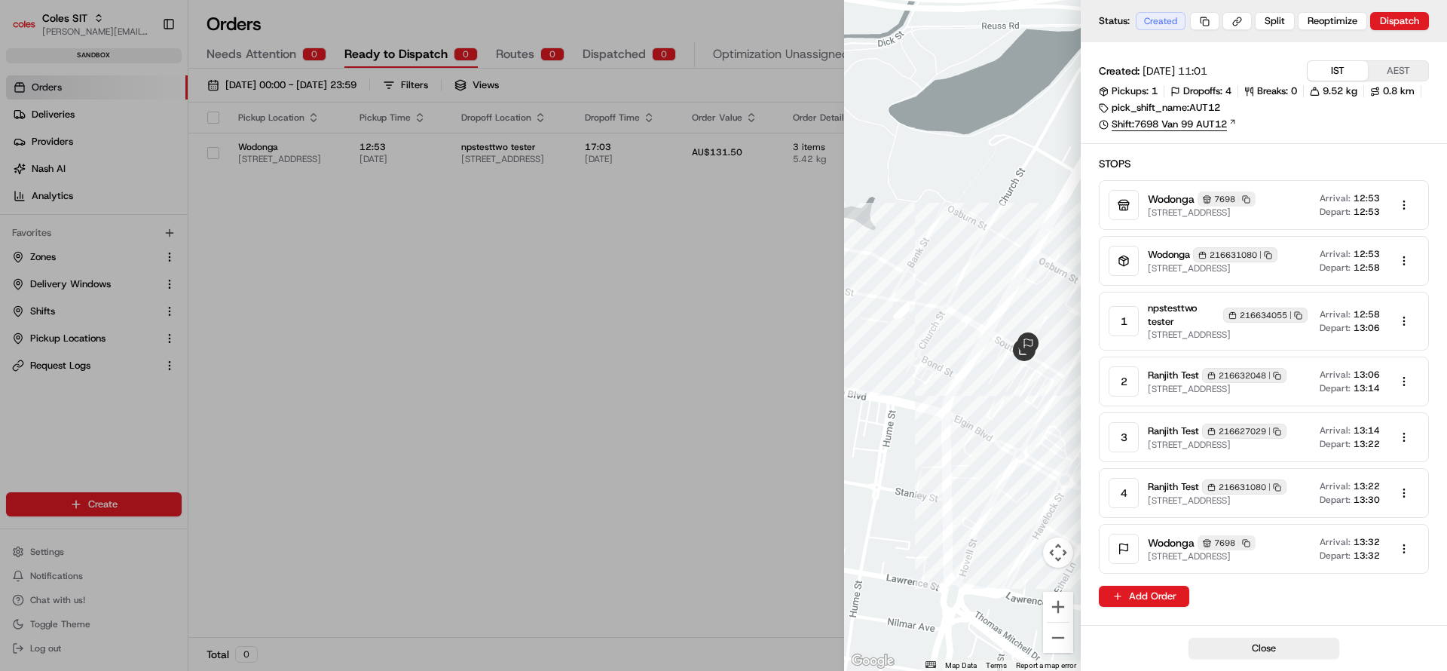
click at [1182, 129] on link "Shift: 7698 Van 99 AUT12" at bounding box center [1264, 125] width 330 height 14
click at [665, 444] on div at bounding box center [723, 335] width 1447 height 671
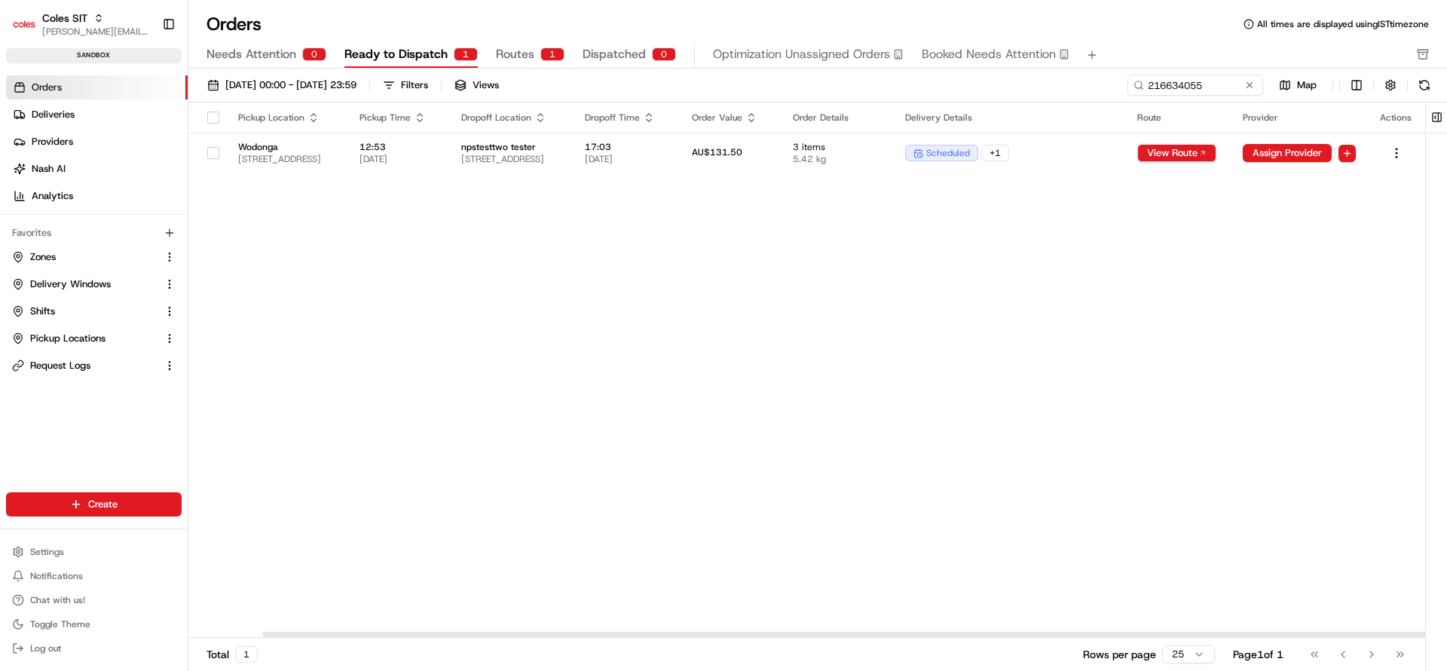
scroll to position [0, 78]
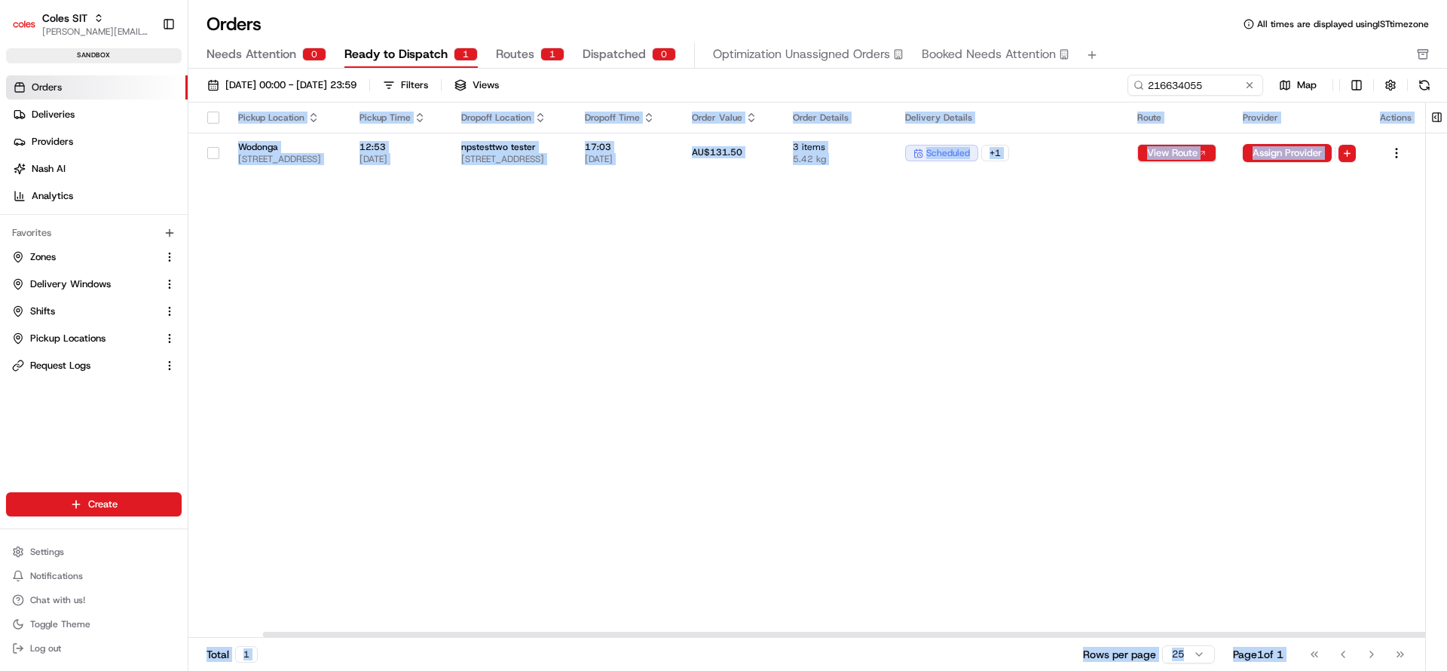
drag, startPoint x: 838, startPoint y: 510, endPoint x: 1447, endPoint y: 523, distance: 609.3
click at [1447, 523] on div "Pickup Location Pickup Time Dropoff Location Dropoff Time Order Value Order Det…" at bounding box center [817, 389] width 1259 height 572
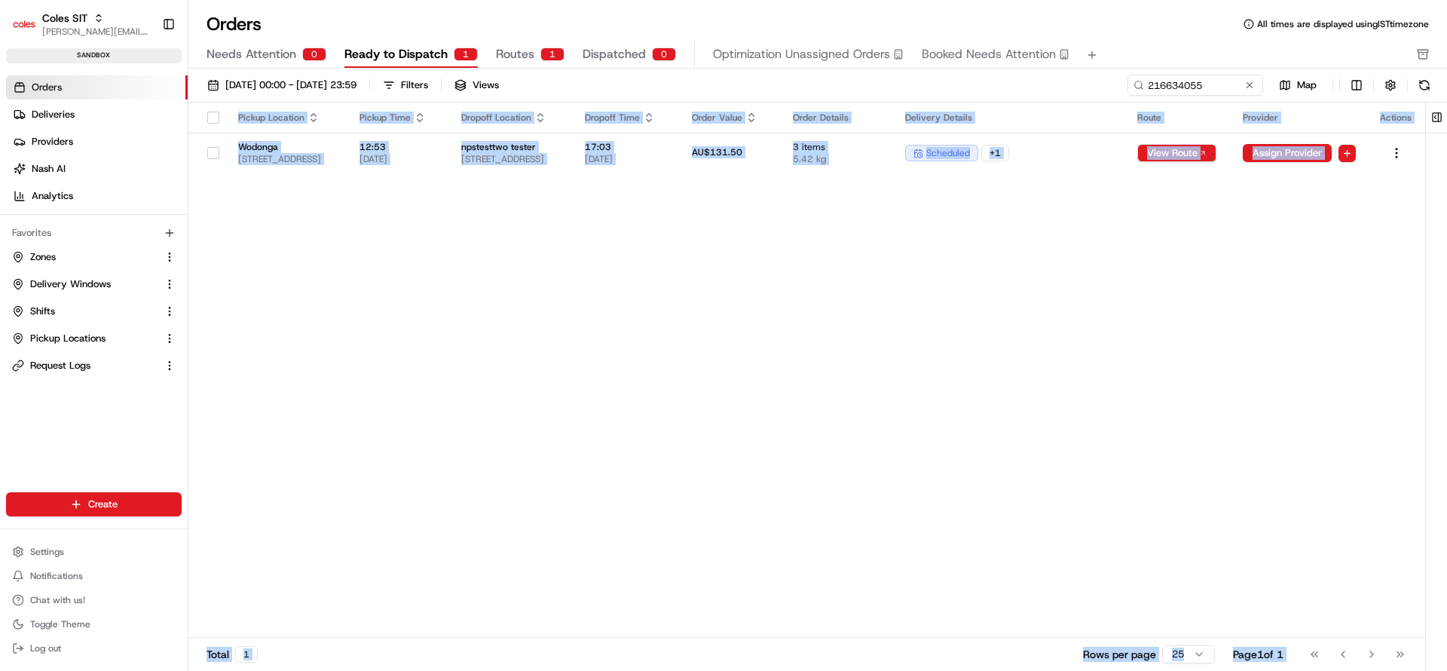
click at [512, 326] on div "Pickup Location Pickup Time Dropoff Location Dropoff Time Order Value Order Det…" at bounding box center [806, 370] width 1237 height 535
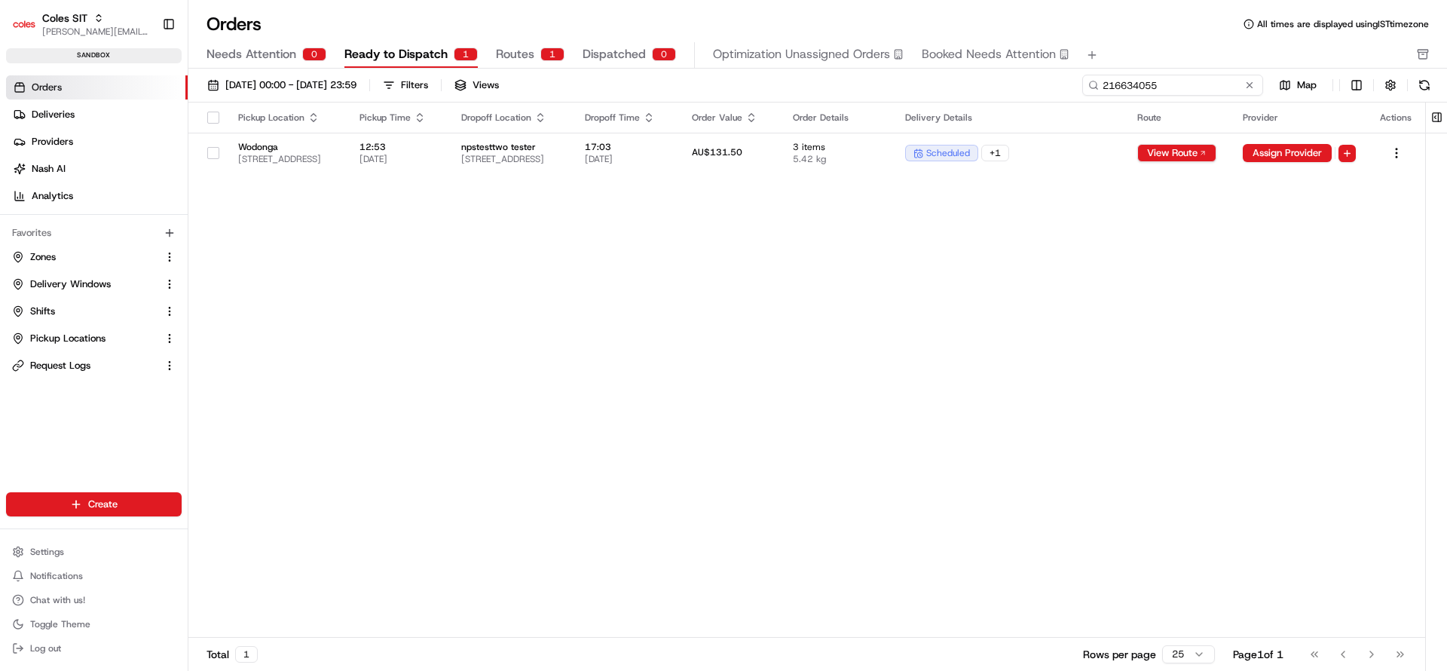
click at [1181, 83] on input "216634055" at bounding box center [1173, 85] width 181 height 21
paste input "16069"
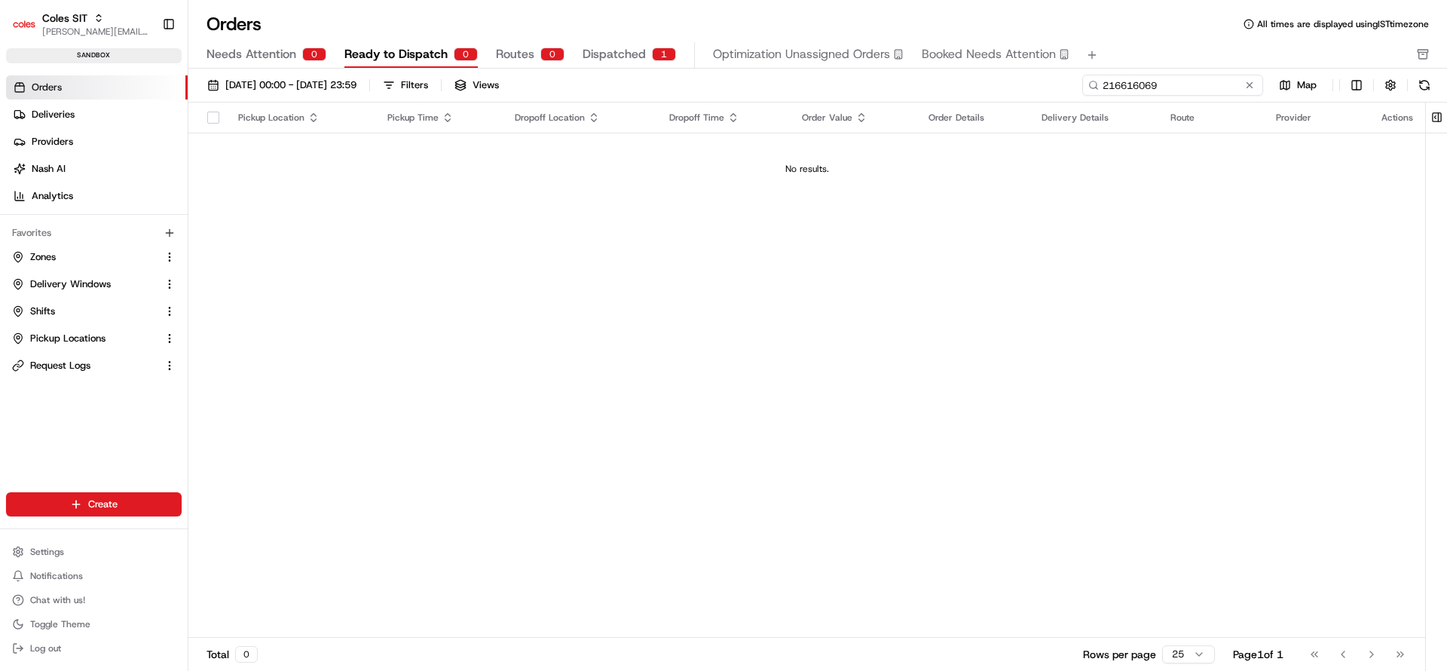
type input "216616069"
click at [618, 52] on span "Dispatched" at bounding box center [614, 54] width 63 height 18
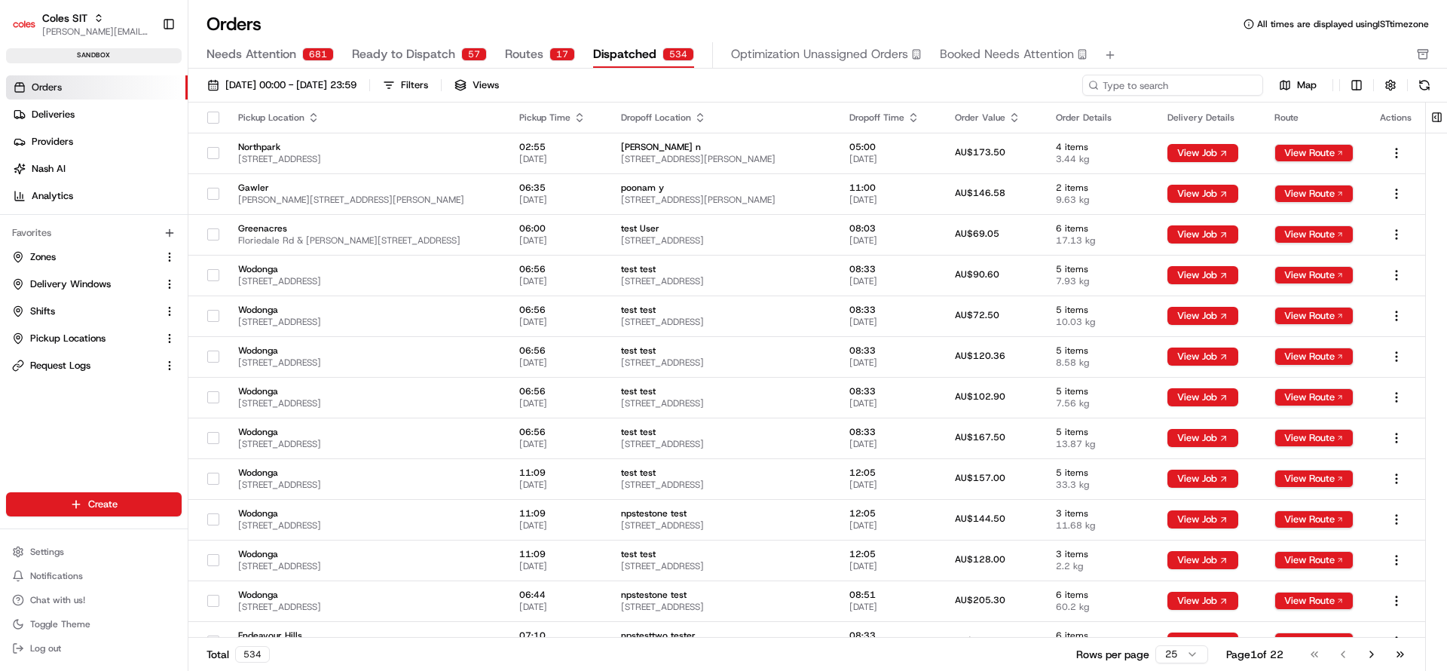
click at [1206, 85] on input at bounding box center [1173, 85] width 181 height 21
paste input "216616069"
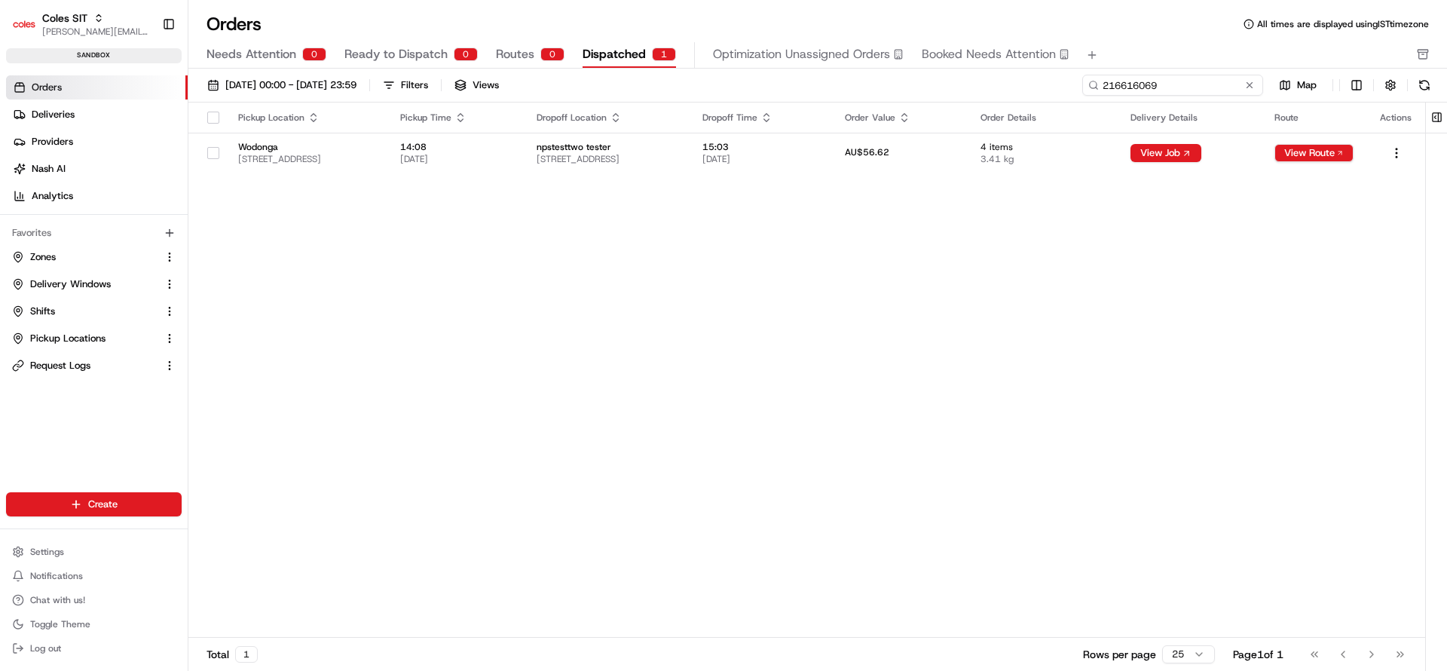
type input "216616069"
click at [669, 153] on span "[STREET_ADDRESS]" at bounding box center [607, 159] width 141 height 12
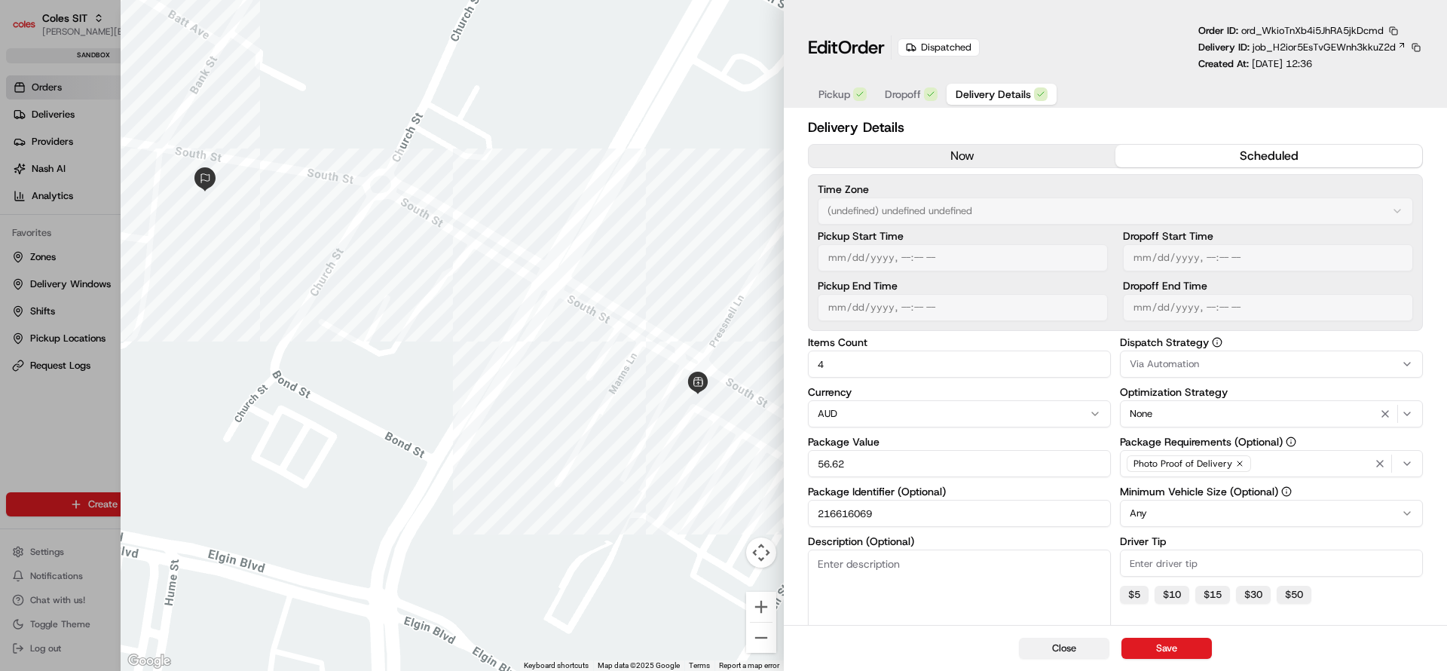
click at [1065, 651] on button "Close" at bounding box center [1064, 648] width 90 height 21
type input "1"
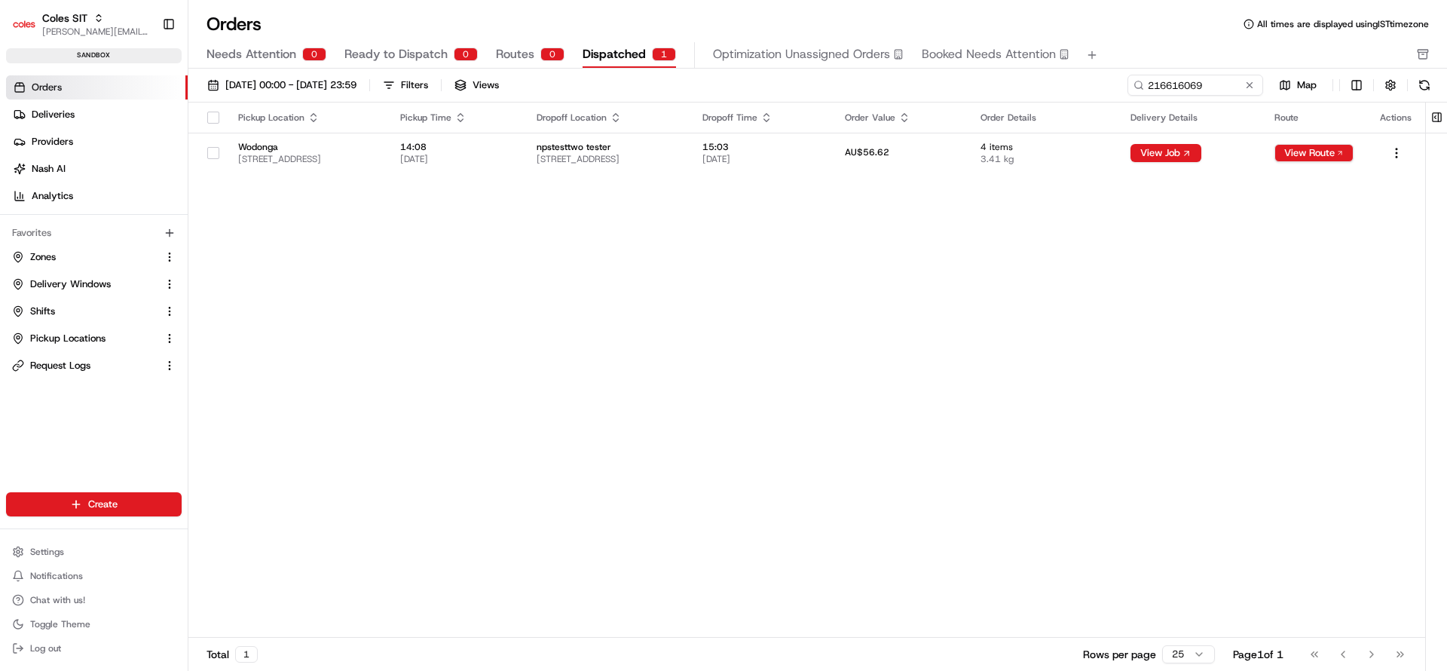
click at [1178, 73] on div "[DATE] 00:00 - [DATE] 23:59 Filters Views 216616069 Map Pickup Location Pickup …" at bounding box center [817, 375] width 1259 height 612
click at [1178, 83] on input "216616069" at bounding box center [1173, 85] width 181 height 21
click at [1257, 86] on button at bounding box center [1249, 85] width 15 height 15
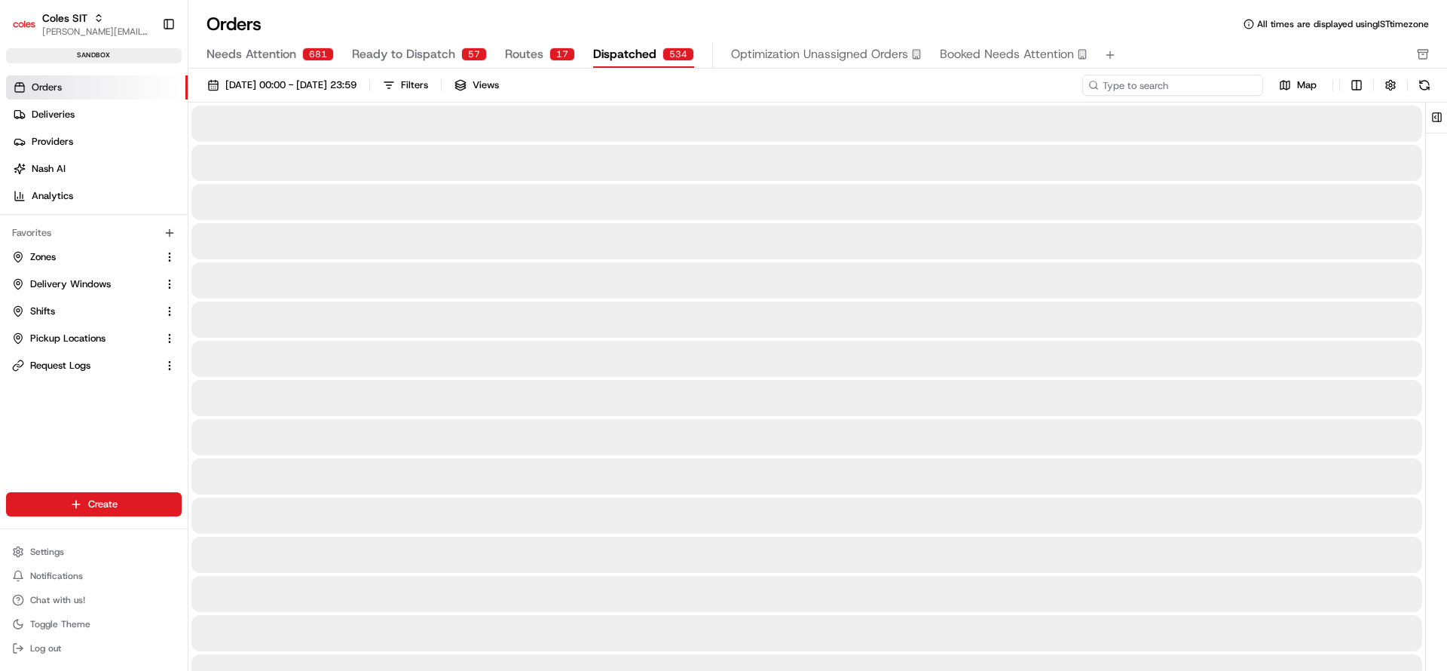
click at [1174, 84] on input at bounding box center [1173, 85] width 181 height 21
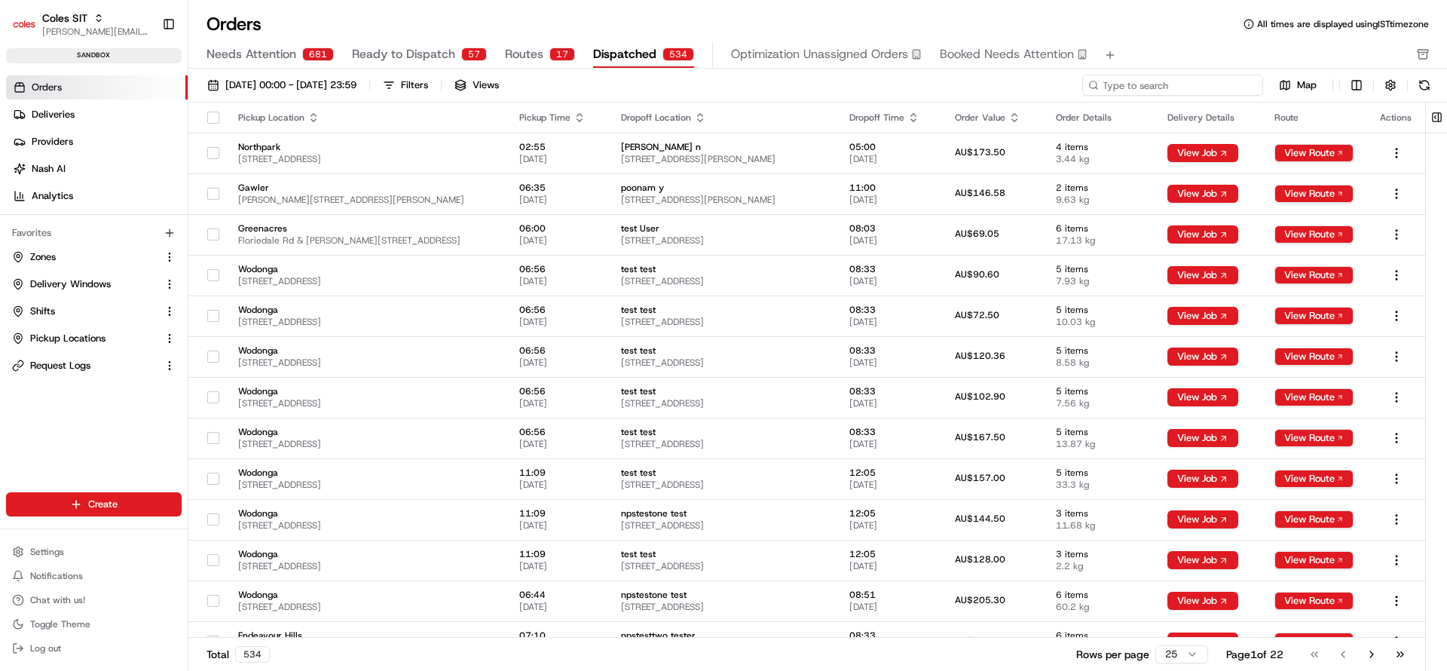
paste input "216634055"
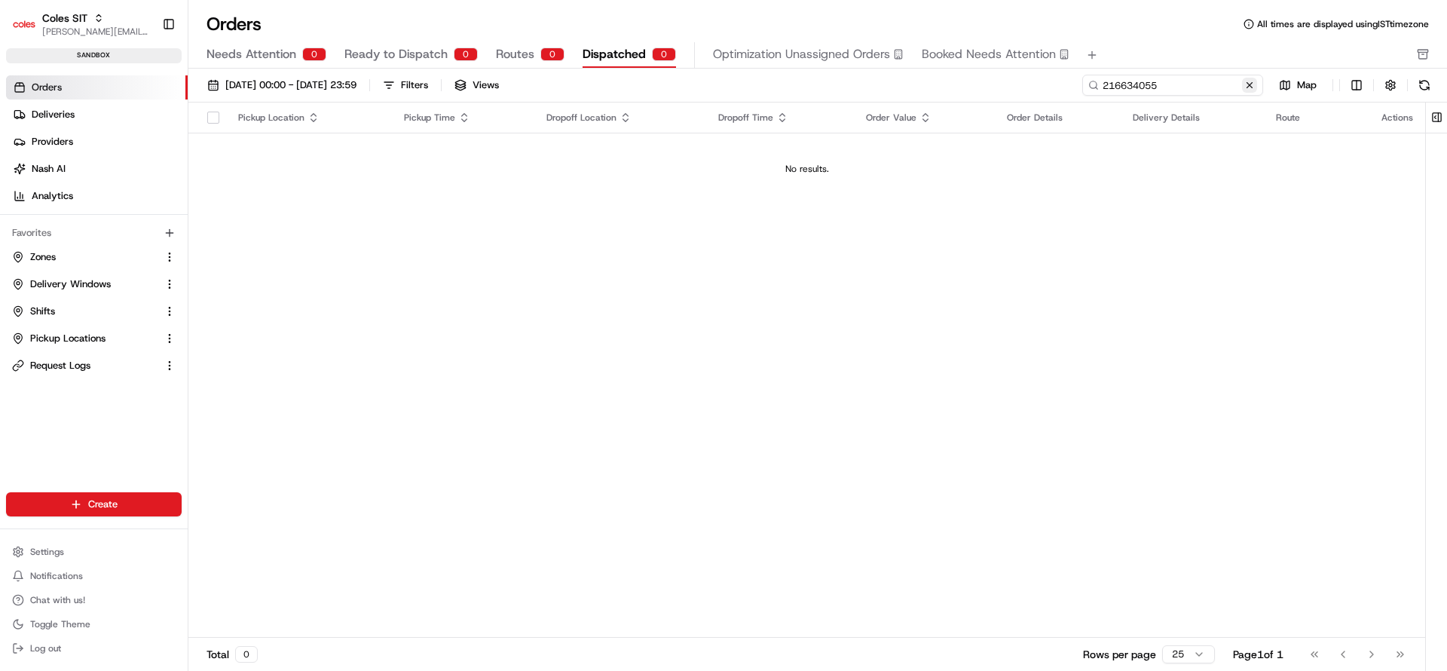
type input "216634055"
click at [1253, 84] on button at bounding box center [1249, 85] width 15 height 15
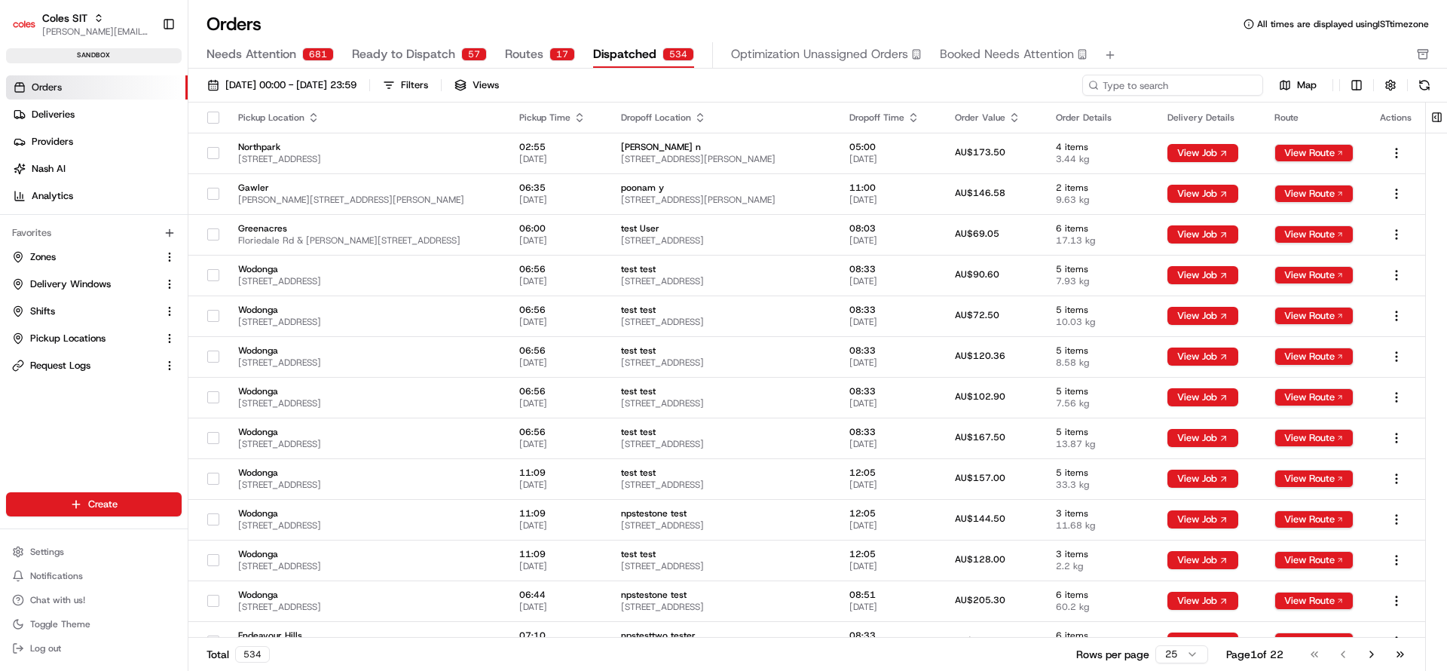
click at [1177, 90] on input at bounding box center [1173, 85] width 181 height 21
paste input "216634055"
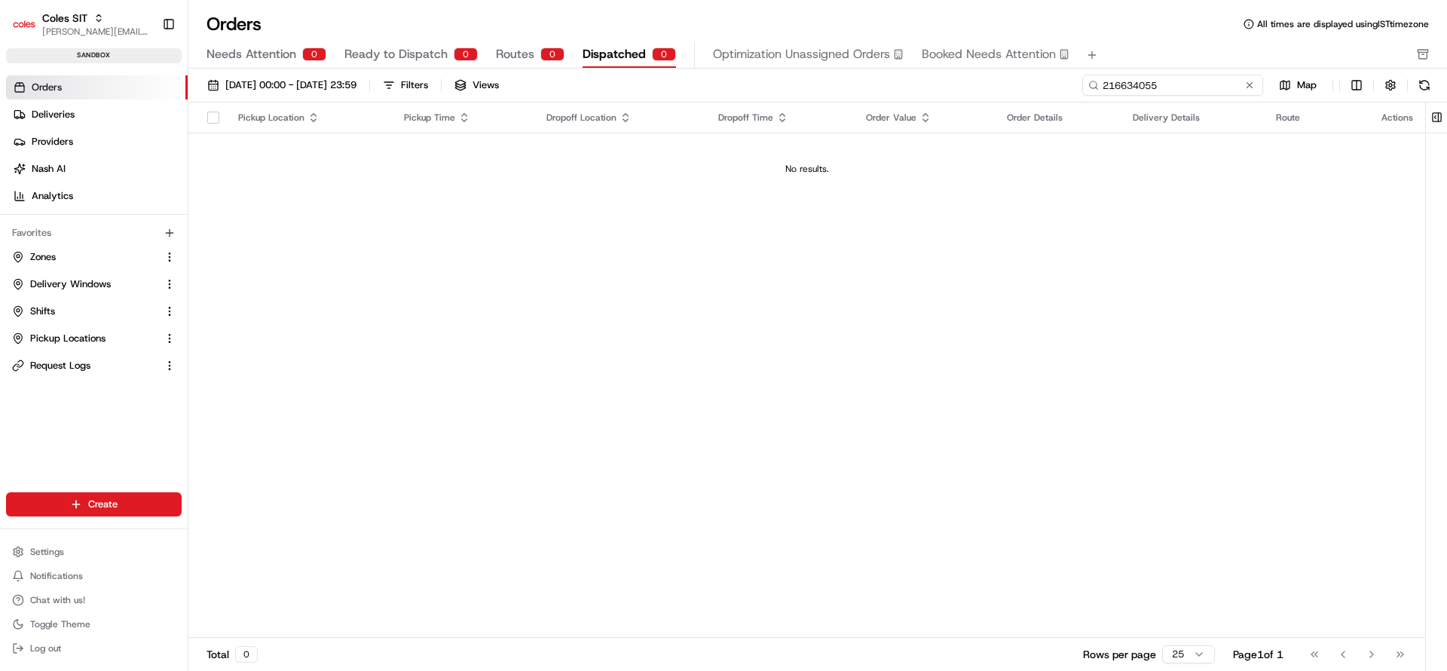
click at [1241, 86] on input "216634055" at bounding box center [1173, 85] width 181 height 21
click at [1152, 78] on input "216634055" at bounding box center [1173, 85] width 181 height 21
paste input "00087"
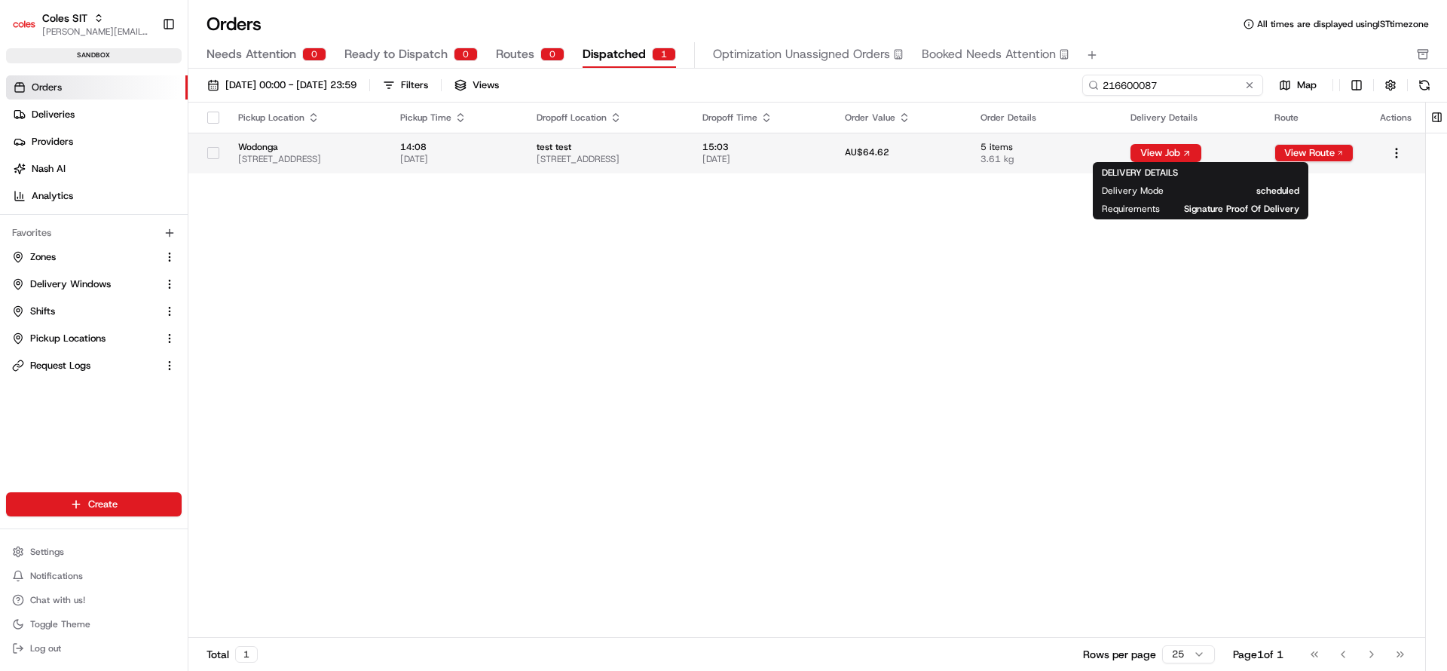
type input "216600087"
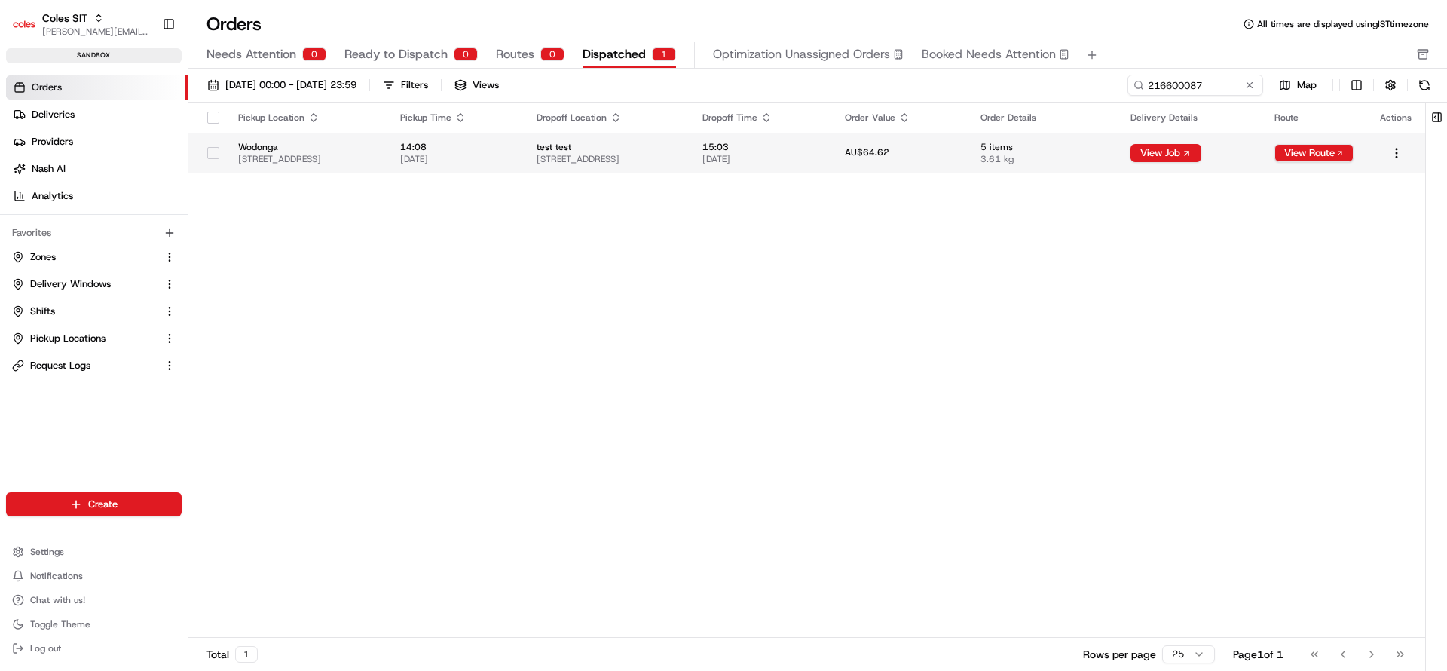
click at [651, 141] on span "test test" at bounding box center [607, 147] width 141 height 12
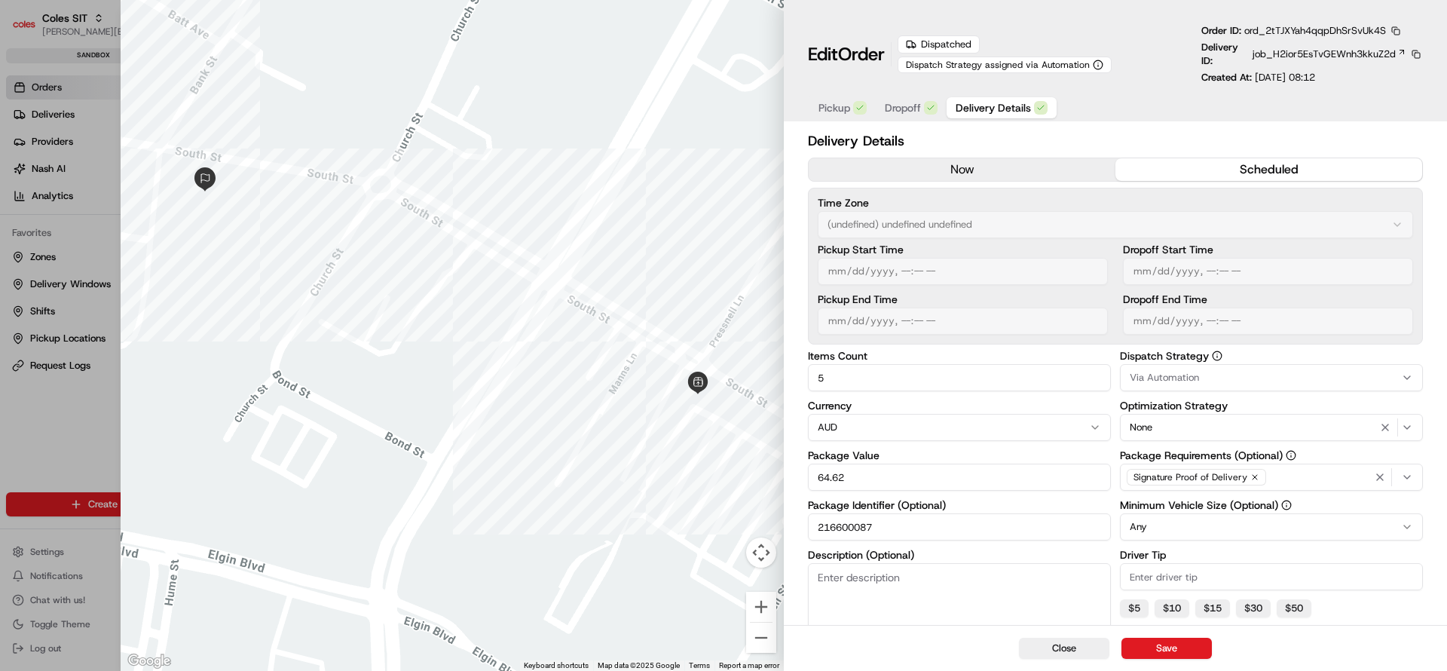
click at [953, 612] on textarea "Description (Optional)" at bounding box center [959, 617] width 303 height 109
click at [0, 440] on div at bounding box center [723, 335] width 1447 height 671
type input "1"
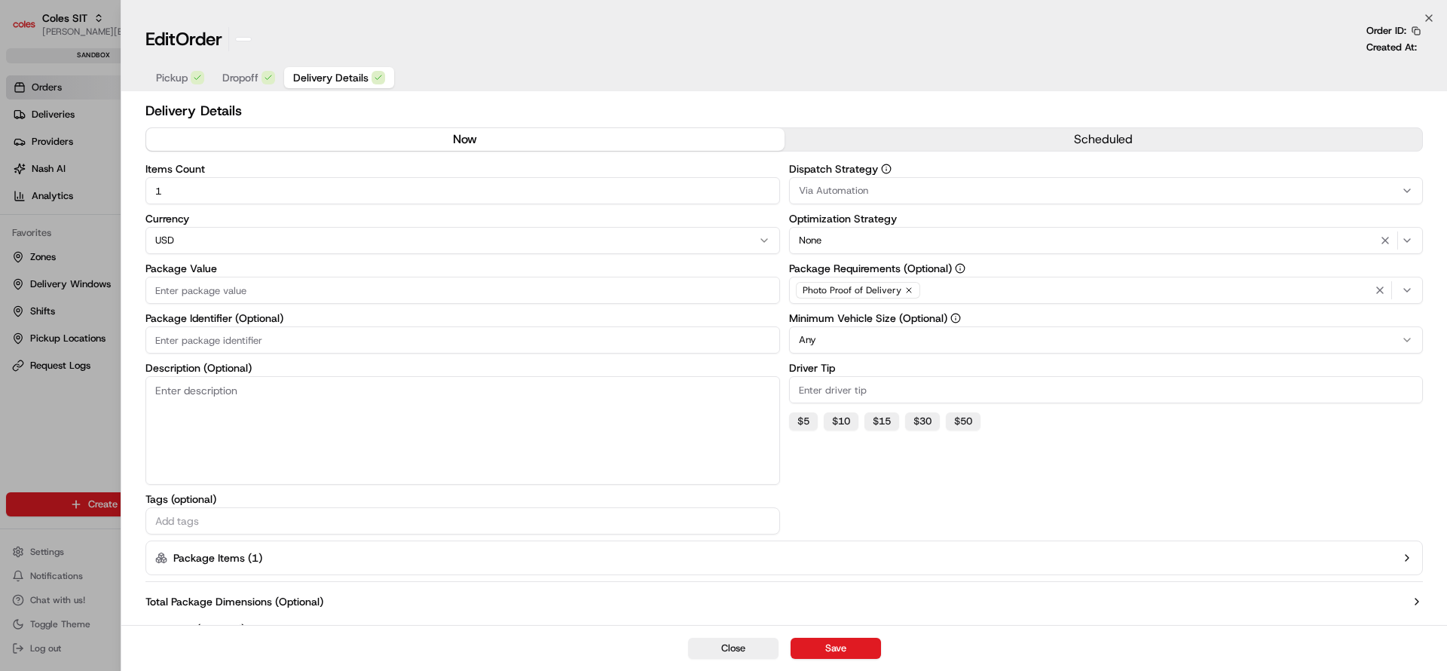
click at [44, 553] on div at bounding box center [723, 335] width 1447 height 671
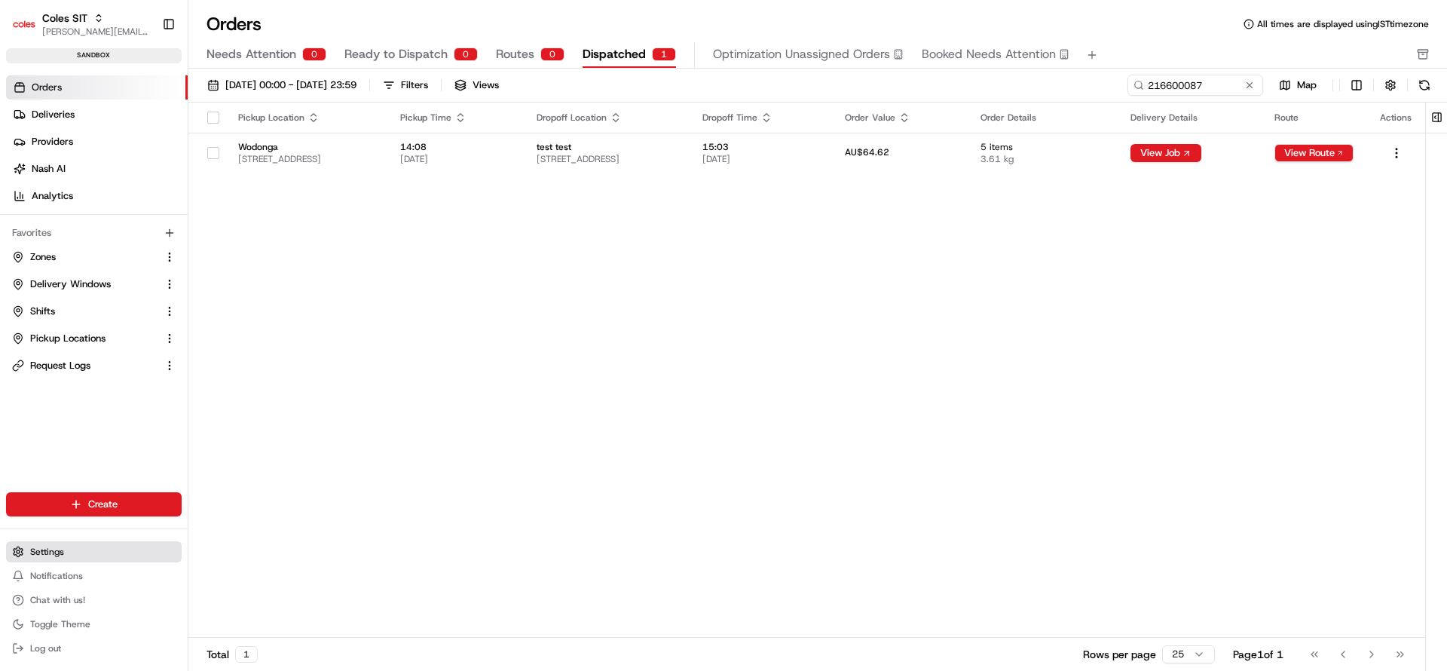
click at [49, 556] on span "Settings" at bounding box center [47, 552] width 34 height 12
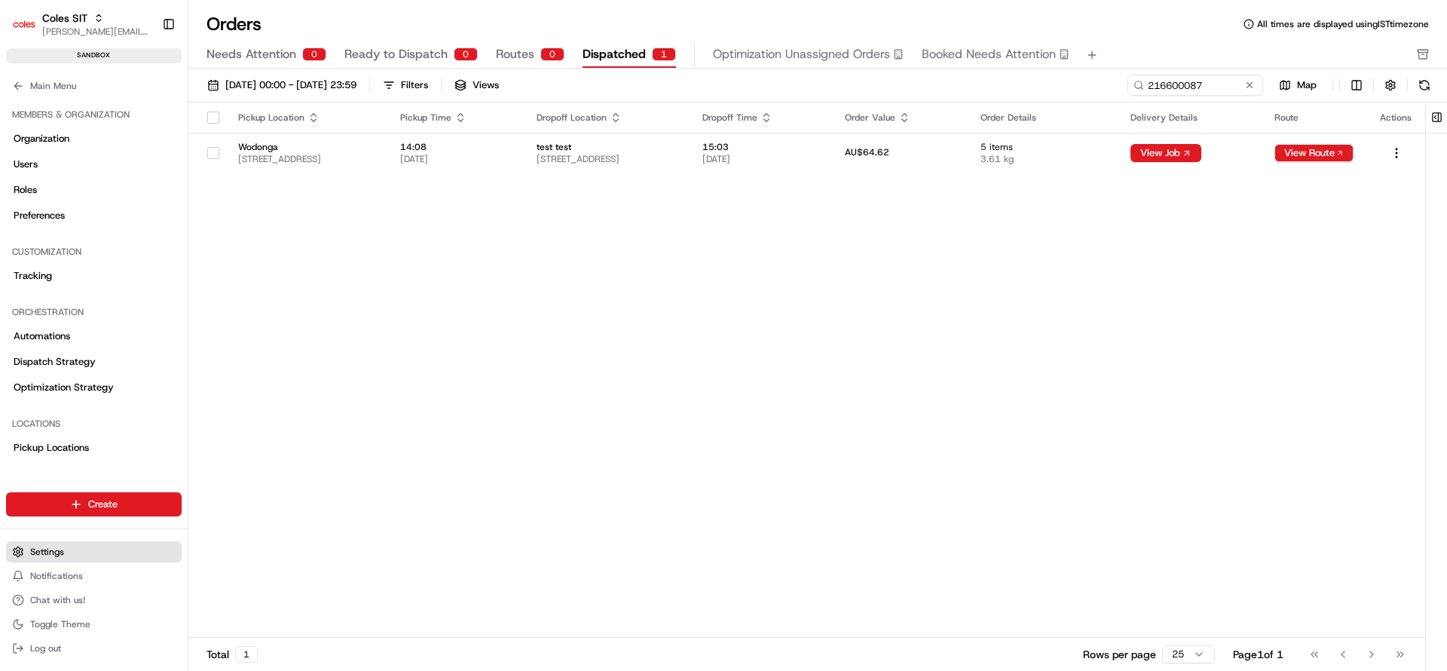
click at [49, 556] on span "Settings" at bounding box center [47, 552] width 34 height 12
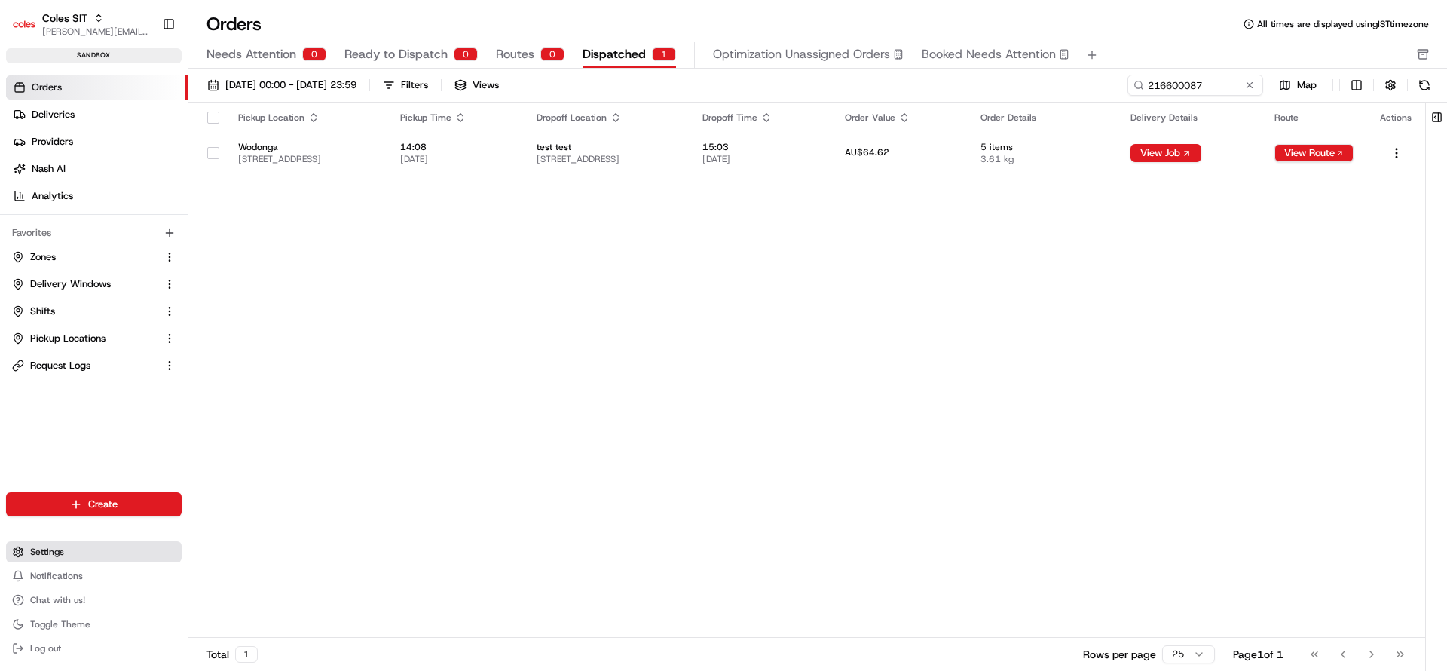
click at [67, 558] on button "Settings" at bounding box center [94, 551] width 176 height 21
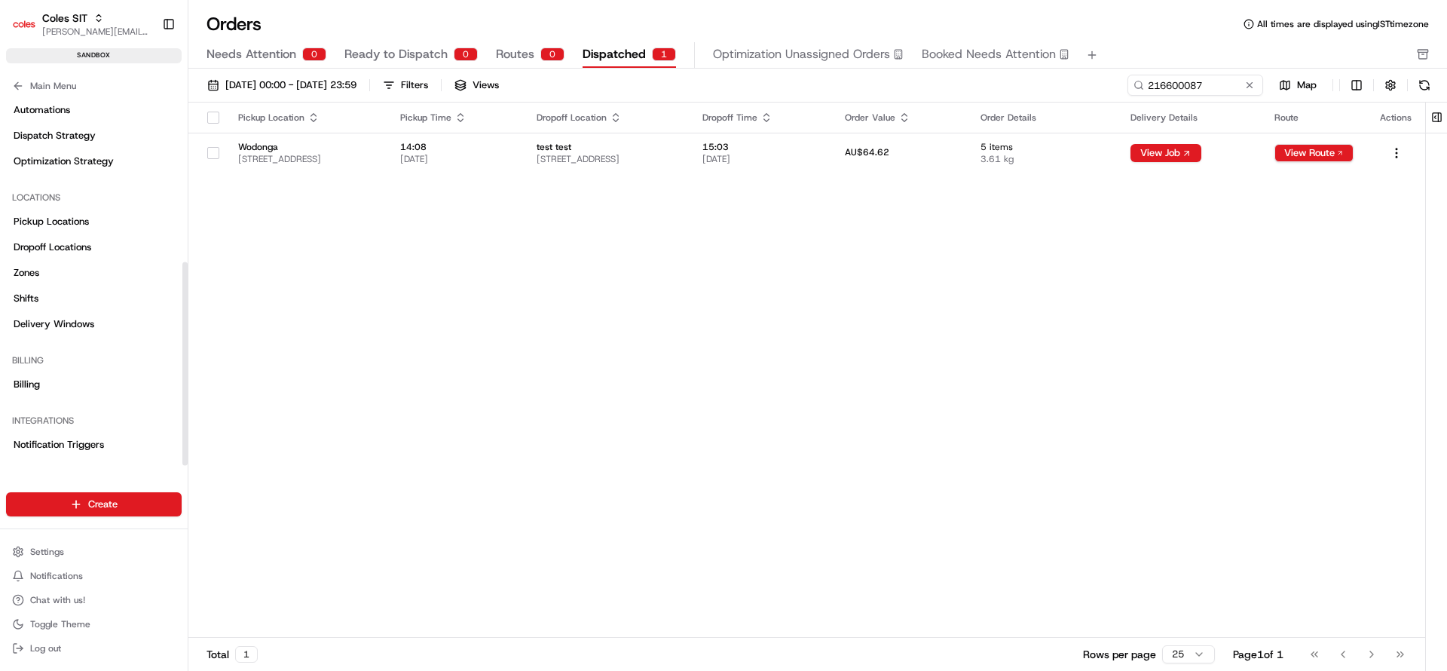
scroll to position [300, 0]
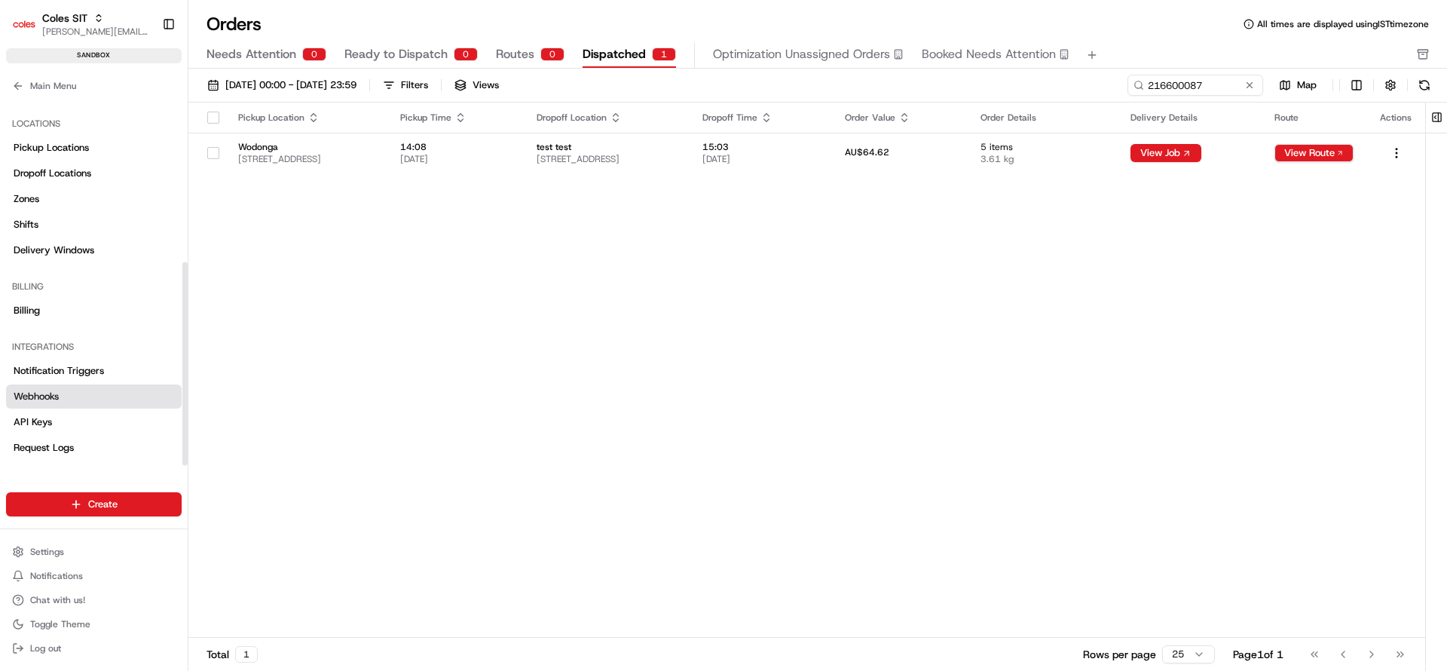
drag, startPoint x: 58, startPoint y: 400, endPoint x: 31, endPoint y: 389, distance: 29.4
click at [31, 389] on link "Webhooks" at bounding box center [94, 396] width 176 height 24
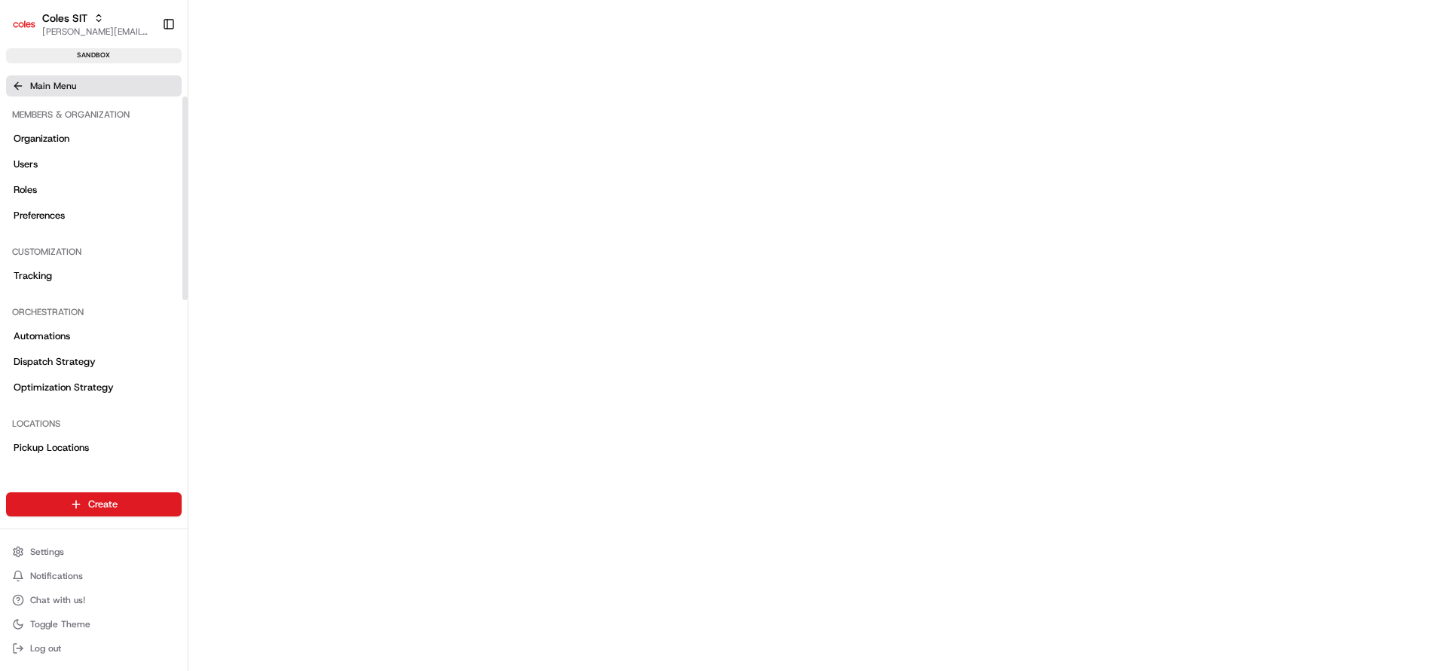
click at [12, 80] on icon at bounding box center [18, 86] width 12 height 12
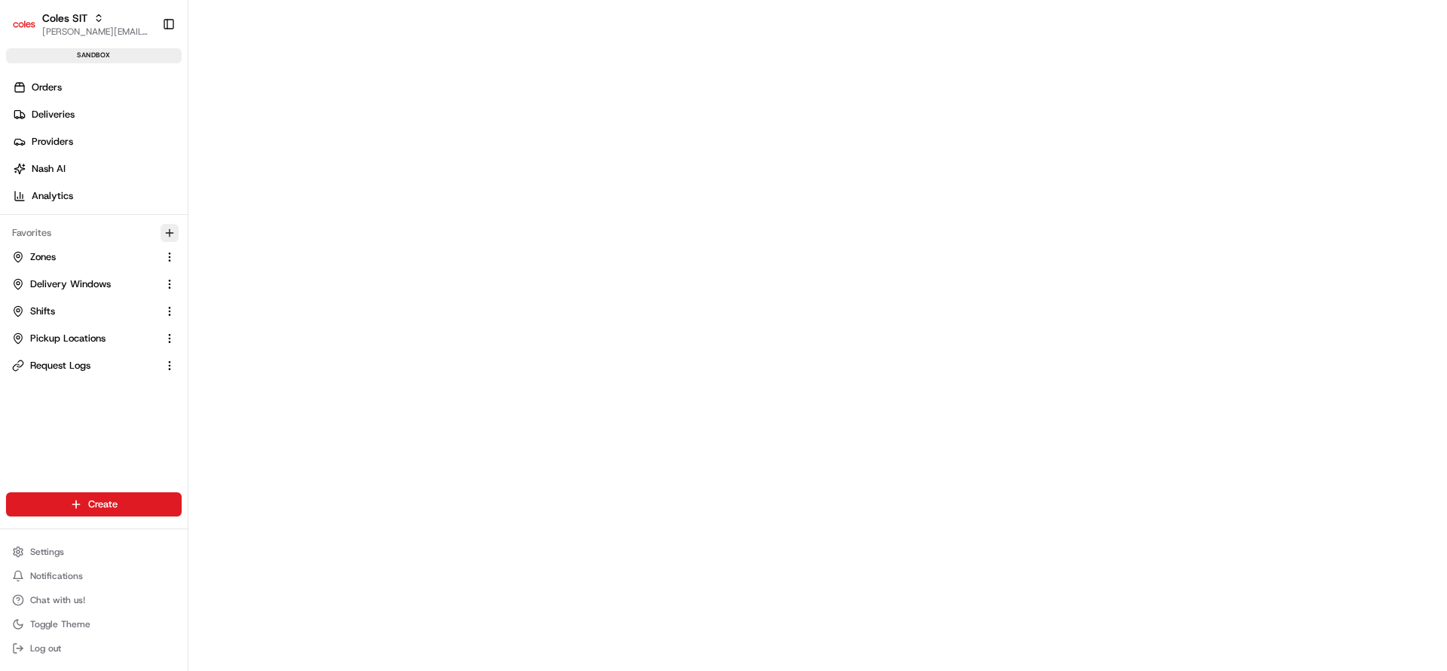
click at [167, 233] on icon "button" at bounding box center [170, 233] width 12 height 12
type input "we"
click at [276, 293] on div "Webhooks" at bounding box center [269, 288] width 216 height 23
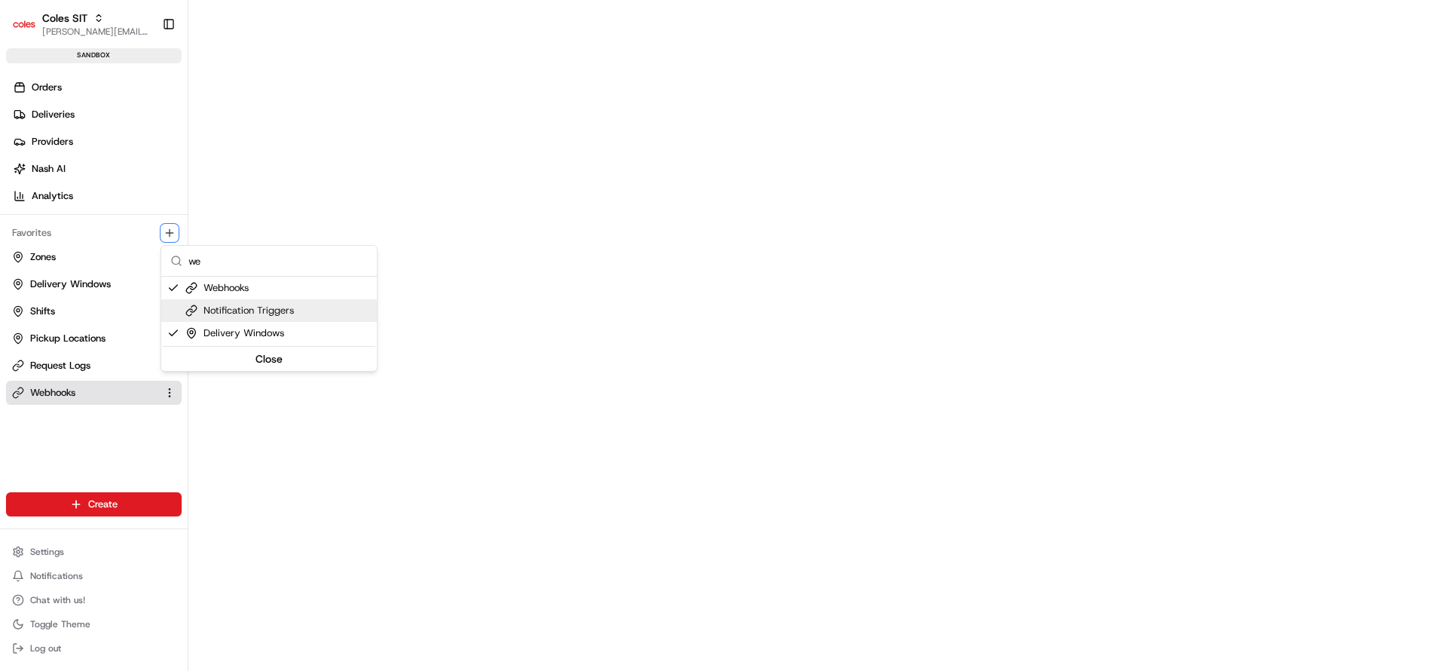
click at [555, 360] on html "Coles SIT [PERSON_NAME][EMAIL_ADDRESS][DOMAIN_NAME] Toggle Sidebar sandbox Orde…" at bounding box center [723, 335] width 1447 height 671
click at [55, 82] on span "Orders" at bounding box center [47, 88] width 30 height 14
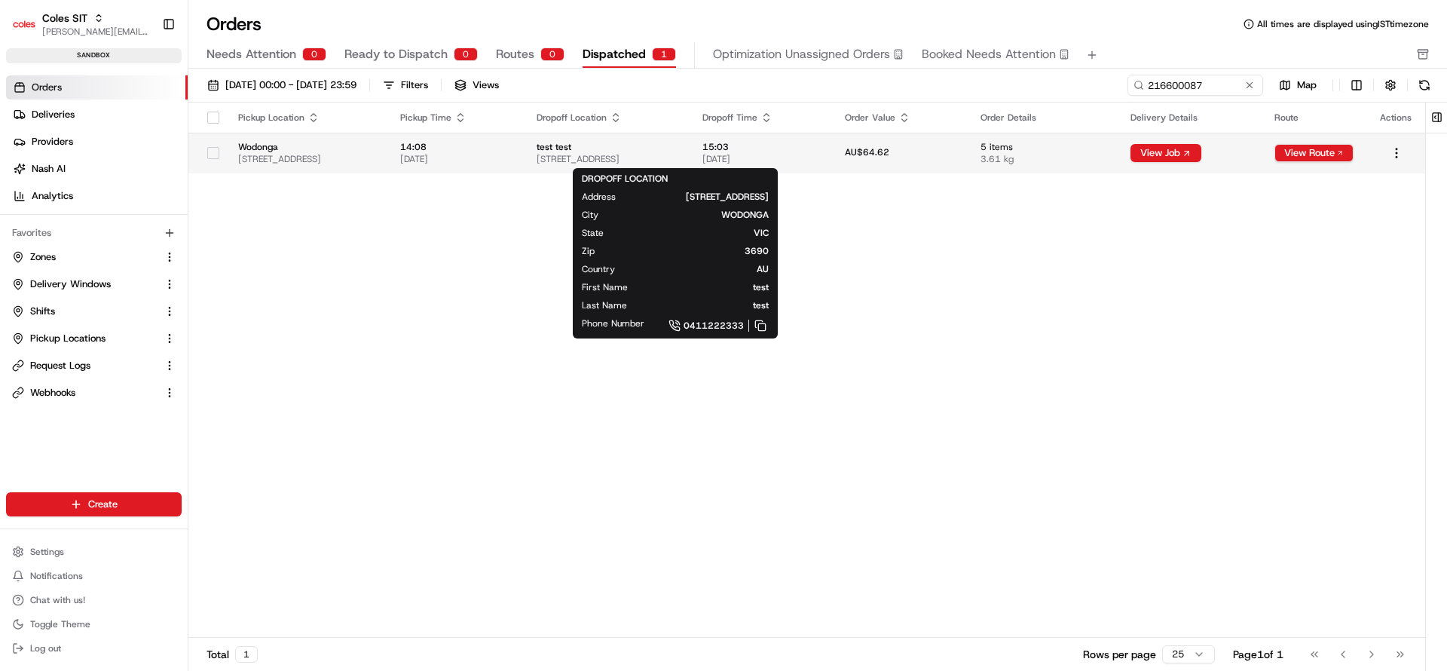
click at [678, 161] on span "[STREET_ADDRESS]" at bounding box center [607, 159] width 141 height 12
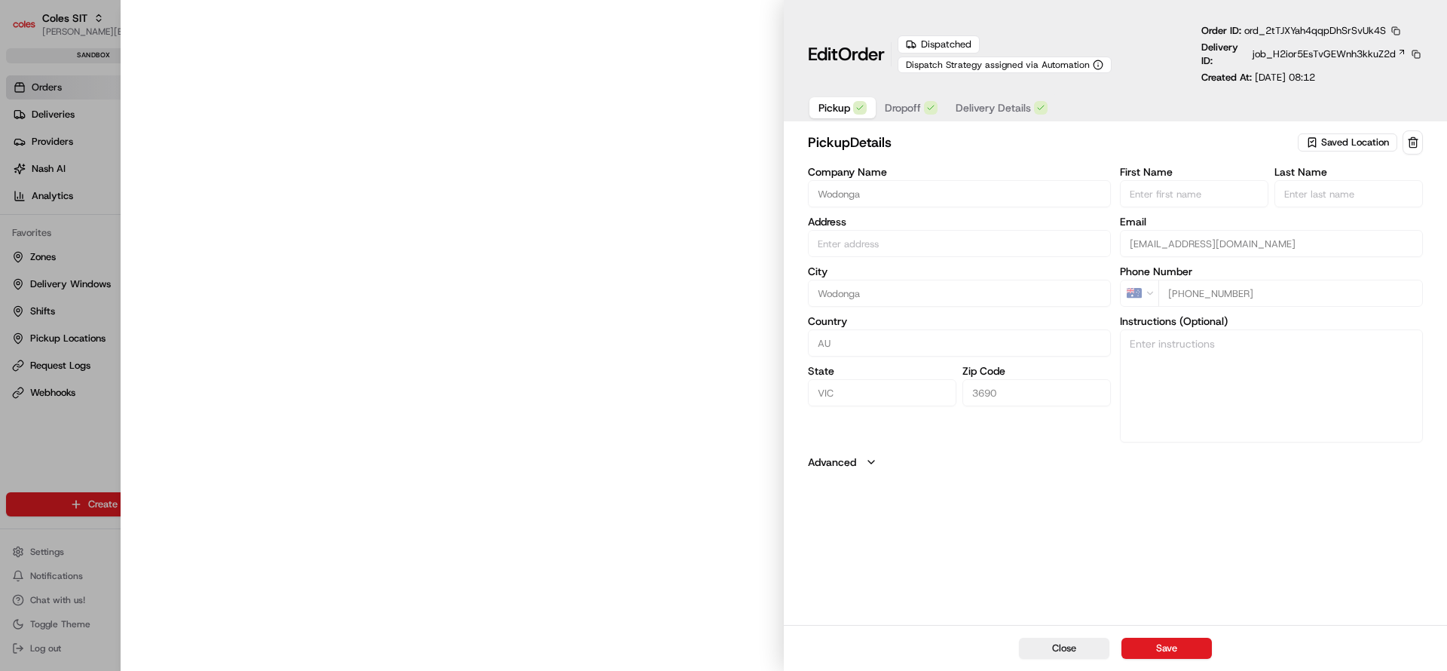
type input "[STREET_ADDRESS]"
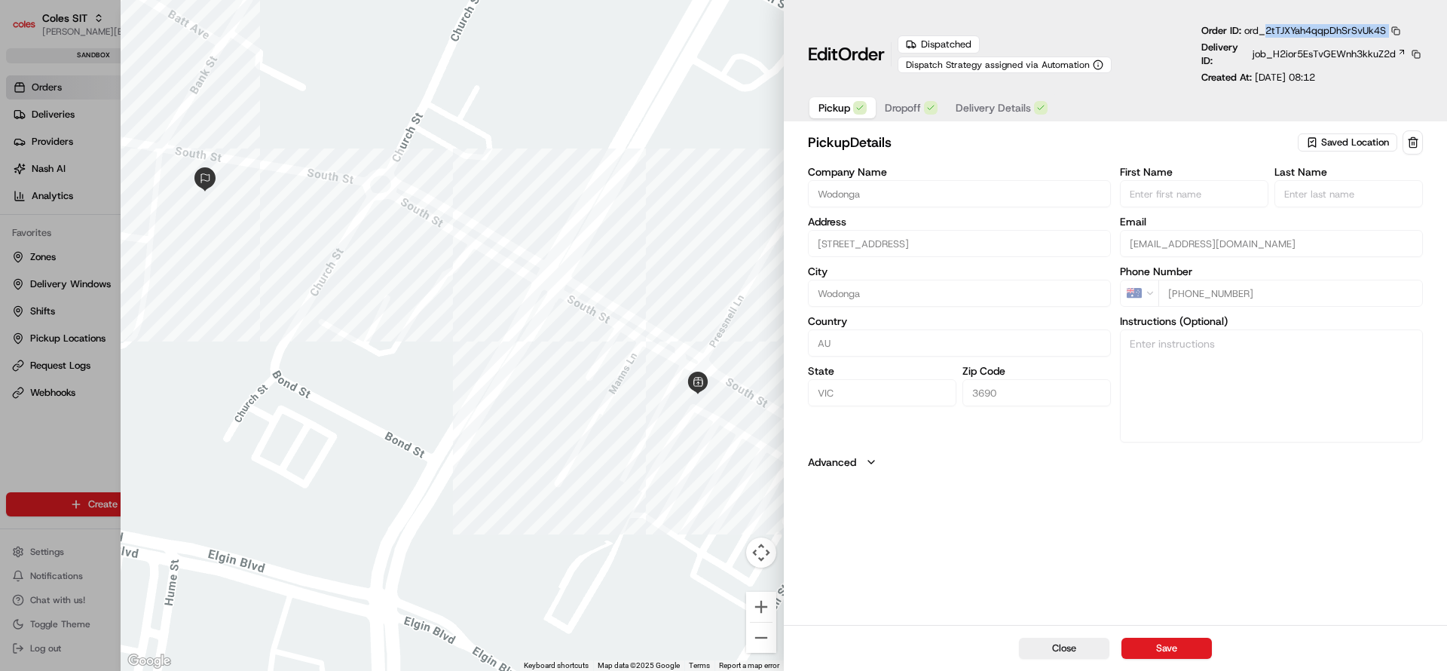
drag, startPoint x: 1269, startPoint y: 33, endPoint x: 1409, endPoint y: 32, distance: 140.2
click at [1409, 32] on div "Order ID: ord_2tTJXYah4qqpDhSrSvUk4S Delivery ID: job_H2ior5EsTvGEWnh3kkuZ2d Cr…" at bounding box center [1313, 54] width 222 height 60
click at [832, 623] on div "pickup Details Saved Location Company Name Wodonga Address [STREET_ADDRESS] Fir…" at bounding box center [1115, 376] width 663 height 498
click at [1311, 57] on span "job_H2ior5EsTvGEWnh3kkuZ2d" at bounding box center [1324, 54] width 143 height 14
